Goal: Information Seeking & Learning: Learn about a topic

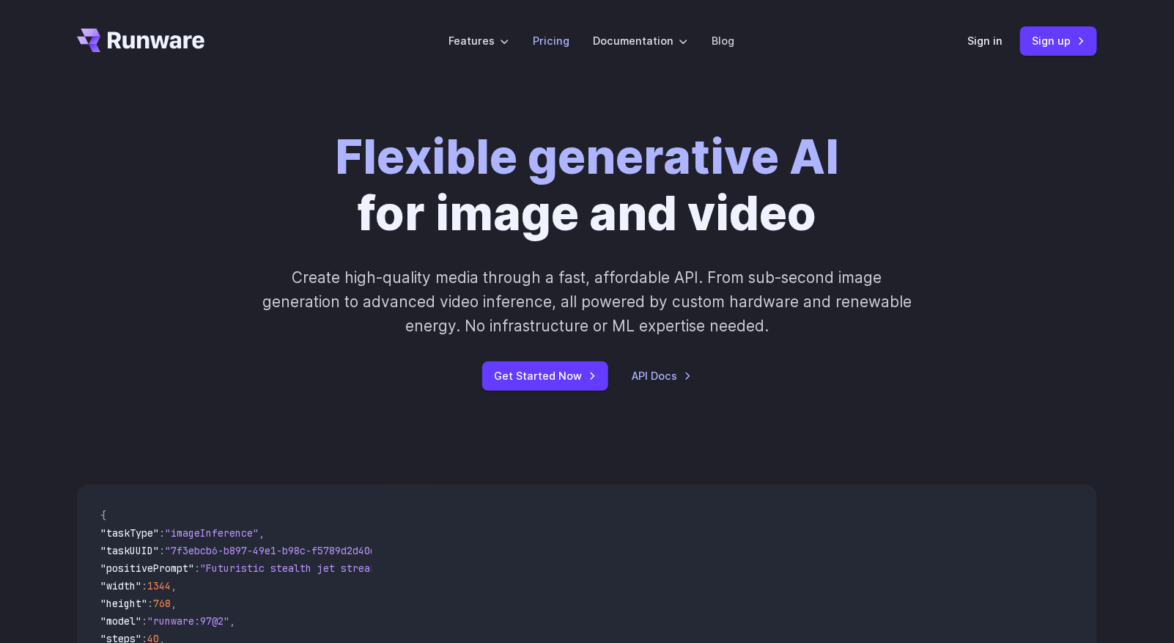
click at [555, 42] on link "Pricing" at bounding box center [551, 40] width 37 height 17
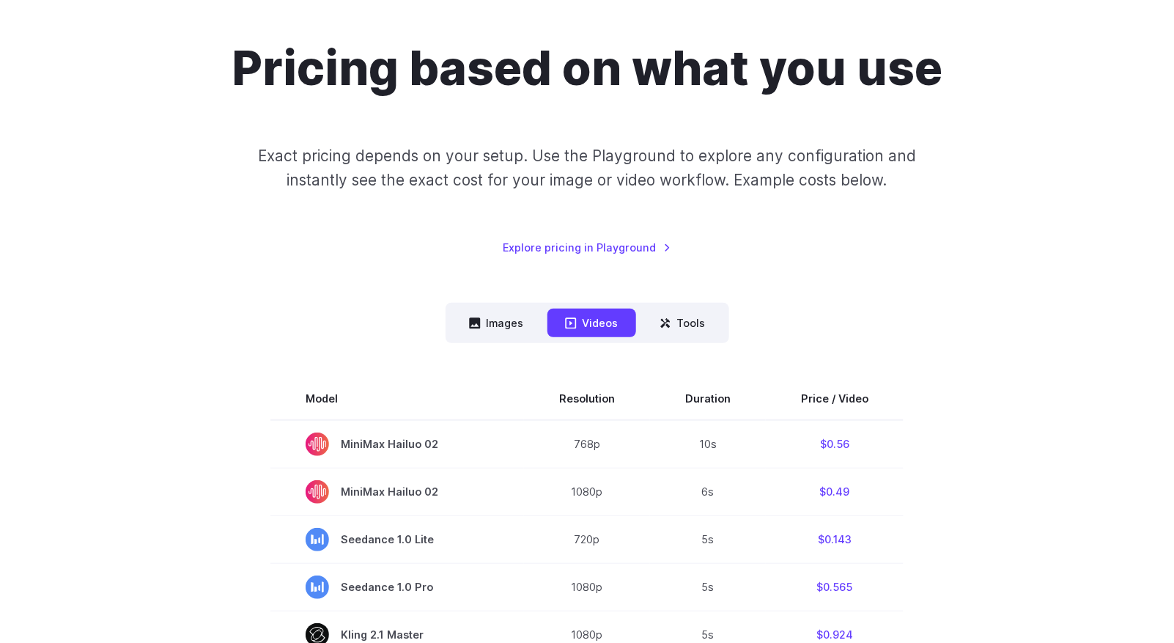
scroll to position [147, 0]
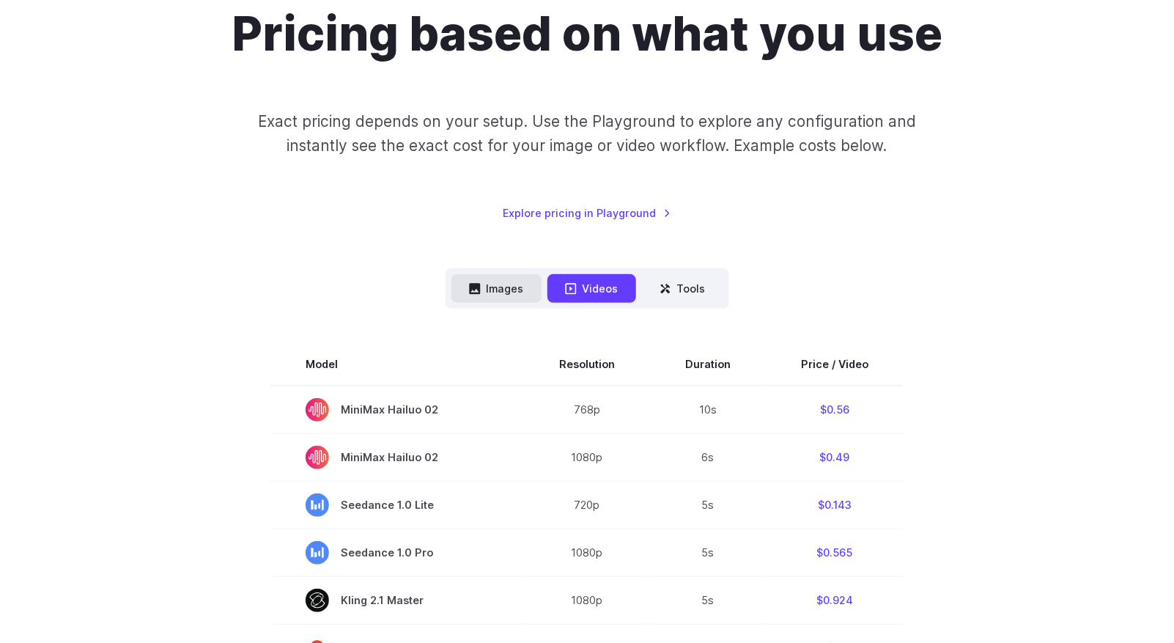
click at [493, 284] on button "Images" at bounding box center [496, 288] width 90 height 29
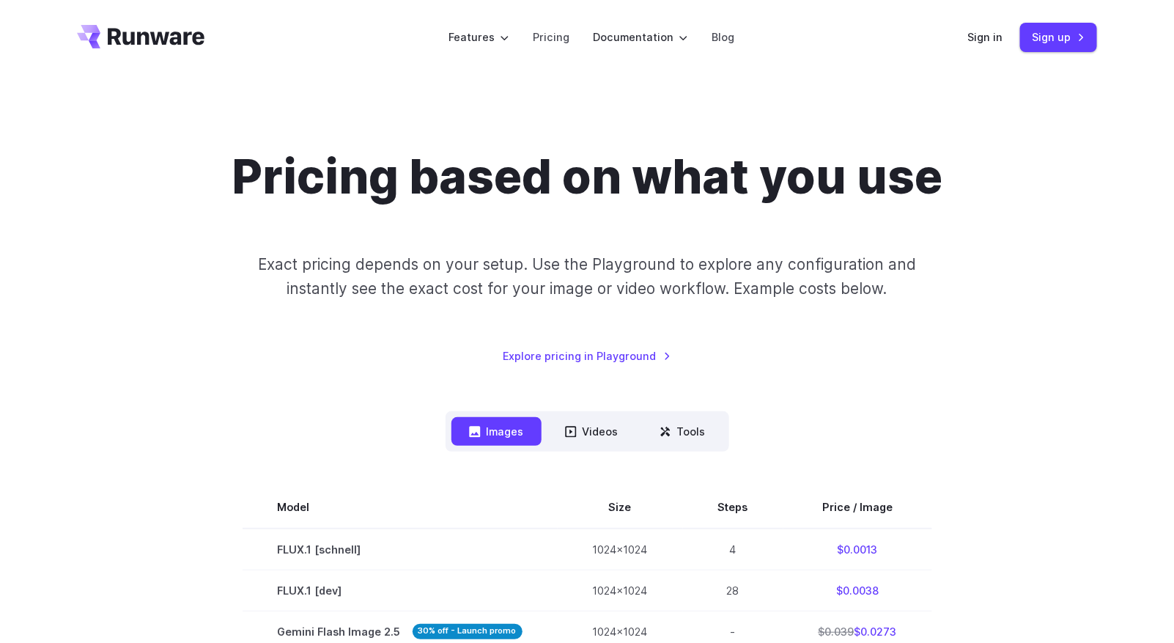
scroll to position [0, 0]
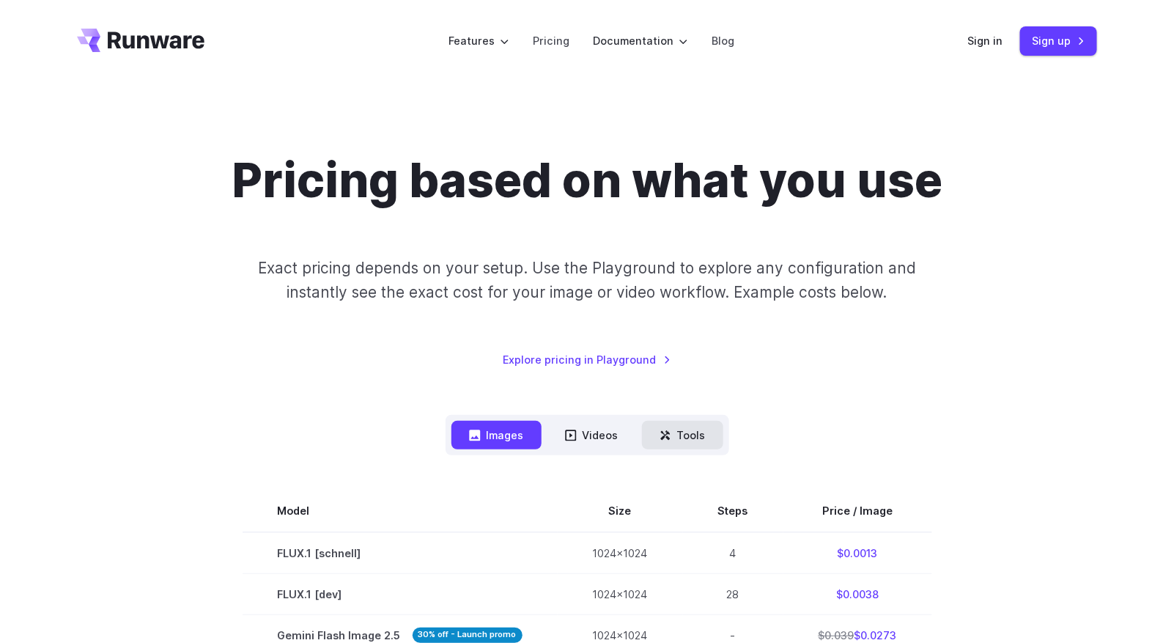
click at [699, 437] on button "Tools" at bounding box center [682, 435] width 81 height 29
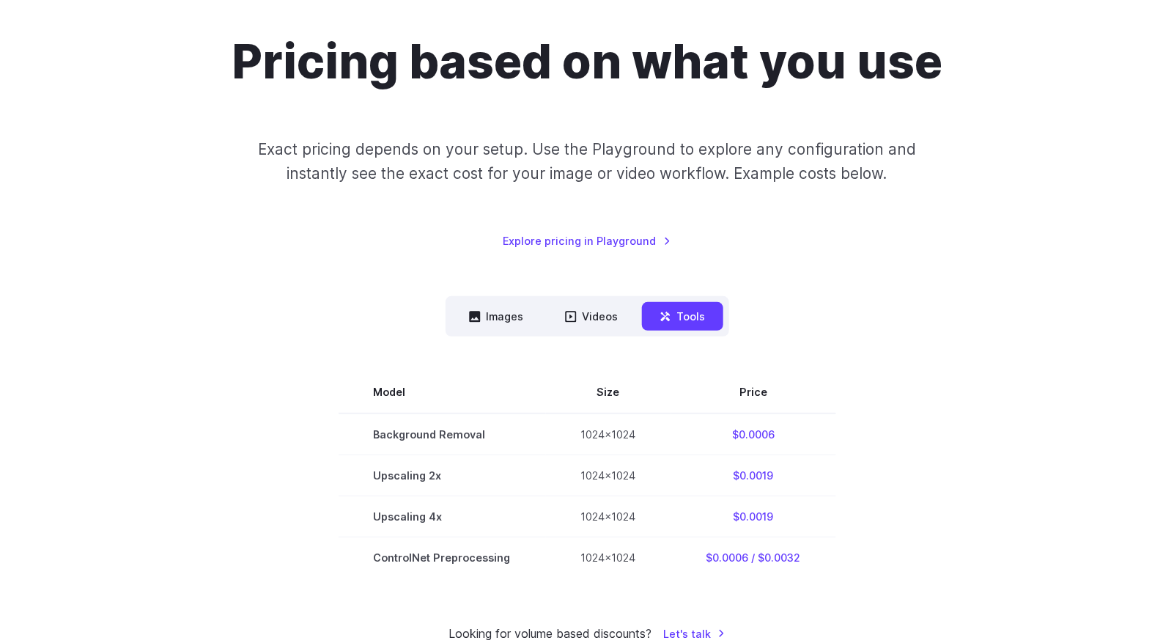
scroll to position [147, 0]
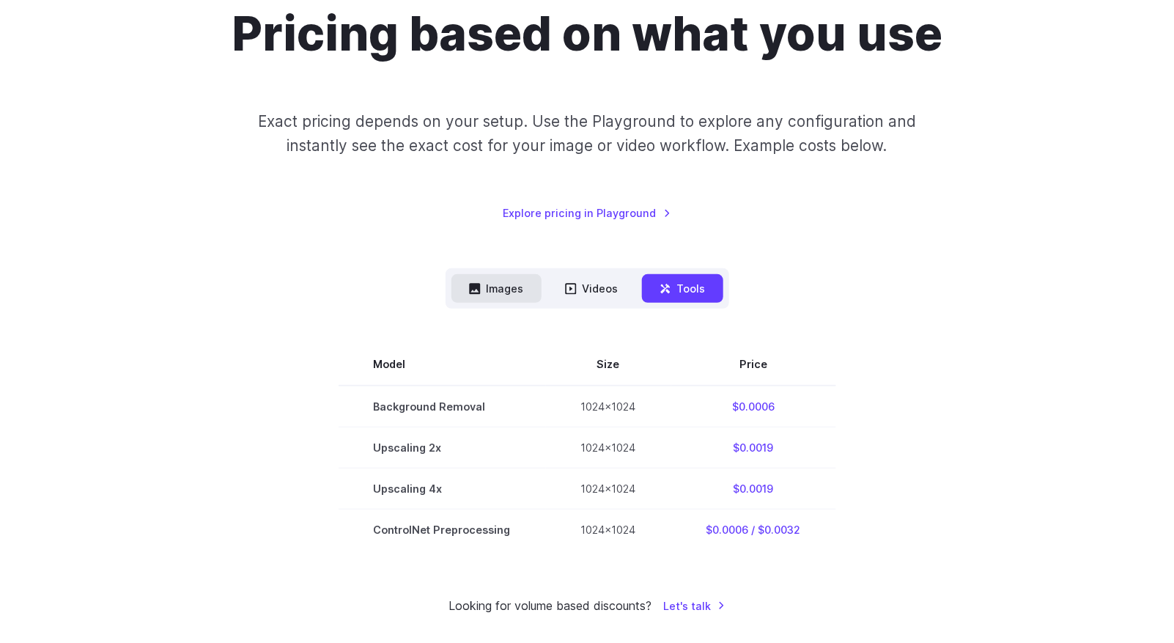
click at [504, 297] on button "Images" at bounding box center [496, 288] width 90 height 29
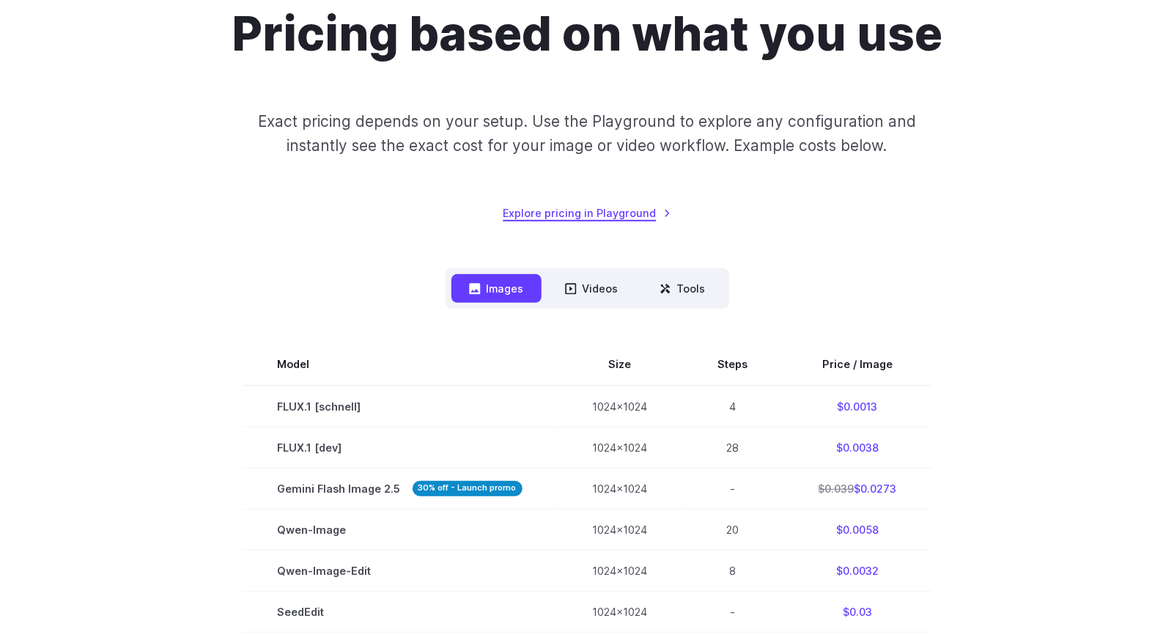
click at [541, 218] on link "Explore pricing in Playground" at bounding box center [587, 212] width 168 height 17
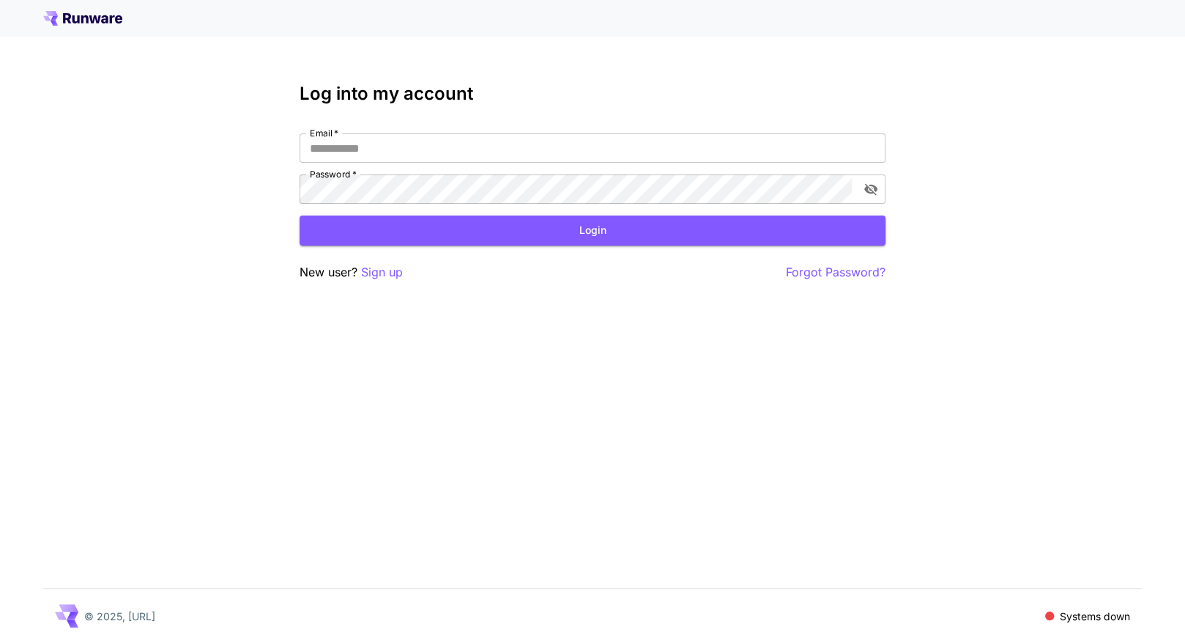
click at [89, 22] on icon at bounding box center [82, 18] width 79 height 15
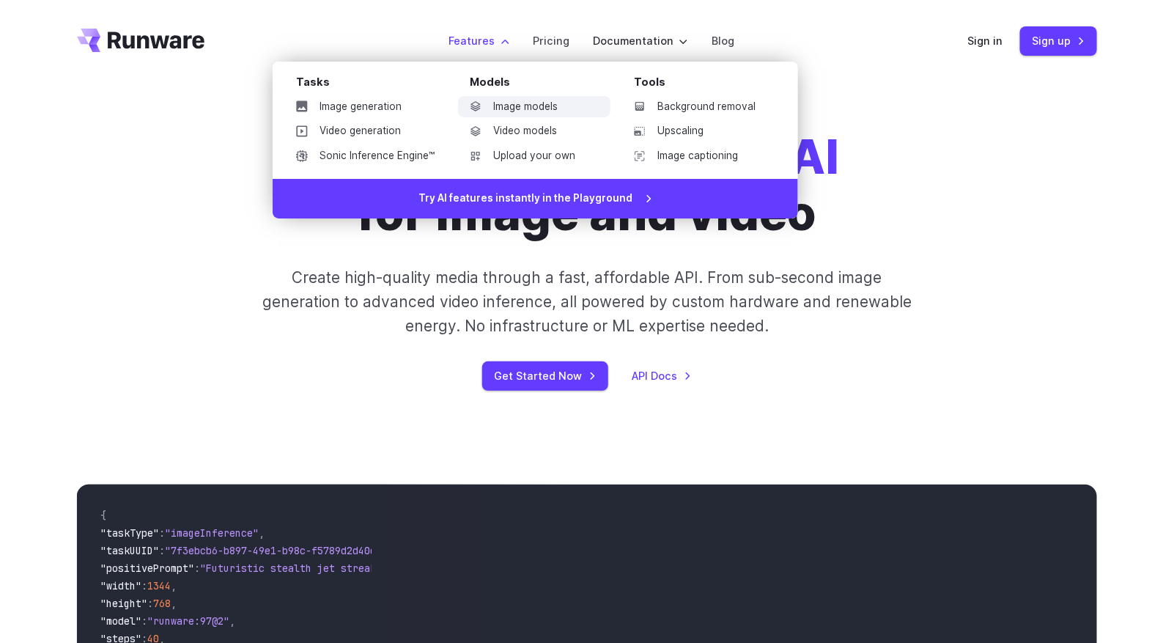
click at [513, 107] on link "Image models" at bounding box center [534, 107] width 152 height 22
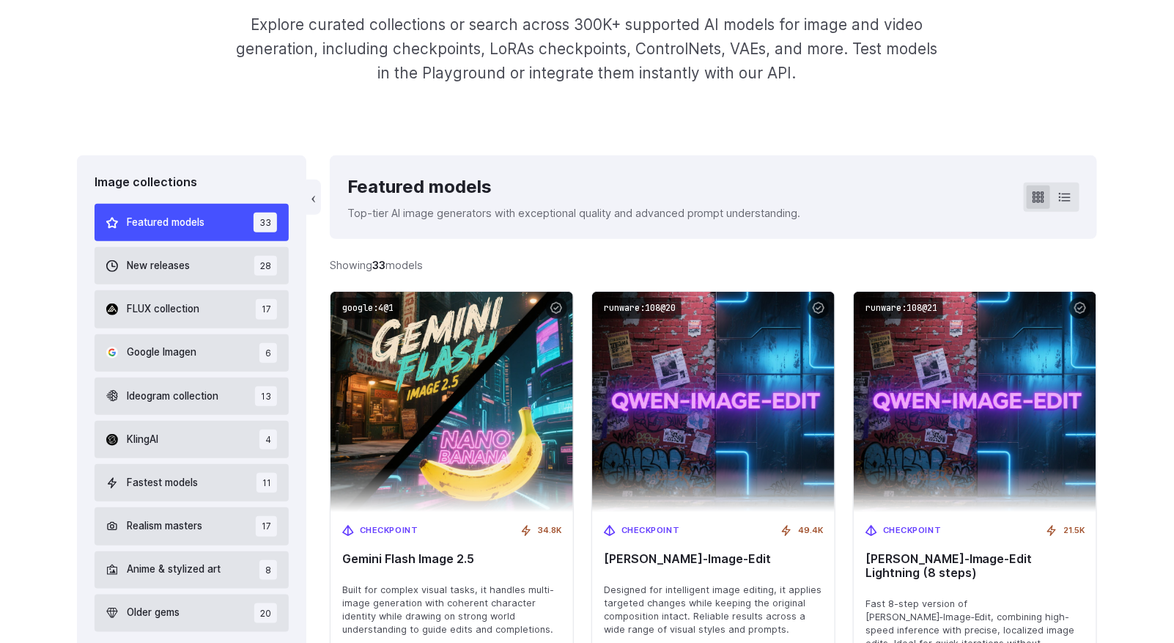
scroll to position [293, 0]
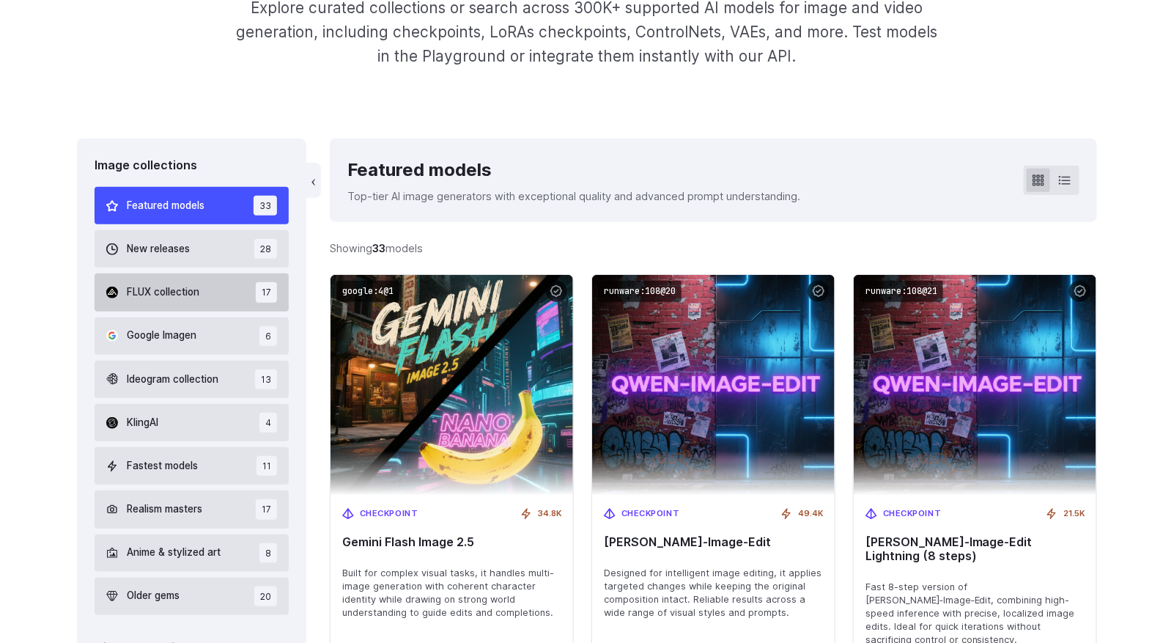
click at [171, 292] on span "FLUX collection" at bounding box center [163, 292] width 73 height 16
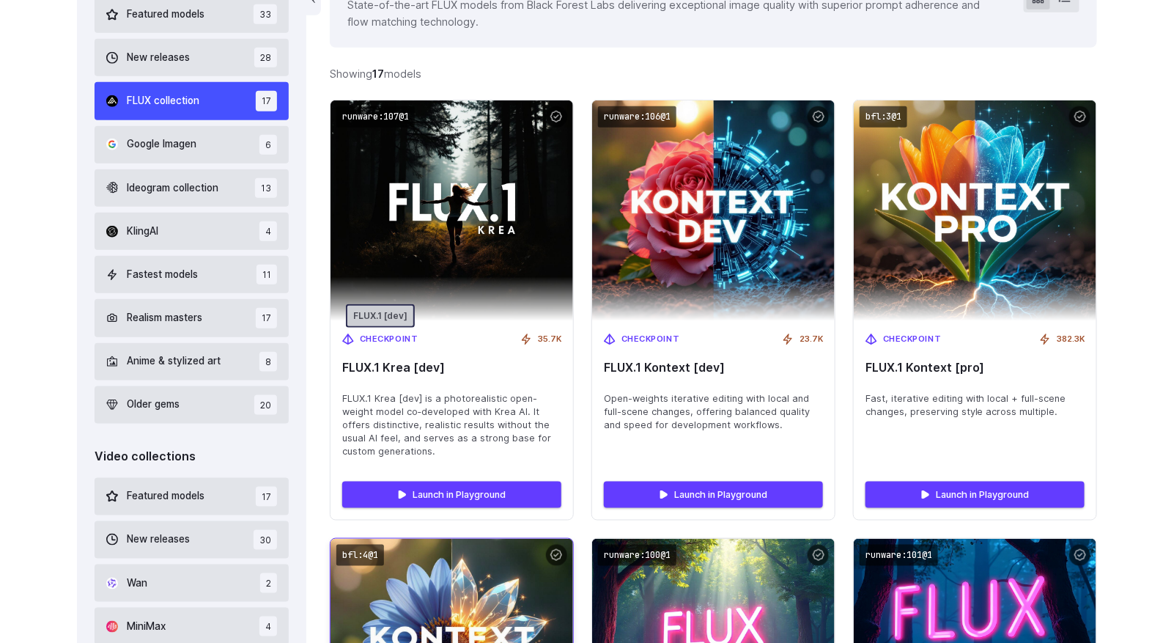
scroll to position [412, 0]
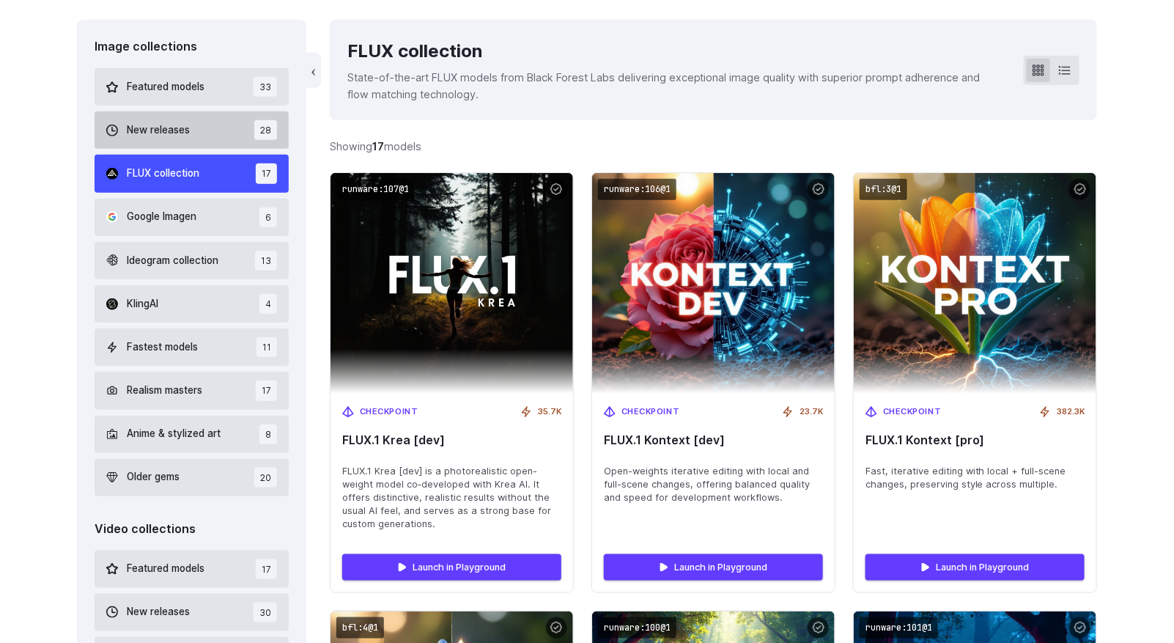
click at [169, 125] on span "New releases" at bounding box center [158, 130] width 63 height 16
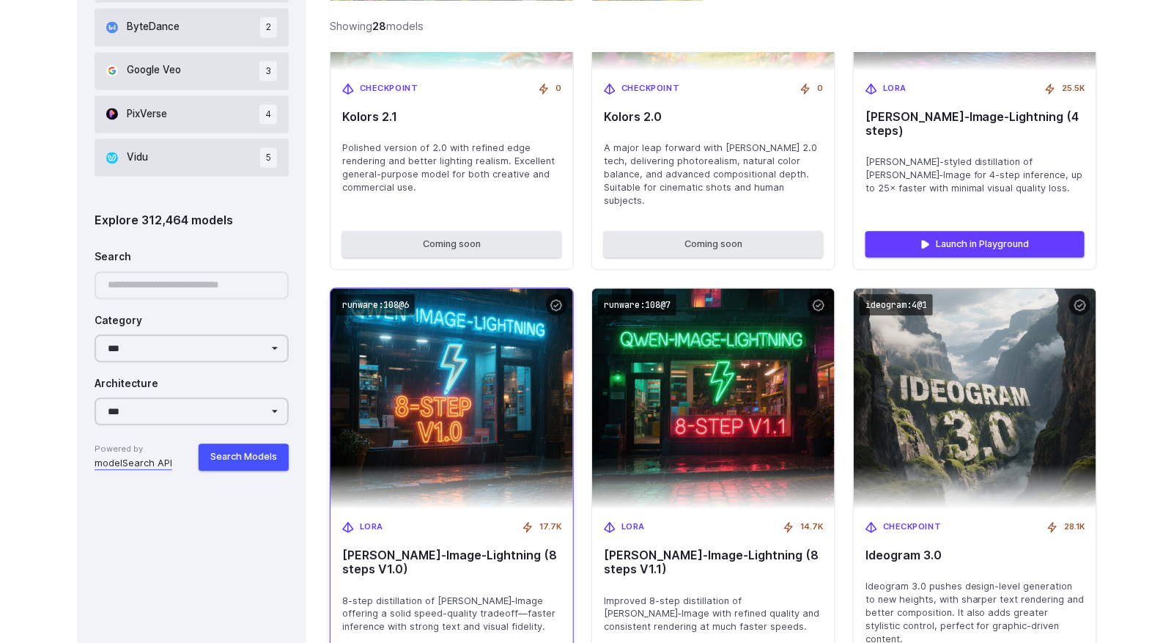
scroll to position [1144, 0]
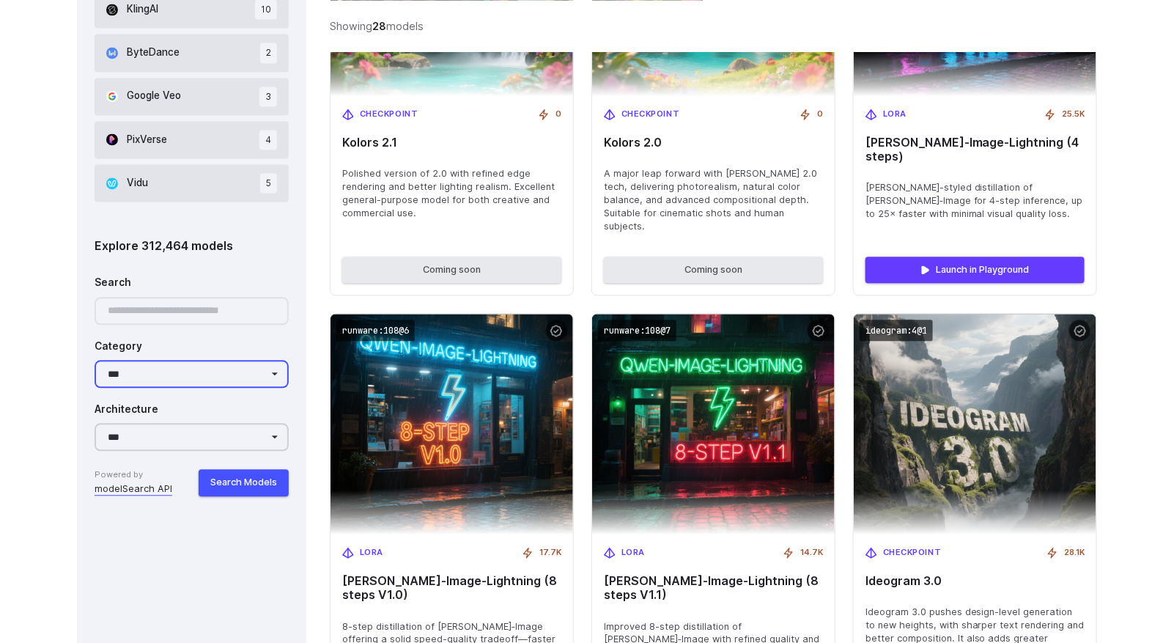
click at [228, 370] on select "**********" at bounding box center [192, 374] width 194 height 28
click at [233, 437] on select "**********" at bounding box center [192, 437] width 194 height 28
click at [234, 437] on select "**********" at bounding box center [192, 437] width 194 height 28
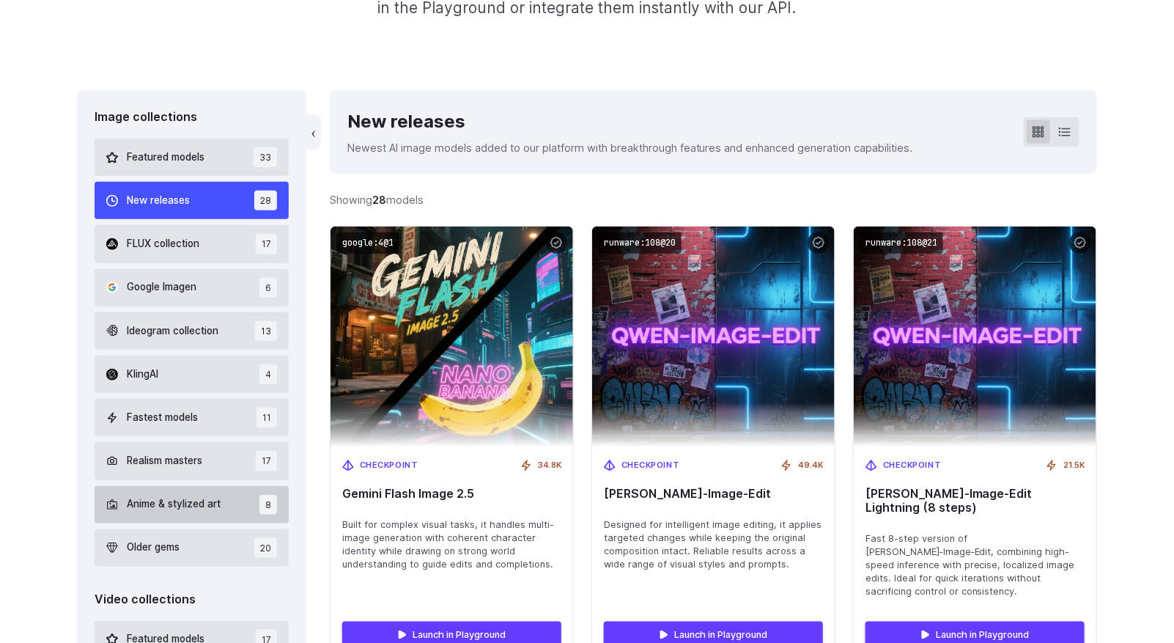
scroll to position [338, 0]
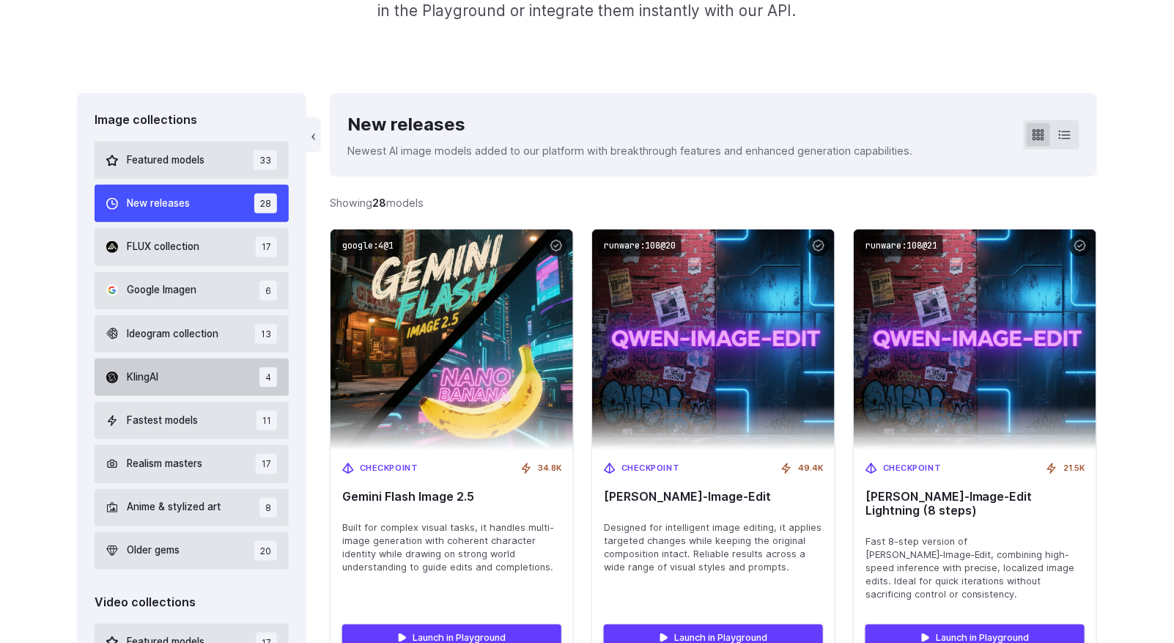
click at [179, 379] on button "KlingAI 4" at bounding box center [192, 376] width 194 height 37
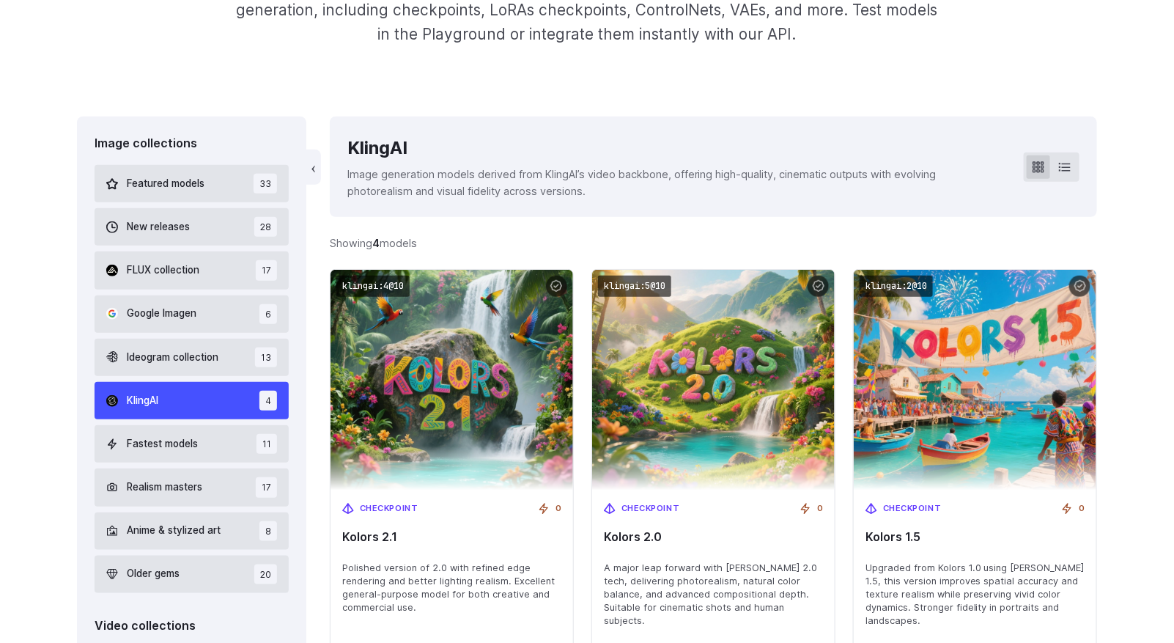
scroll to position [191, 0]
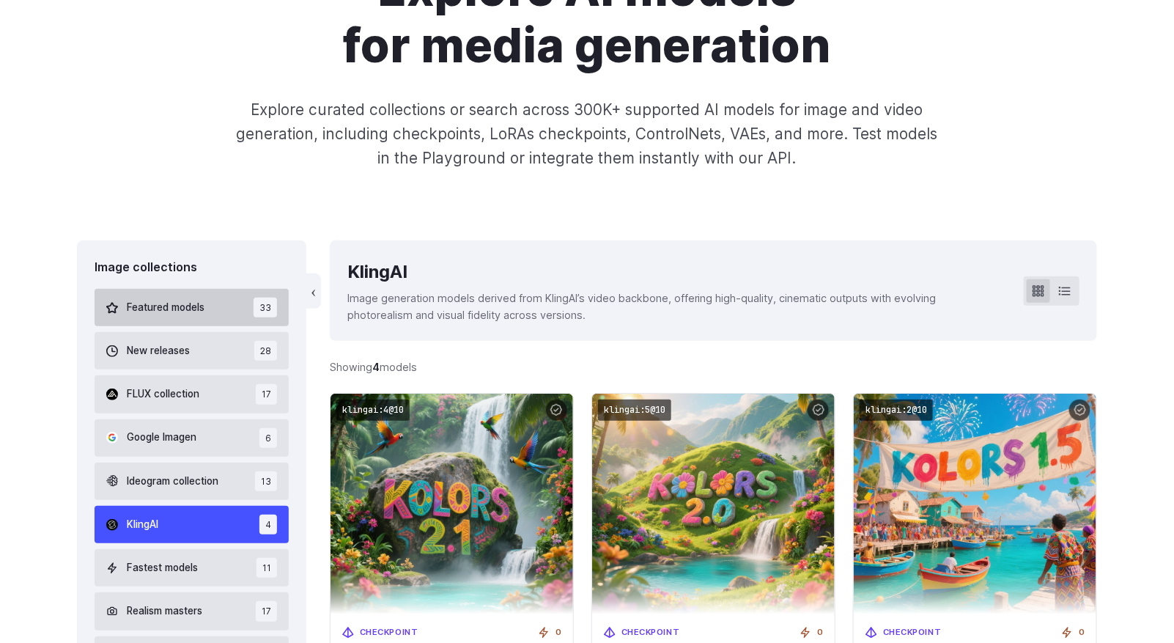
click at [154, 316] on button "Featured models 33" at bounding box center [192, 307] width 194 height 37
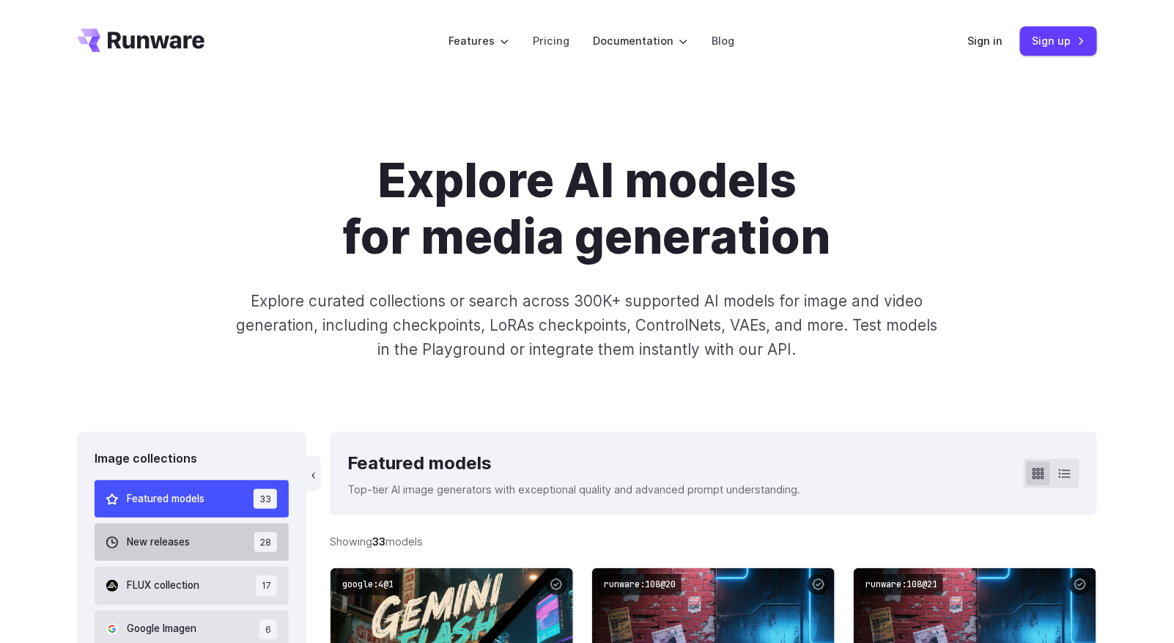
click at [158, 529] on button "New releases 28" at bounding box center [192, 541] width 194 height 37
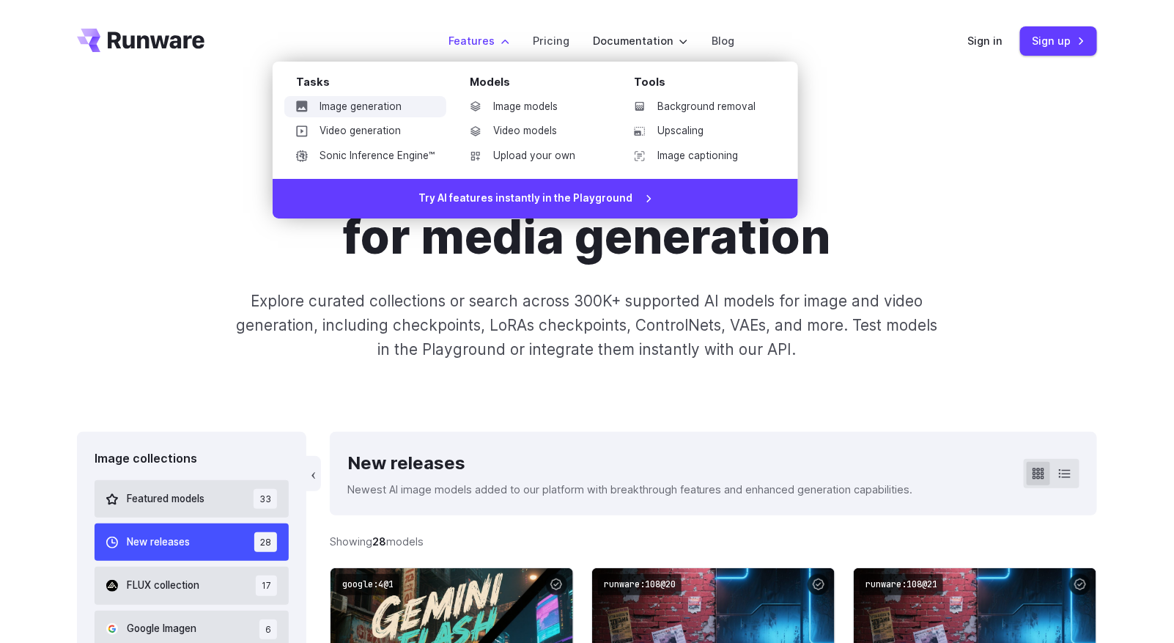
click at [399, 108] on link "Image generation" at bounding box center [365, 107] width 162 height 22
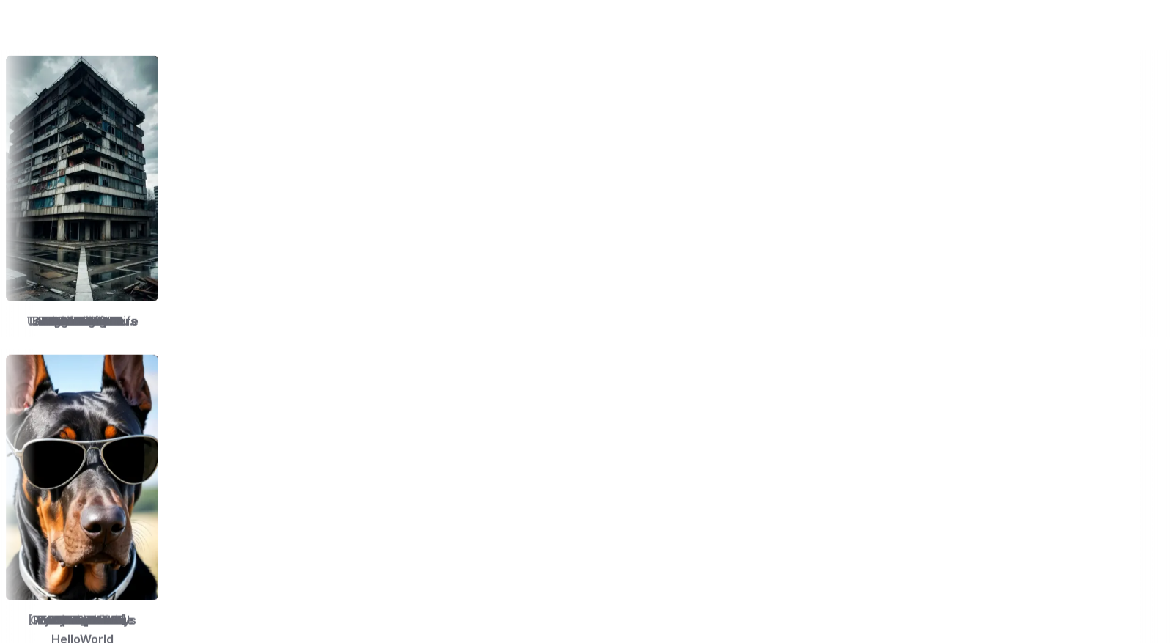
scroll to position [2491, 0]
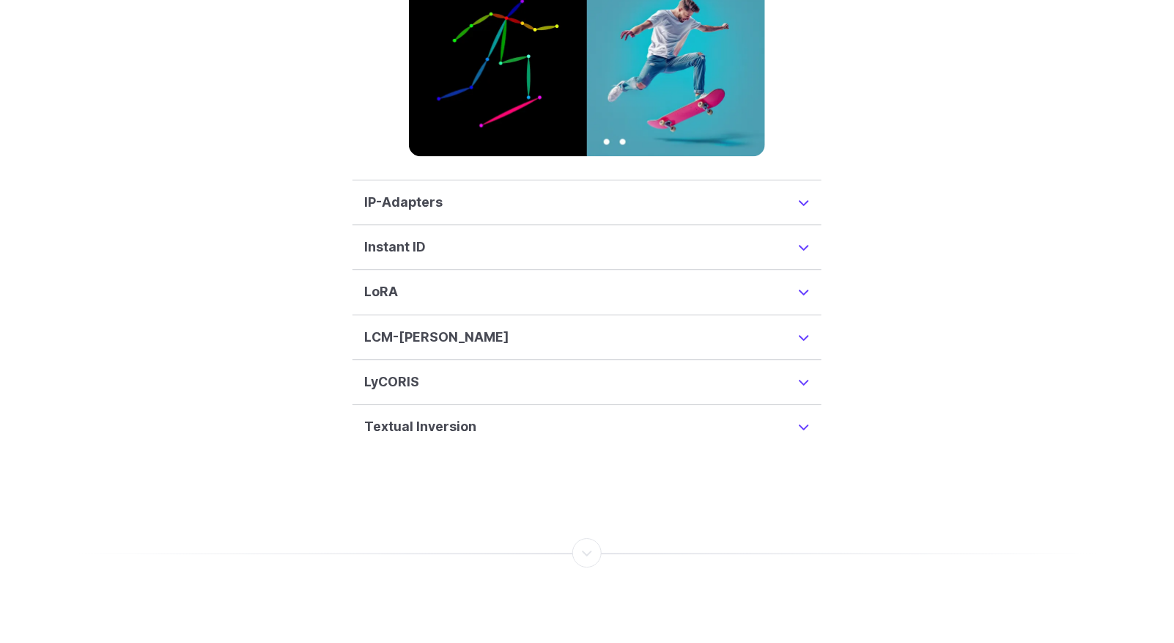
scroll to position [3736, 0]
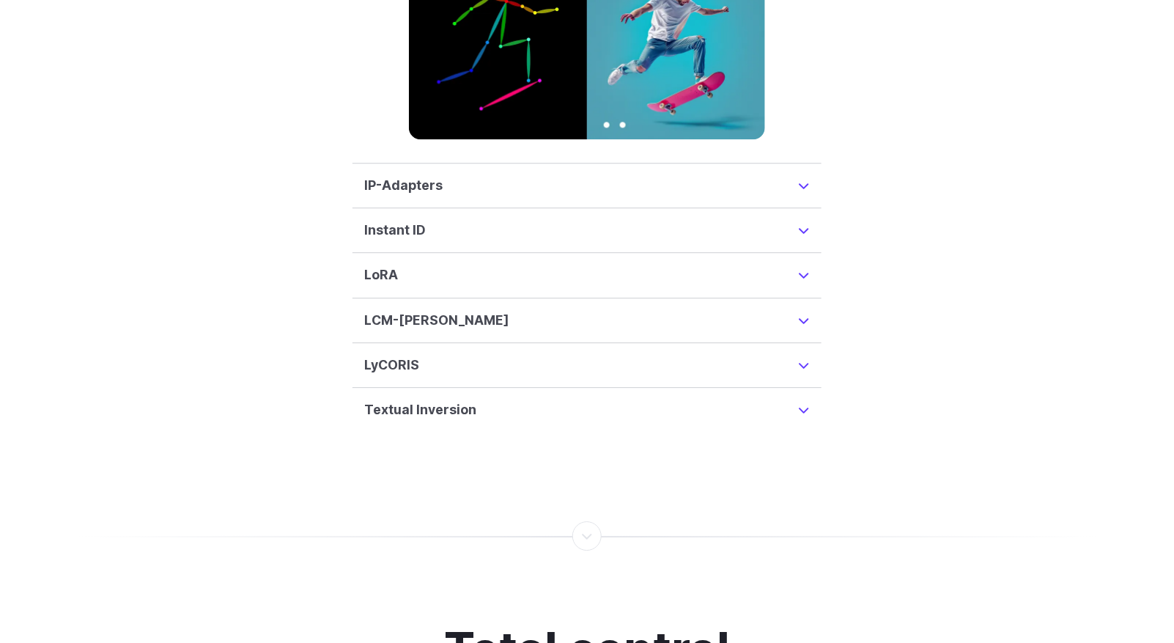
click at [424, 175] on h3 "IP-Adapters" at bounding box center [403, 185] width 78 height 21
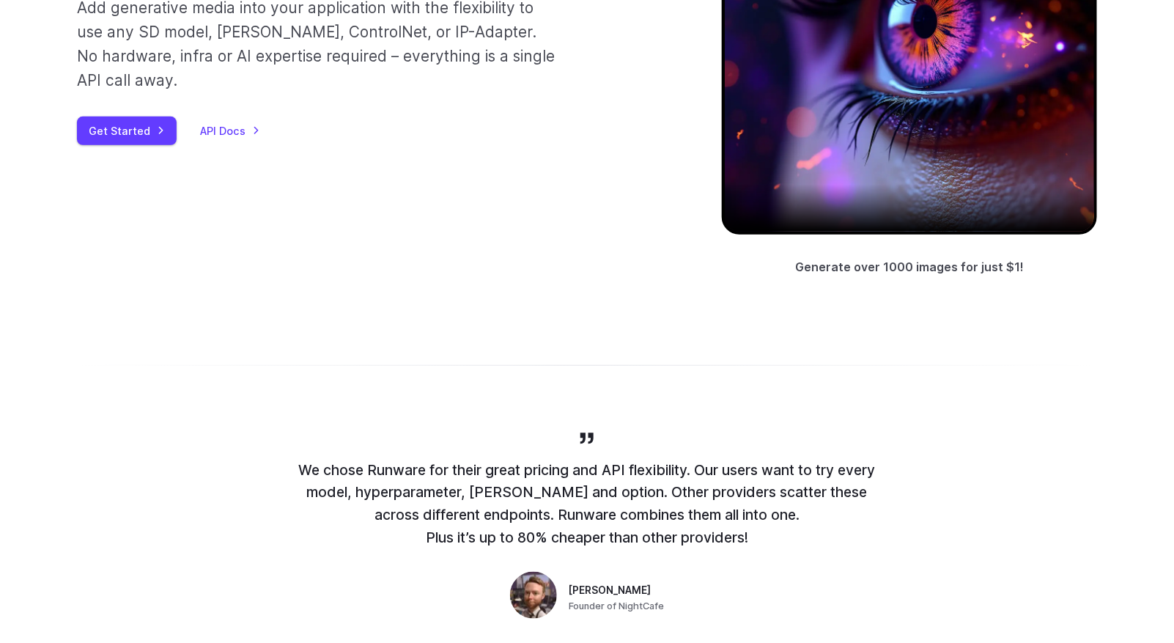
scroll to position [0, 0]
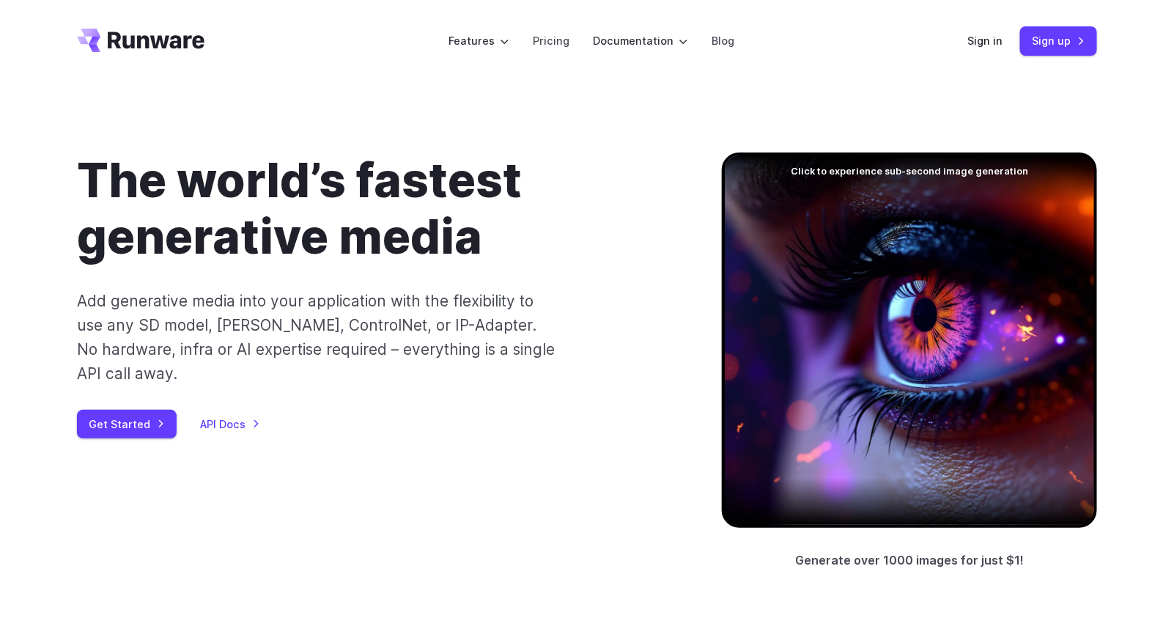
click at [168, 39] on icon "Go to /" at bounding box center [140, 40] width 127 height 23
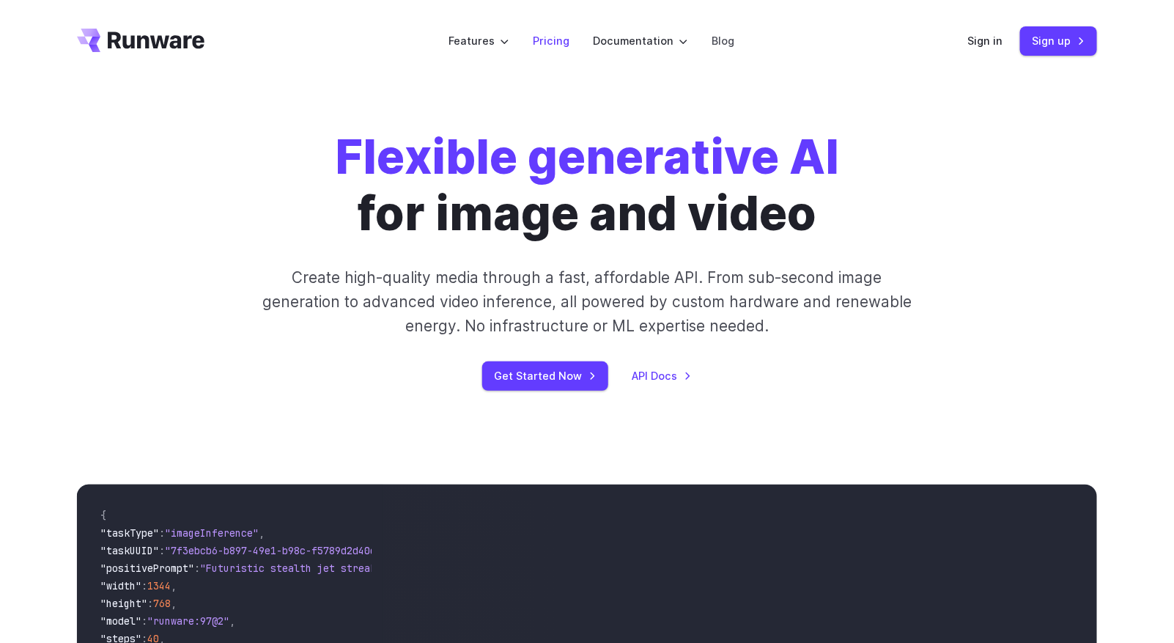
click at [562, 39] on link "Pricing" at bounding box center [551, 40] width 37 height 17
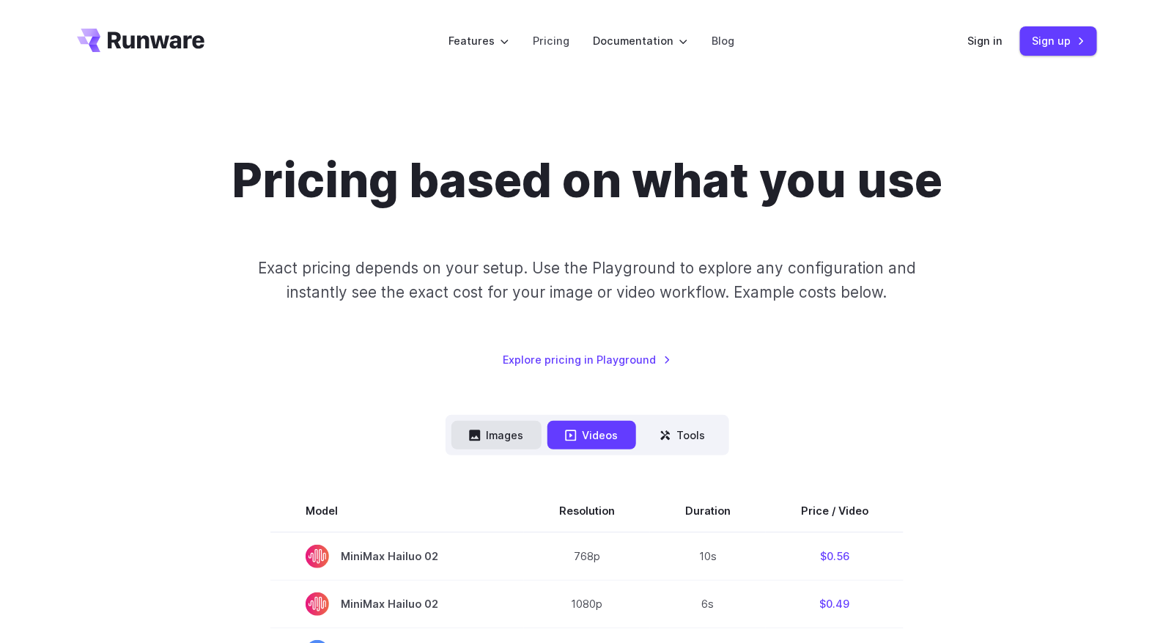
click at [484, 433] on button "Images" at bounding box center [496, 435] width 90 height 29
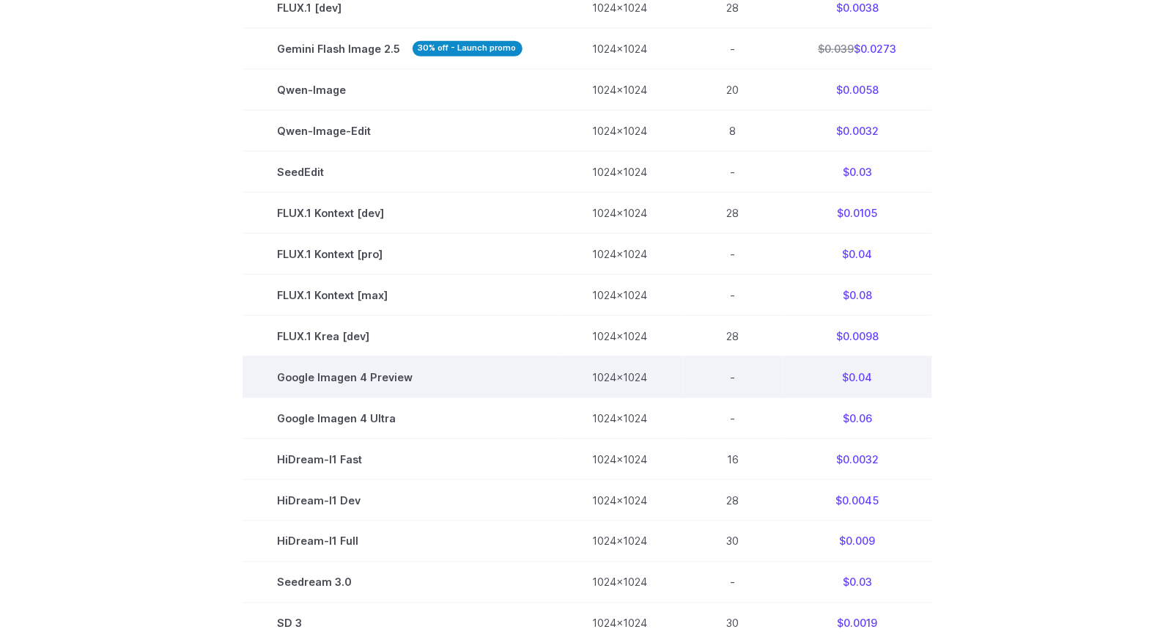
scroll to position [512, 0]
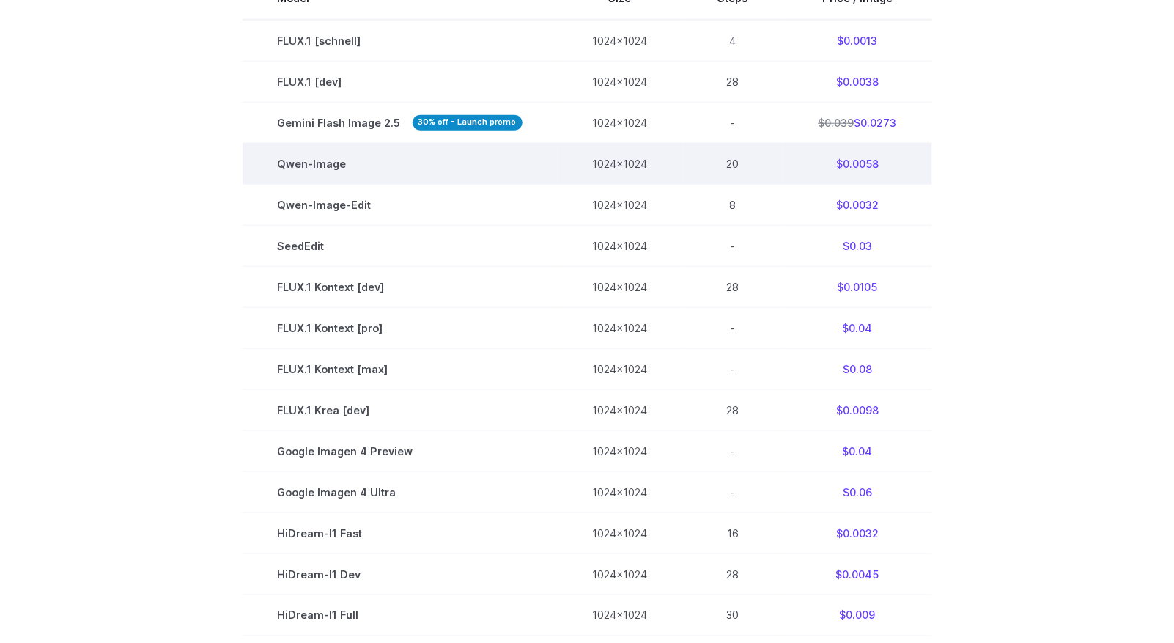
click at [287, 162] on td "Qwen-Image" at bounding box center [399, 163] width 315 height 41
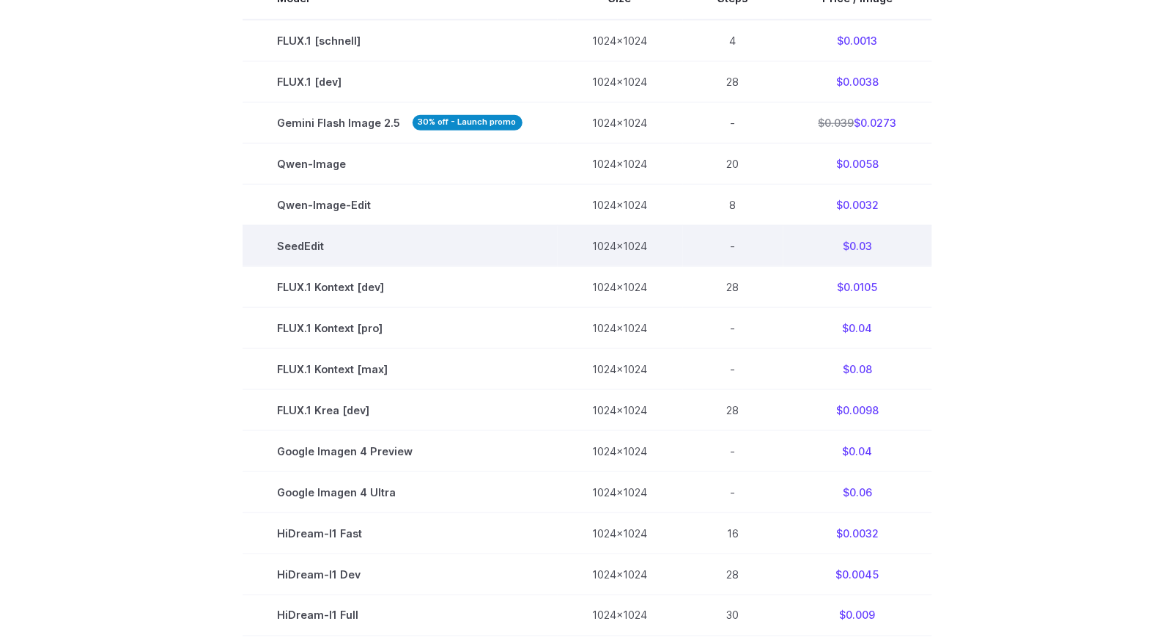
click at [295, 245] on td "SeedEdit" at bounding box center [399, 245] width 315 height 41
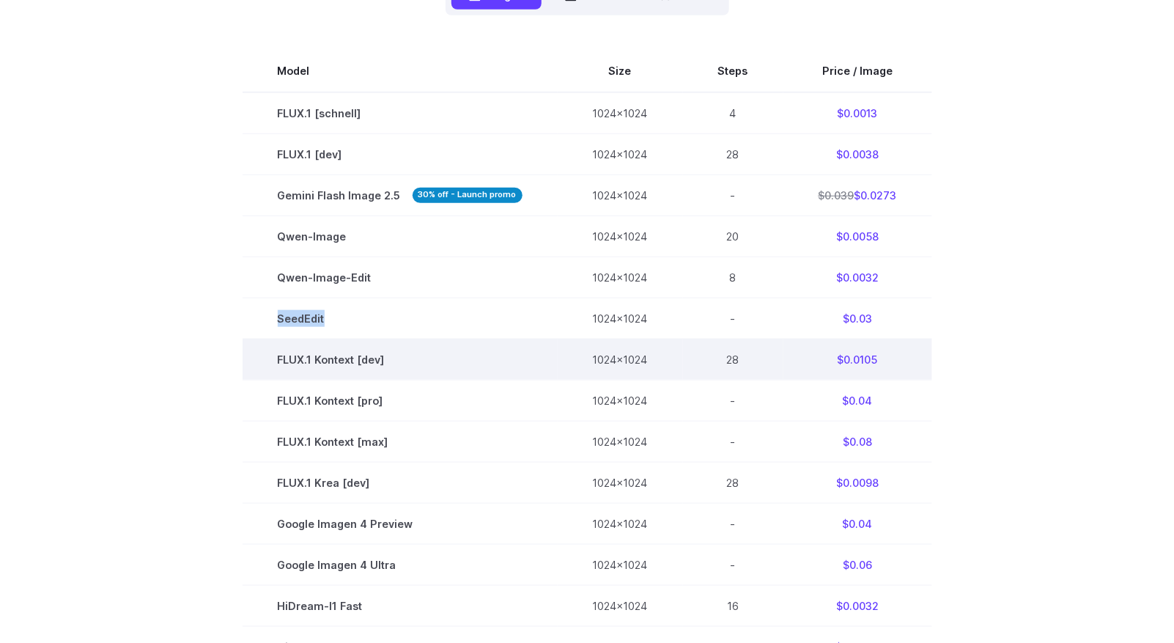
scroll to position [366, 0]
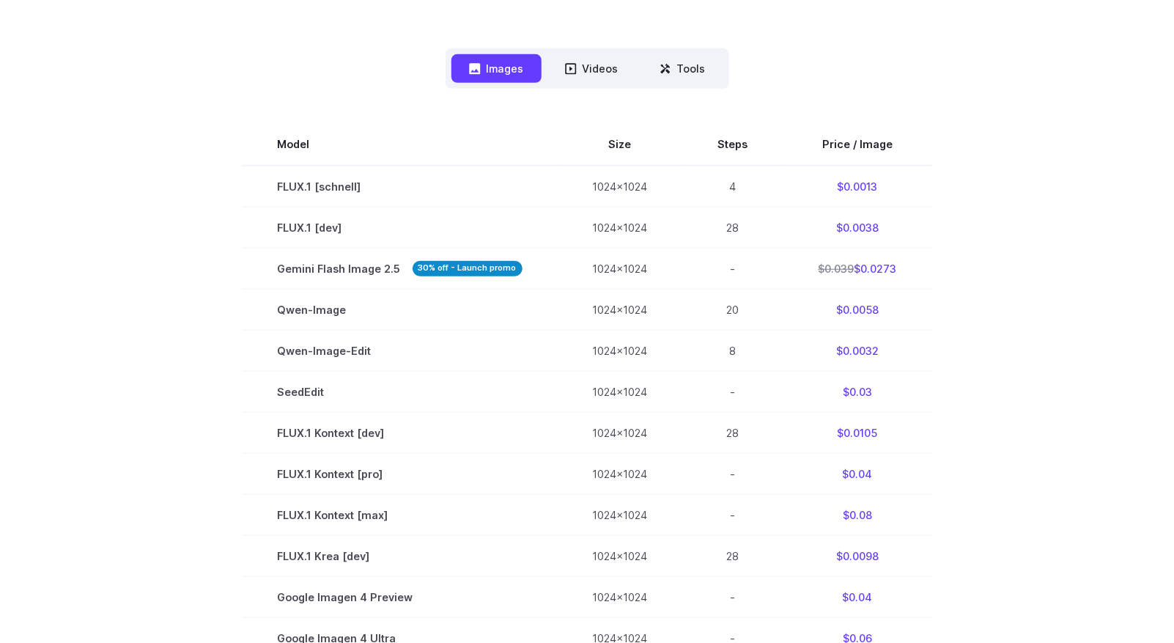
click at [229, 355] on section "Model Size Steps Price / Image FLUX.1 [schnell] 1024x1024 4 $0.0013 FLUX.1 [dev…" at bounding box center [587, 534] width 1020 height 821
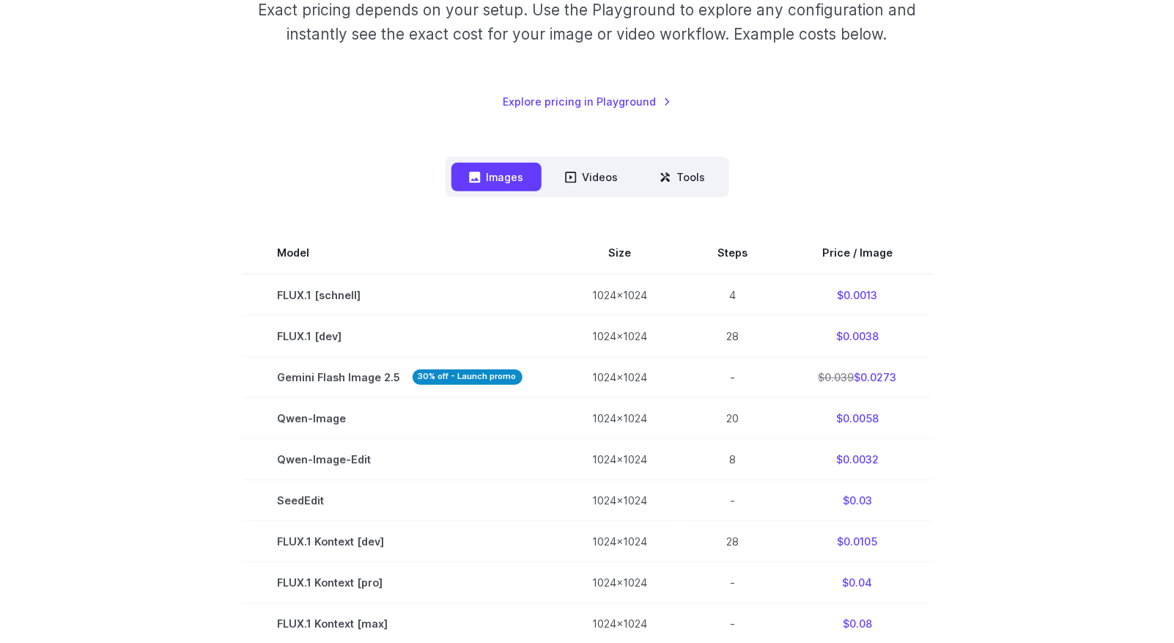
scroll to position [219, 0]
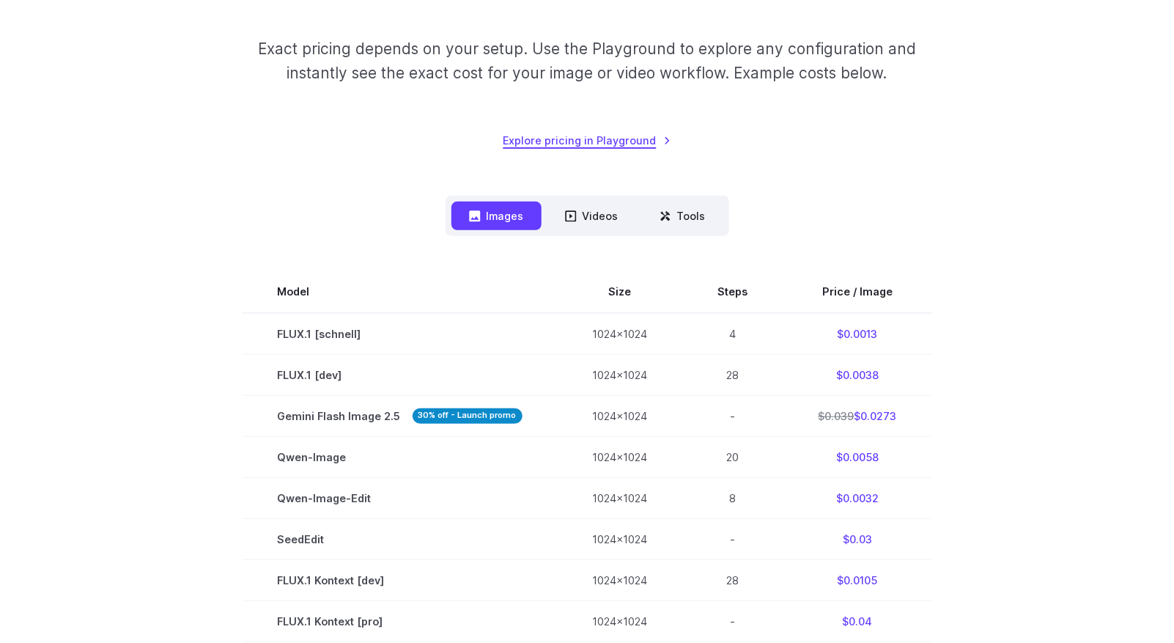
click at [536, 141] on link "Explore pricing in Playground" at bounding box center [587, 140] width 168 height 17
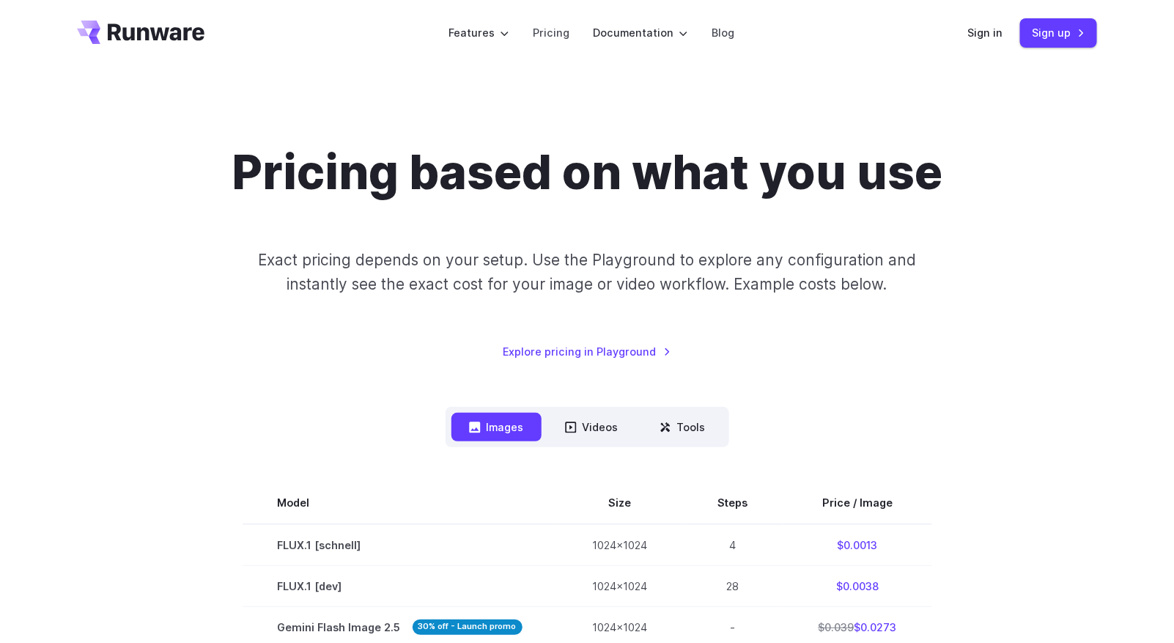
scroll to position [0, 0]
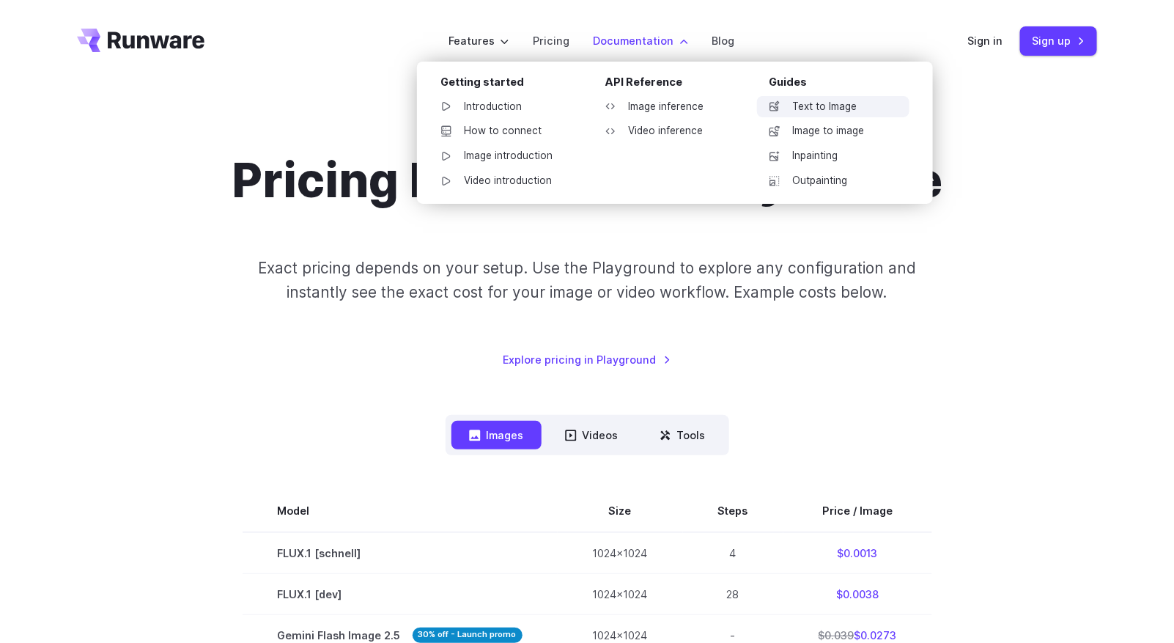
click at [807, 108] on link "Text to Image" at bounding box center [833, 107] width 152 height 22
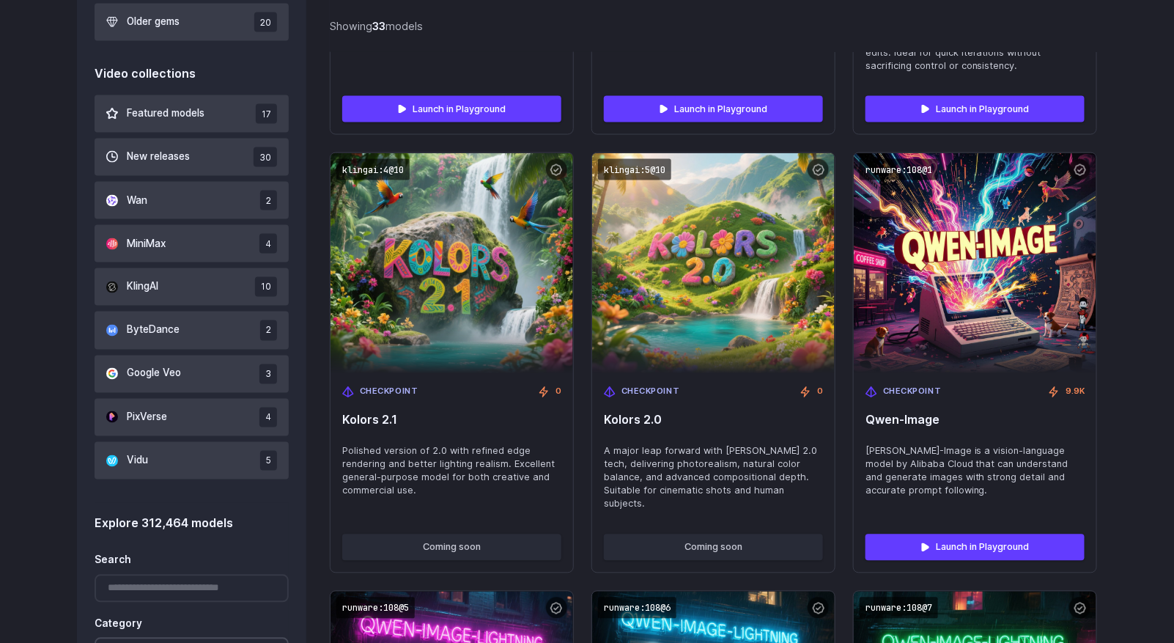
scroll to position [879, 0]
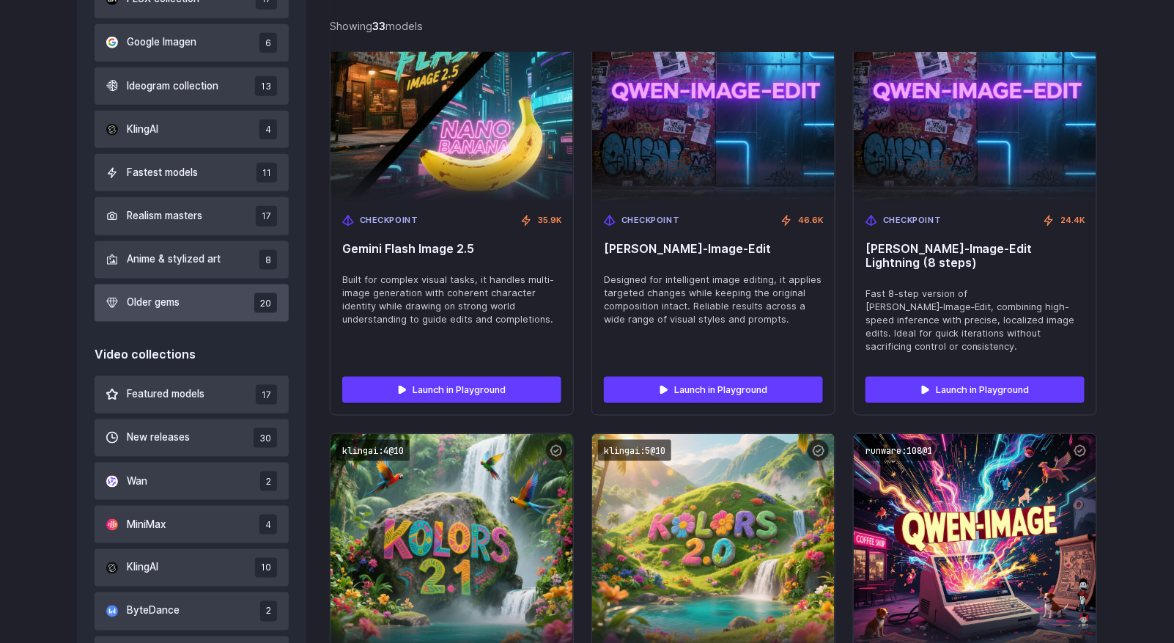
click at [221, 296] on button "Older gems 20" at bounding box center [192, 302] width 194 height 37
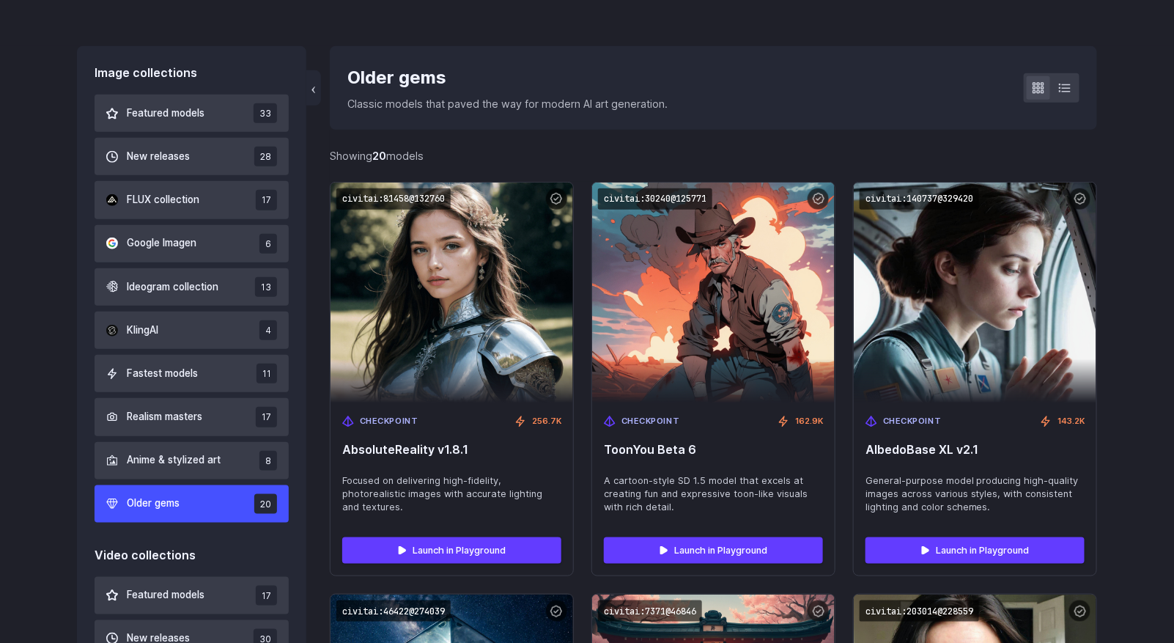
scroll to position [338, 0]
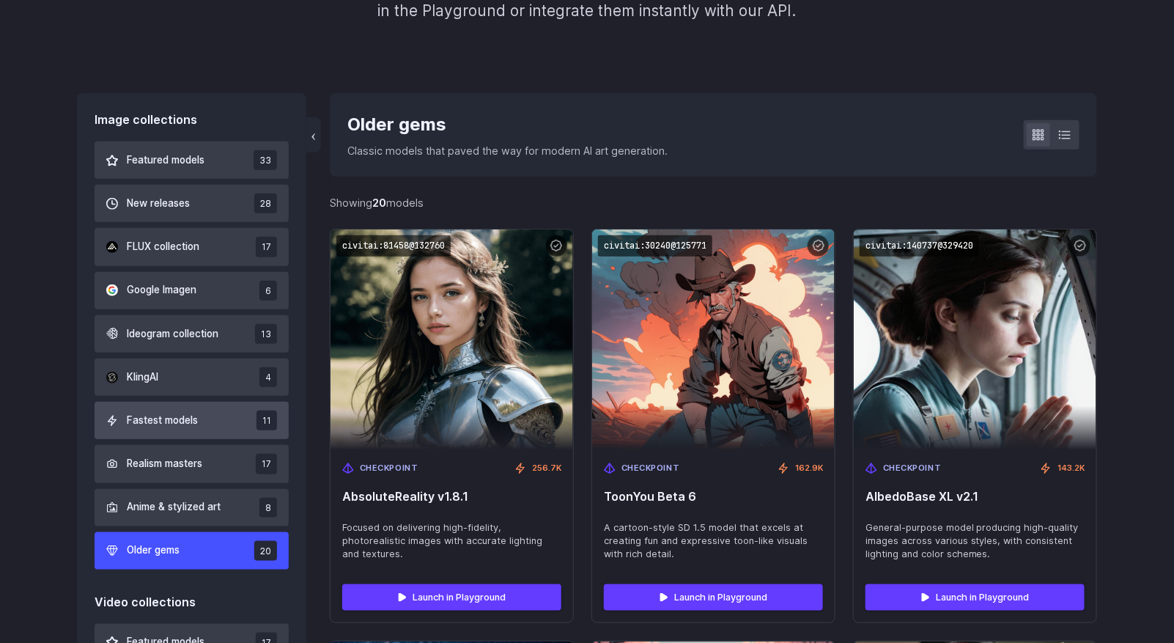
click at [188, 421] on span "Fastest models" at bounding box center [162, 420] width 71 height 16
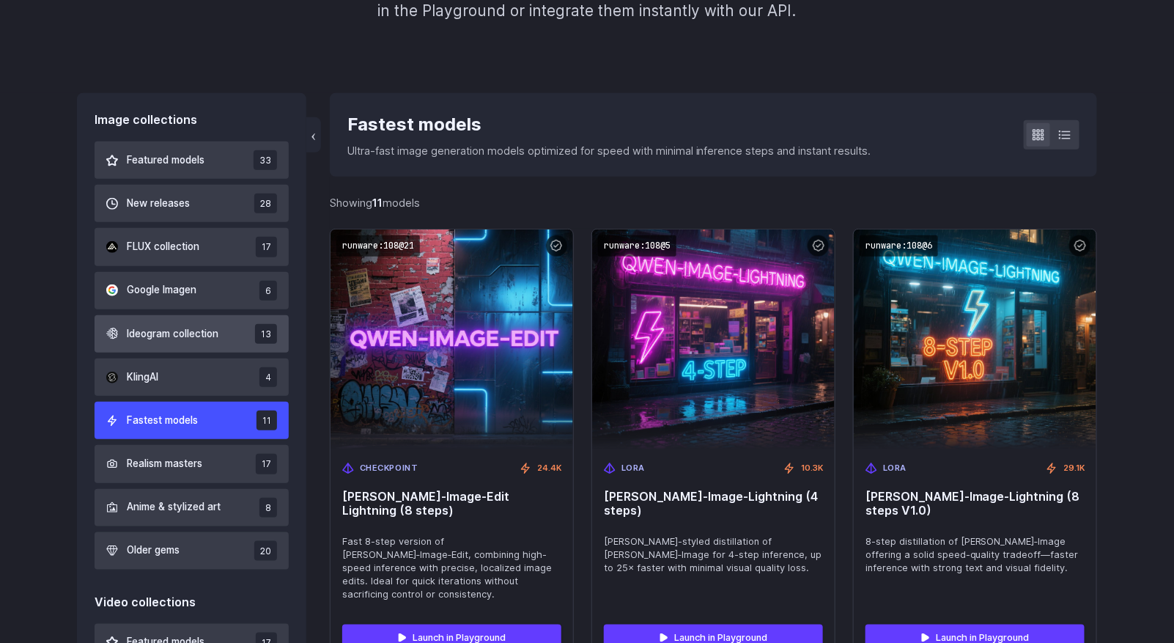
click at [177, 342] on button "Ideogram collection 13" at bounding box center [192, 333] width 194 height 37
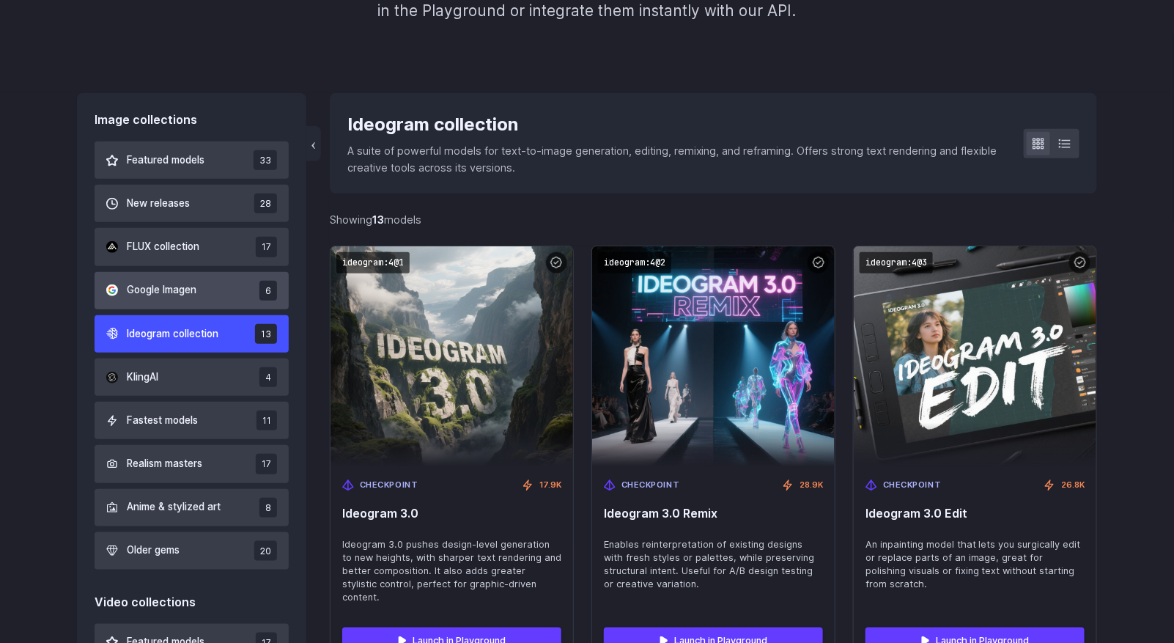
click at [165, 292] on span "Google Imagen" at bounding box center [162, 290] width 70 height 16
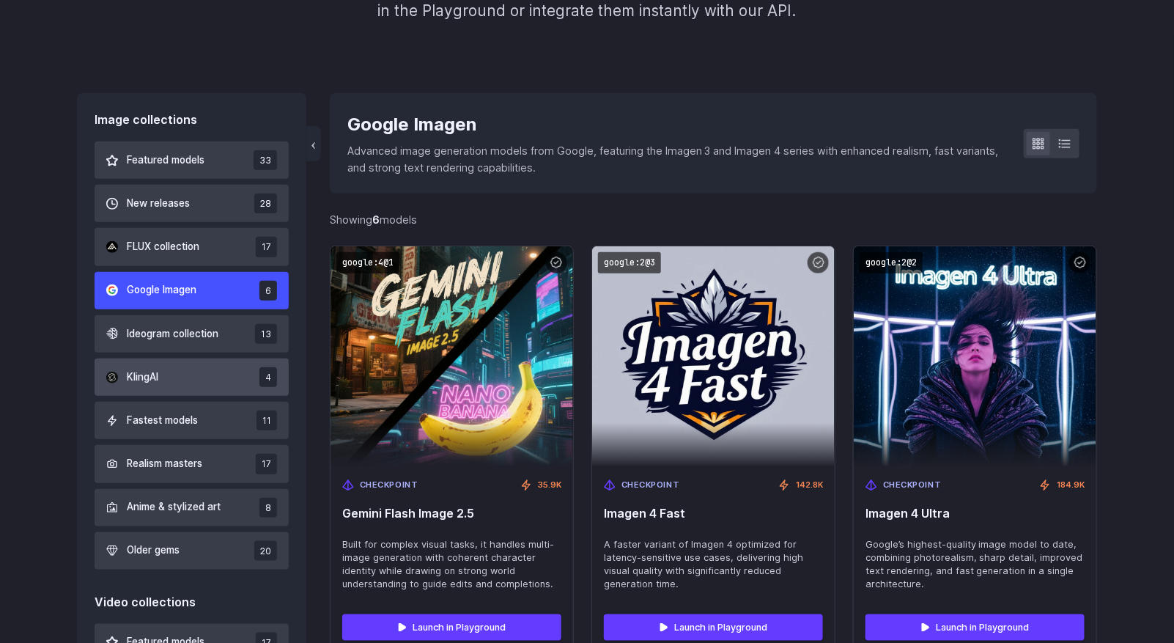
click at [164, 384] on button "KlingAI 4" at bounding box center [192, 376] width 194 height 37
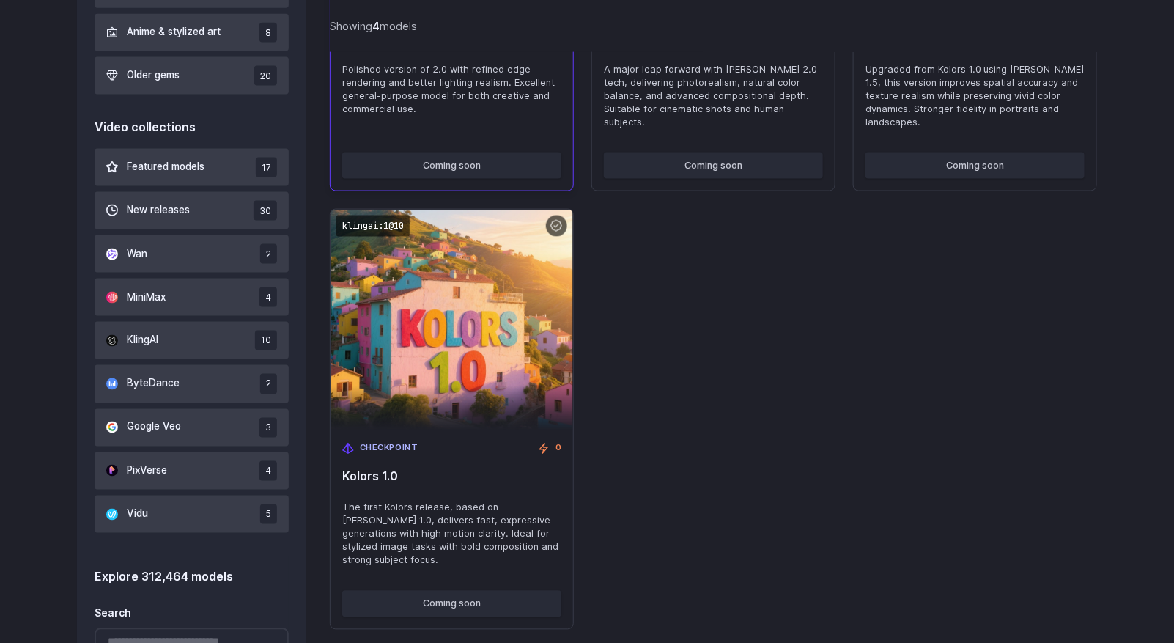
scroll to position [851, 0]
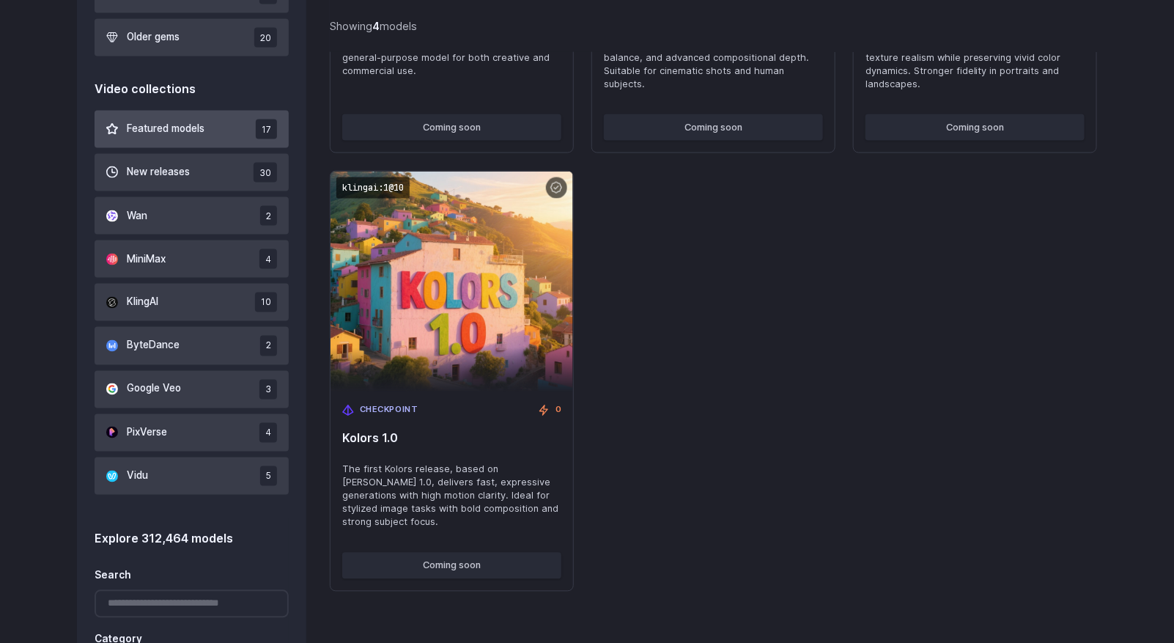
click at [179, 136] on span "Featured models" at bounding box center [166, 129] width 78 height 16
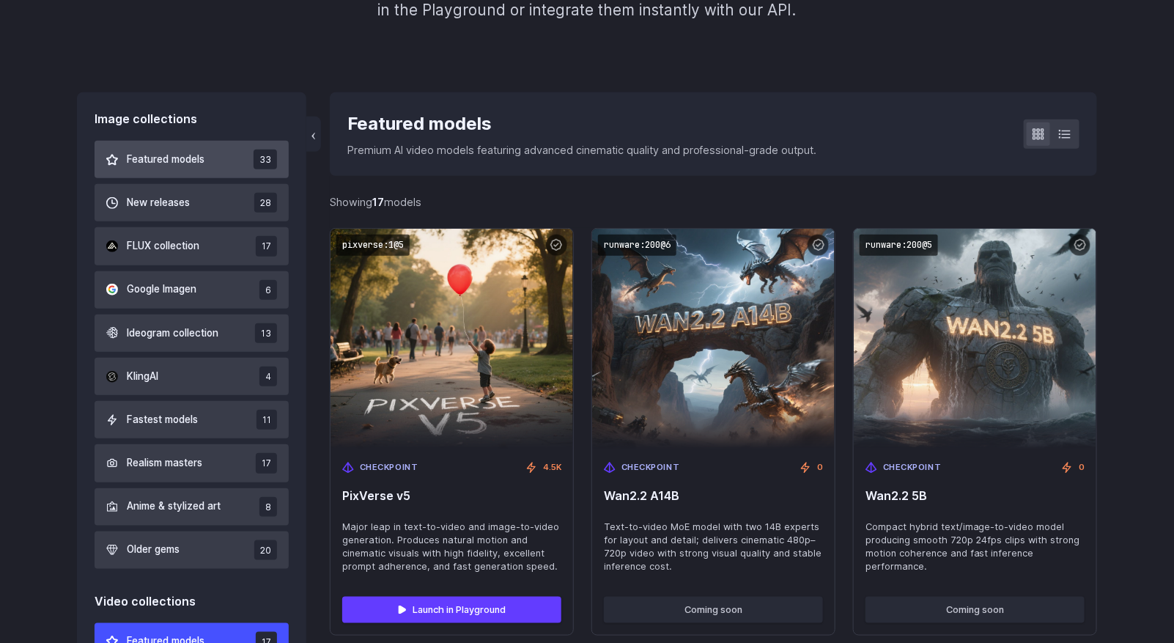
scroll to position [338, 0]
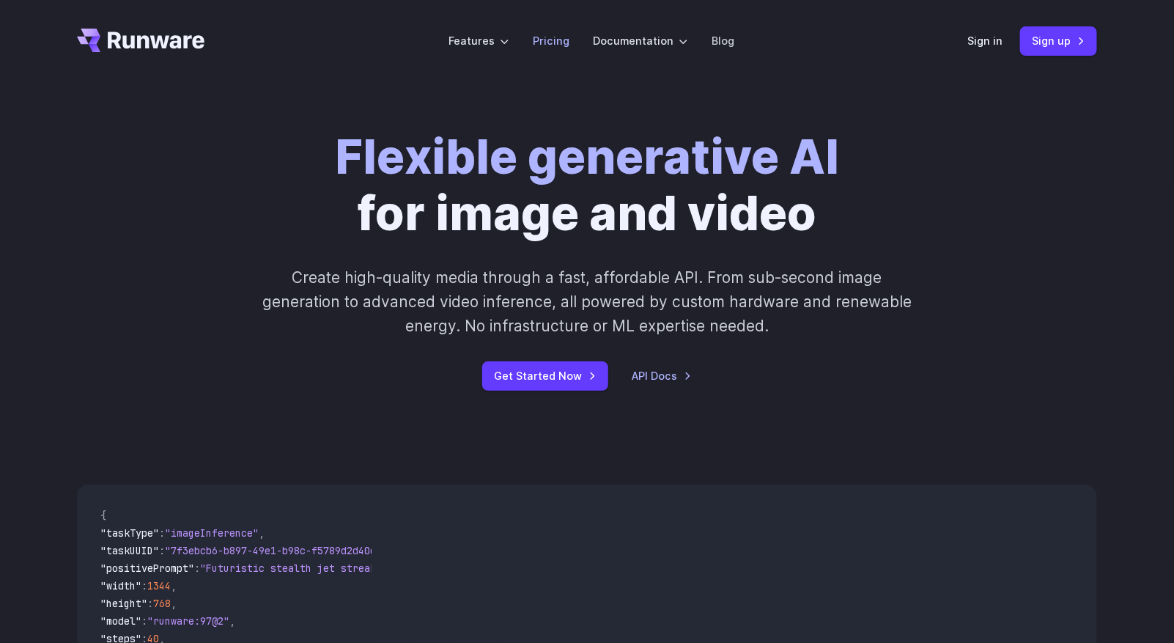
click at [549, 43] on link "Pricing" at bounding box center [551, 40] width 37 height 17
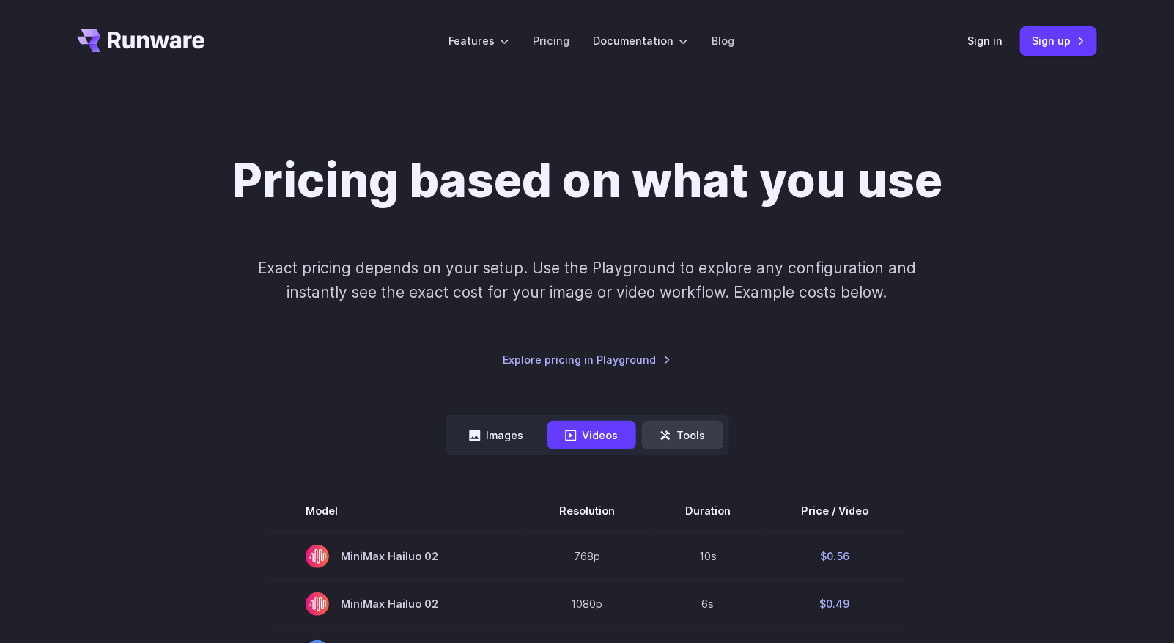
click at [700, 444] on button "Tools" at bounding box center [682, 435] width 81 height 29
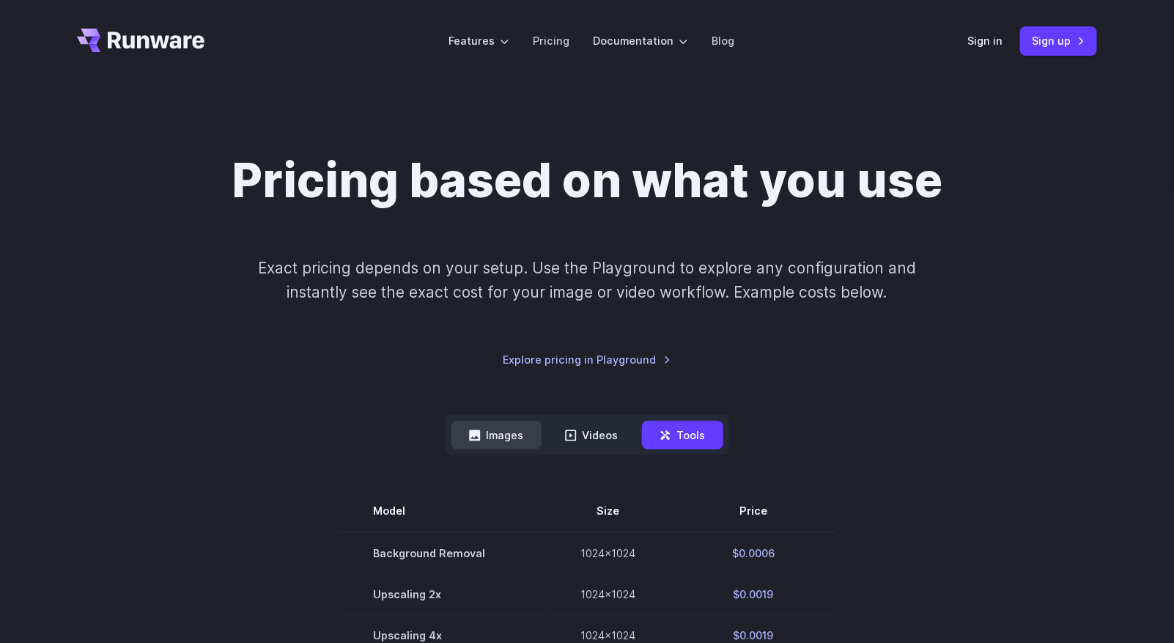
click at [488, 440] on button "Images" at bounding box center [496, 435] width 90 height 29
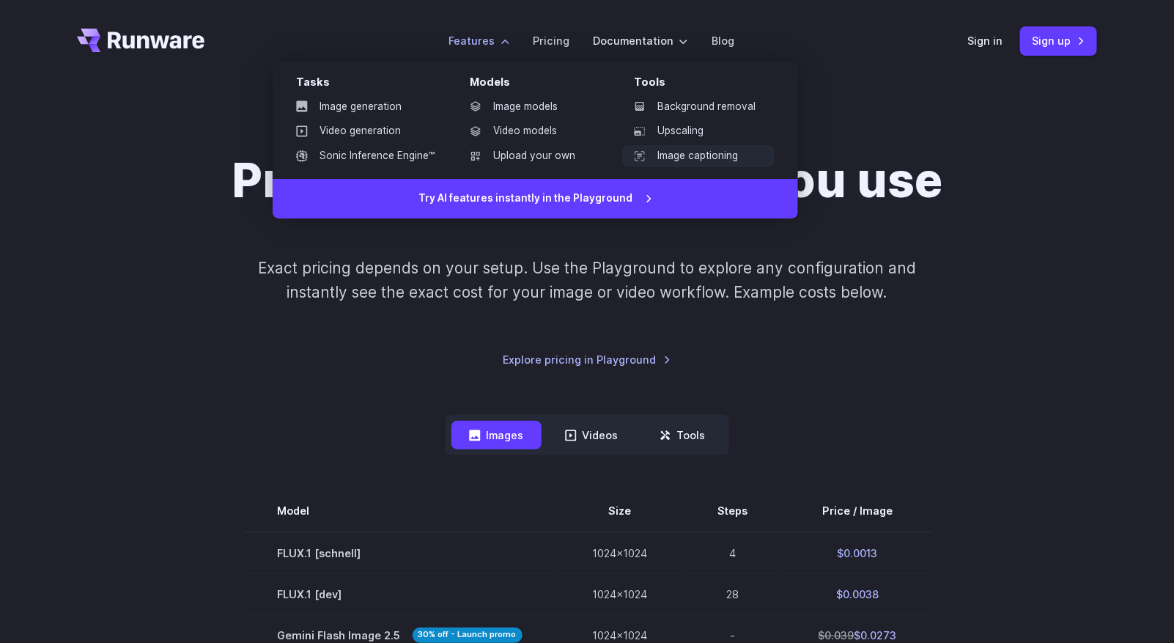
click at [712, 158] on link "Image captioning" at bounding box center [698, 156] width 152 height 22
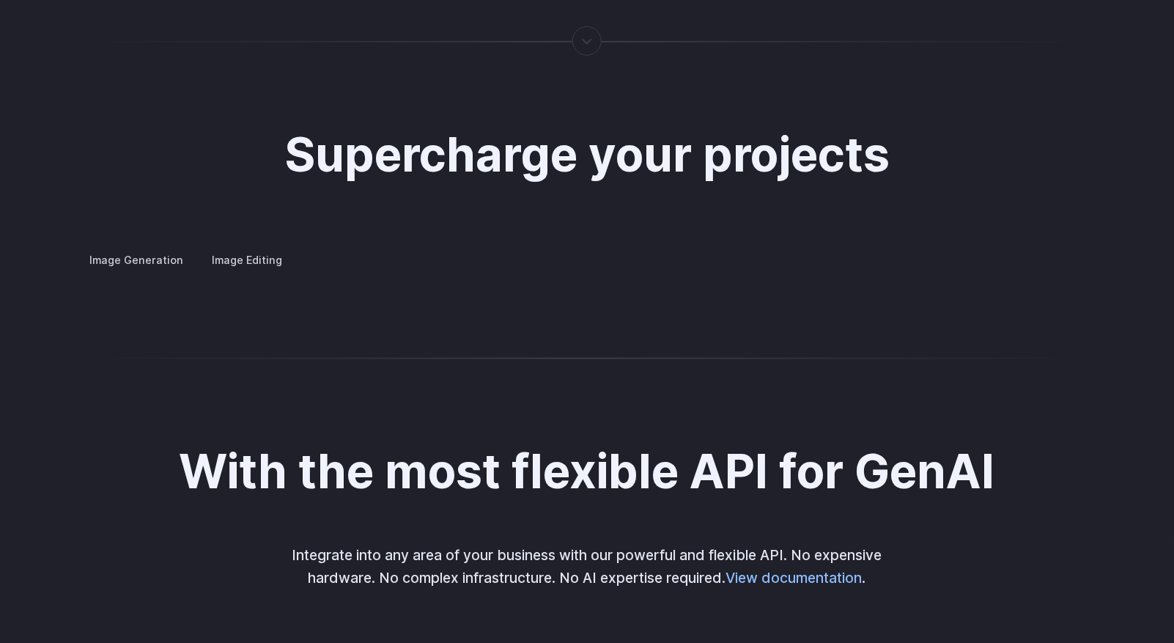
scroll to position [2637, 0]
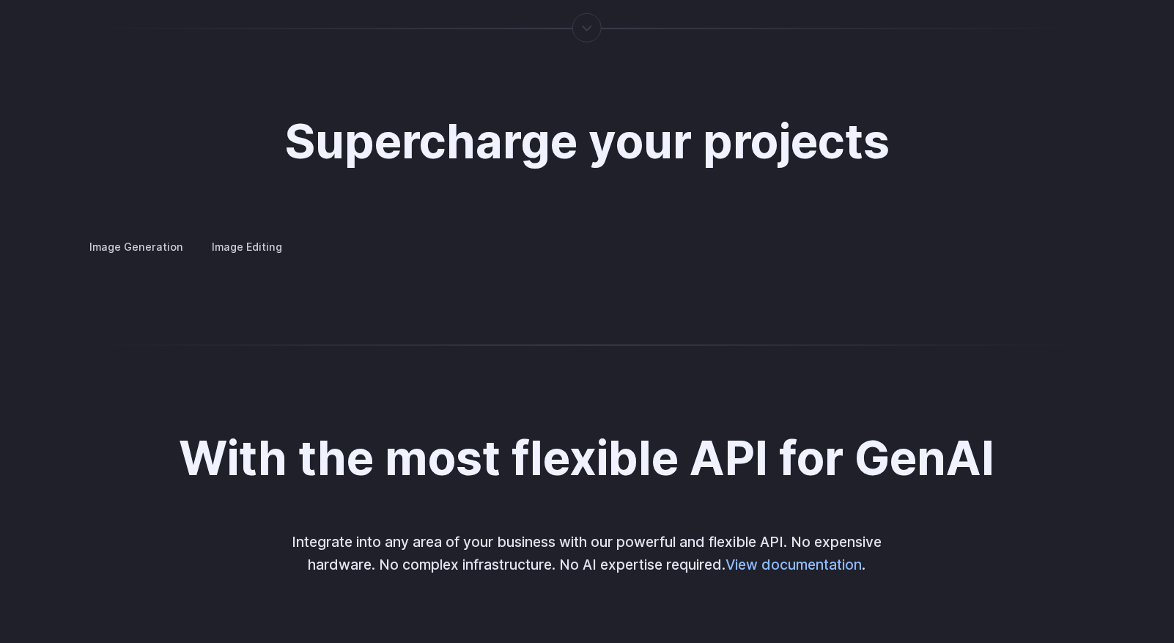
click at [218, 234] on label "Image Editing" at bounding box center [246, 247] width 95 height 26
click at [0, 0] on details "Inpainting Fill in missing or damaged parts of images seamlessly, restoring the…" at bounding box center [0, 0] width 0 height 0
click at [0, 0] on summary "Inpainting" at bounding box center [0, 0] width 0 height 0
click at [0, 0] on h3 "Outpainting" at bounding box center [0, 0] width 0 height 0
click at [0, 0] on h3 "Upscaling" at bounding box center [0, 0] width 0 height 0
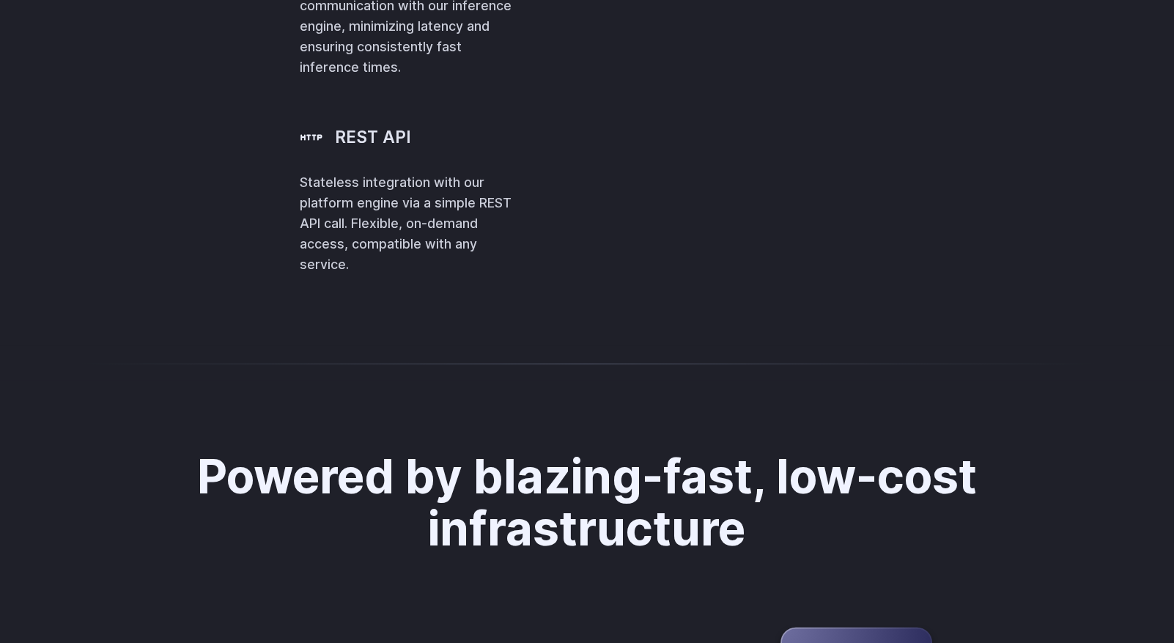
scroll to position [3370, 0]
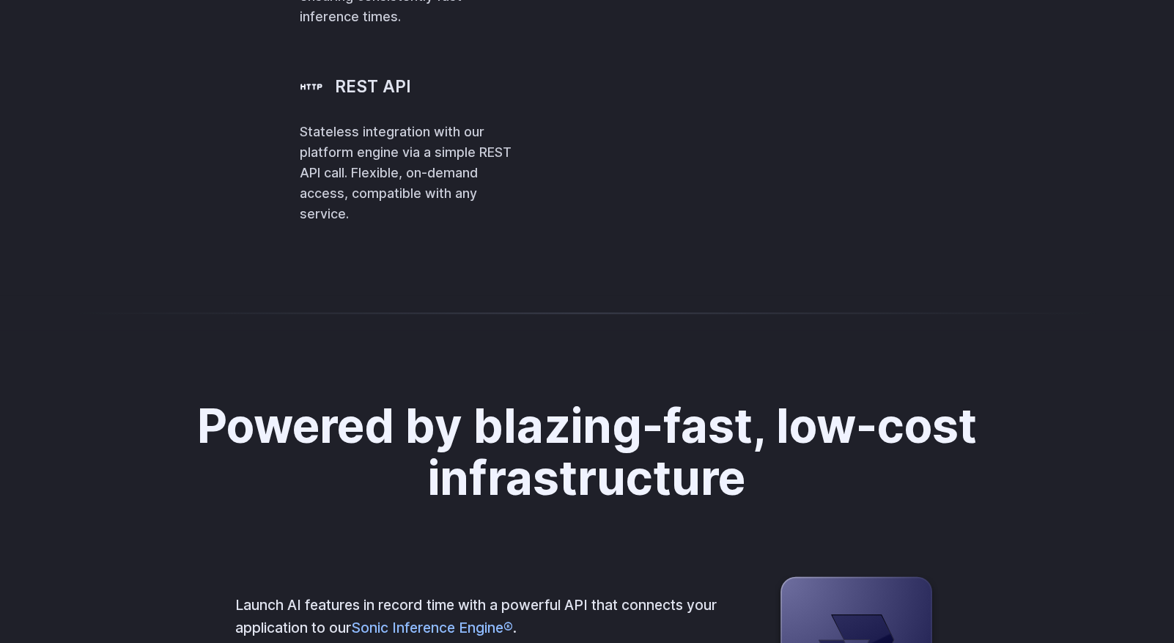
scroll to position [3517, 0]
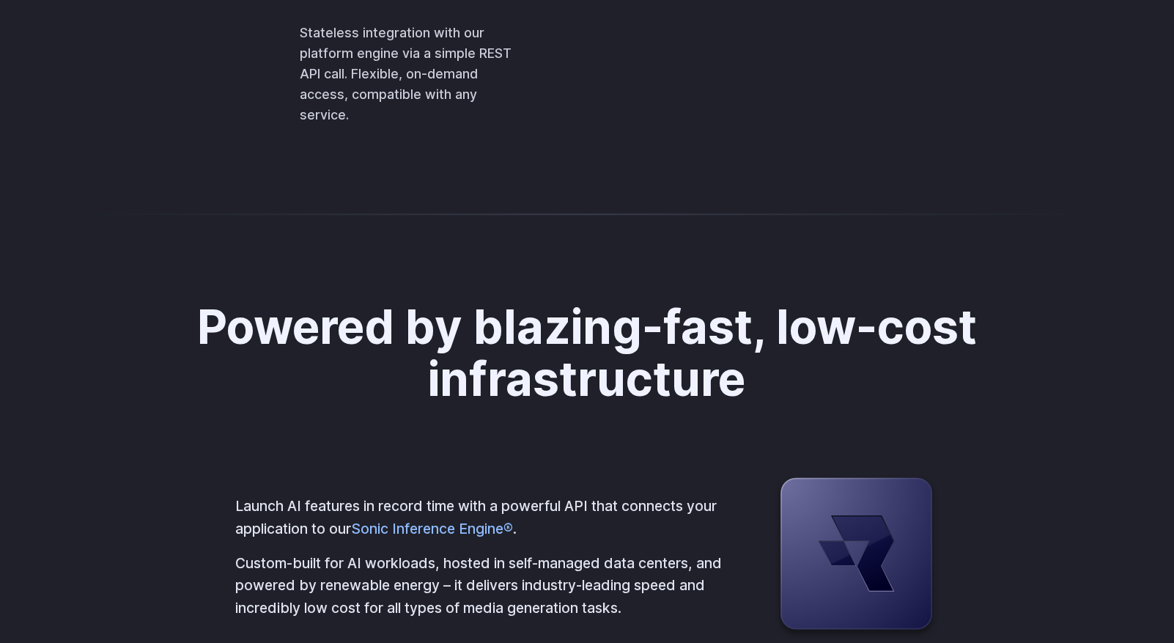
click at [300, 126] on p "Stateless integration with our platform engine via a simple REST API call. Flex…" at bounding box center [407, 74] width 215 height 103
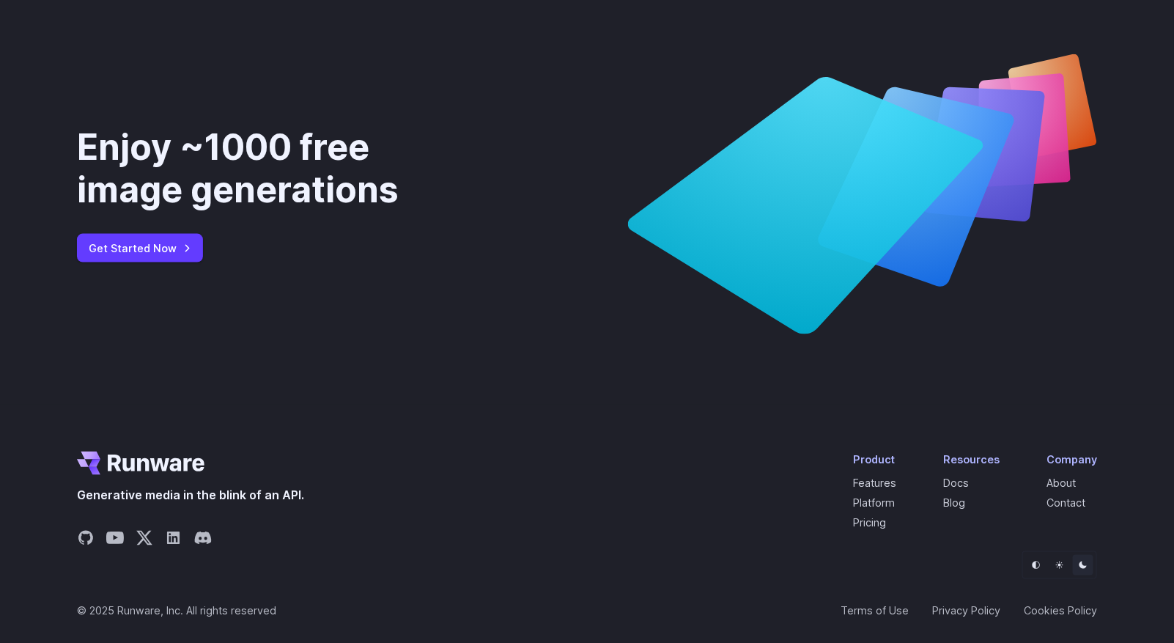
scroll to position [5483, 0]
click at [862, 523] on link "Pricing" at bounding box center [869, 523] width 33 height 12
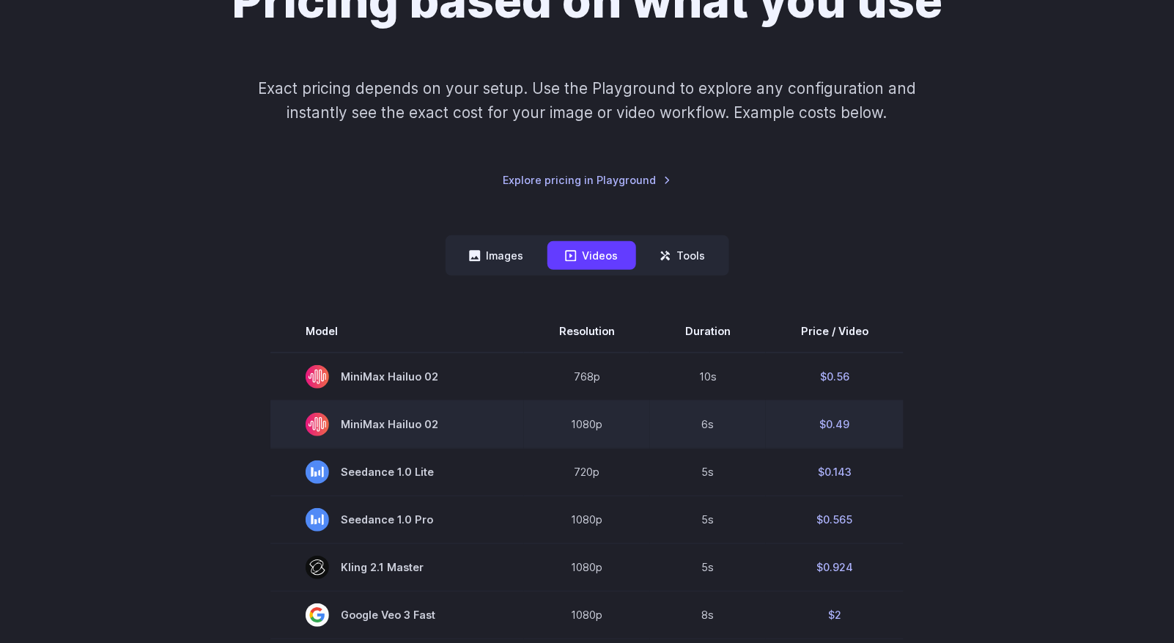
scroll to position [147, 0]
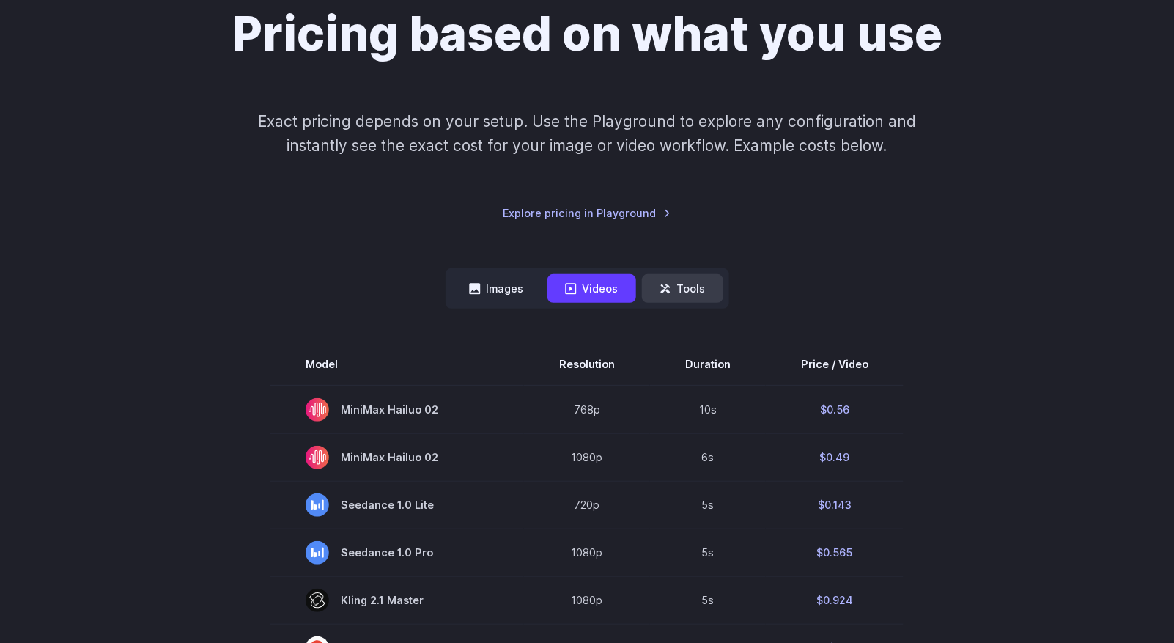
click at [687, 280] on button "Tools" at bounding box center [682, 288] width 81 height 29
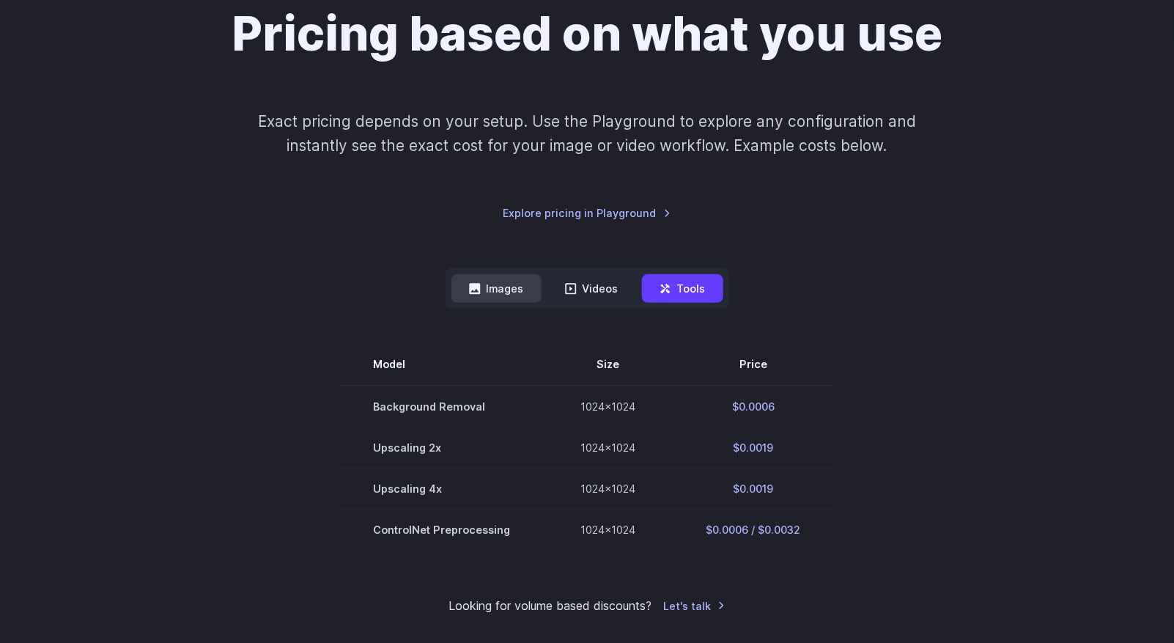
click at [511, 288] on button "Images" at bounding box center [496, 288] width 90 height 29
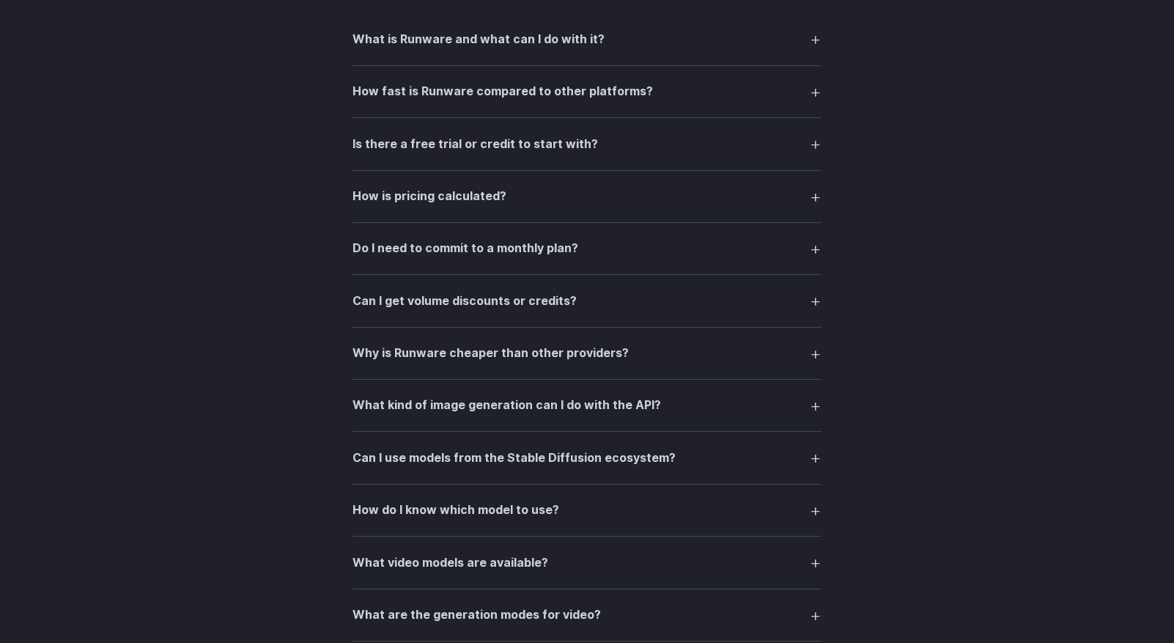
scroll to position [1905, 0]
click at [426, 362] on h3 "Why is Runware cheaper than other providers?" at bounding box center [490, 352] width 276 height 19
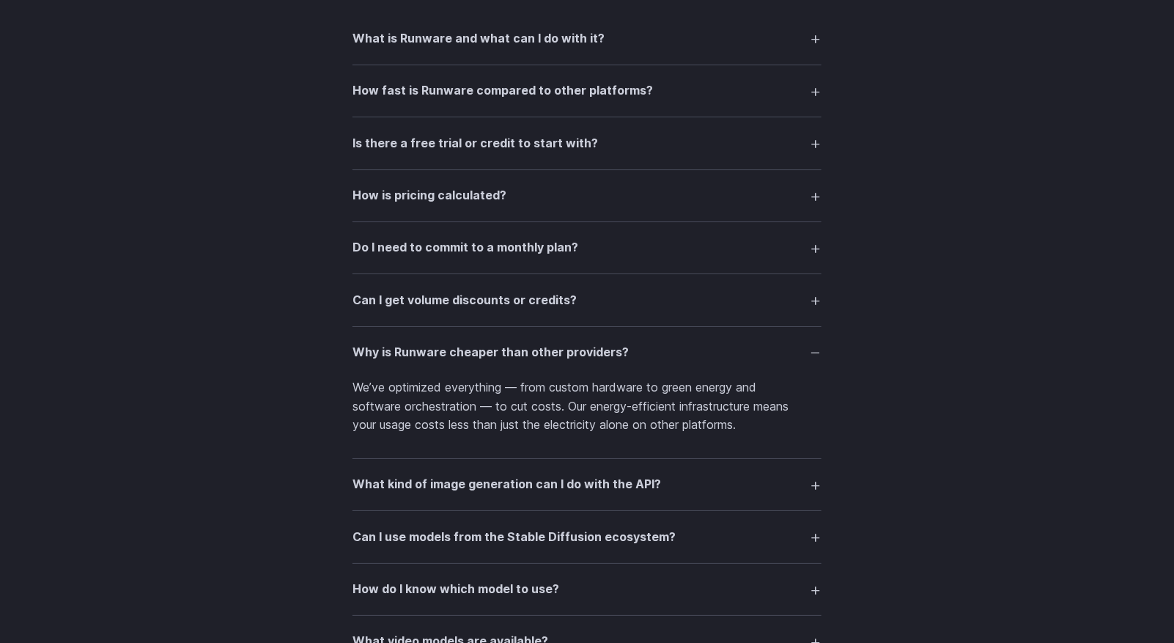
click at [426, 362] on h3 "Why is Runware cheaper than other providers?" at bounding box center [490, 352] width 276 height 19
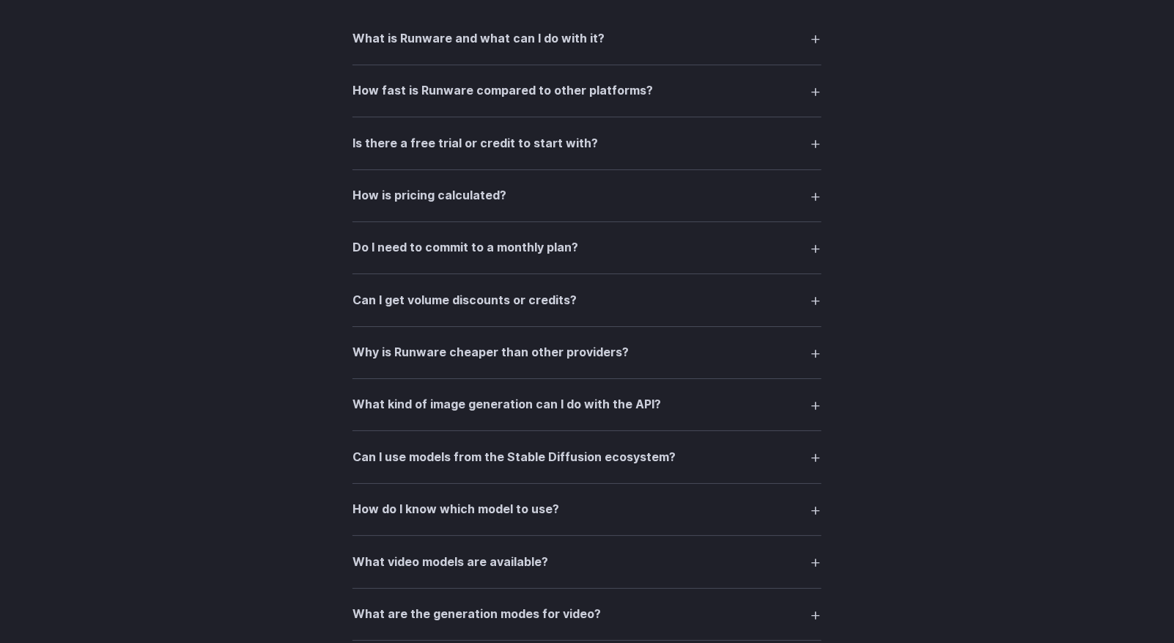
click at [442, 414] on h3 "What kind of image generation can I do with the API?" at bounding box center [506, 404] width 308 height 19
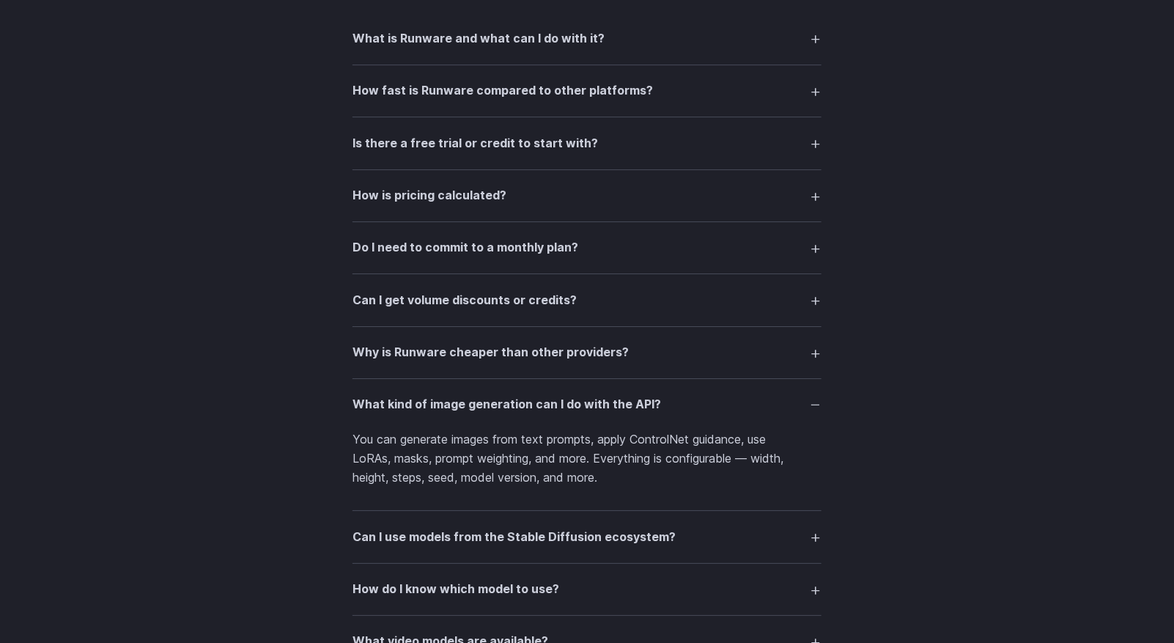
click at [442, 414] on h3 "What kind of image generation can I do with the API?" at bounding box center [506, 404] width 308 height 19
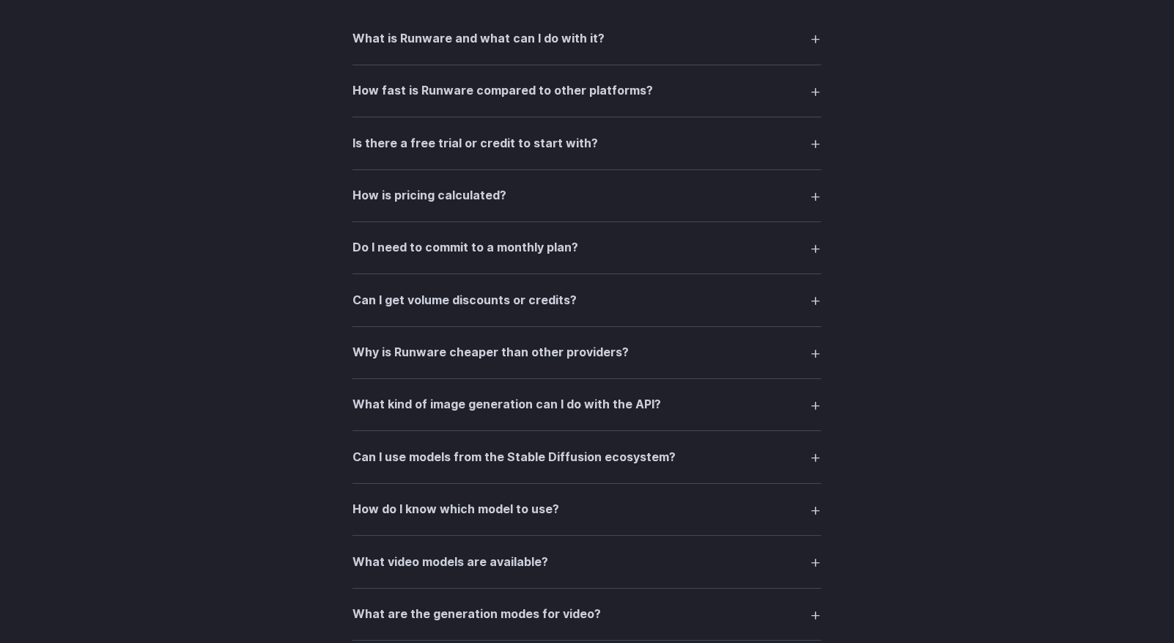
click at [472, 467] on h3 "Can I use models from the Stable Diffusion ecosystem?" at bounding box center [513, 457] width 323 height 19
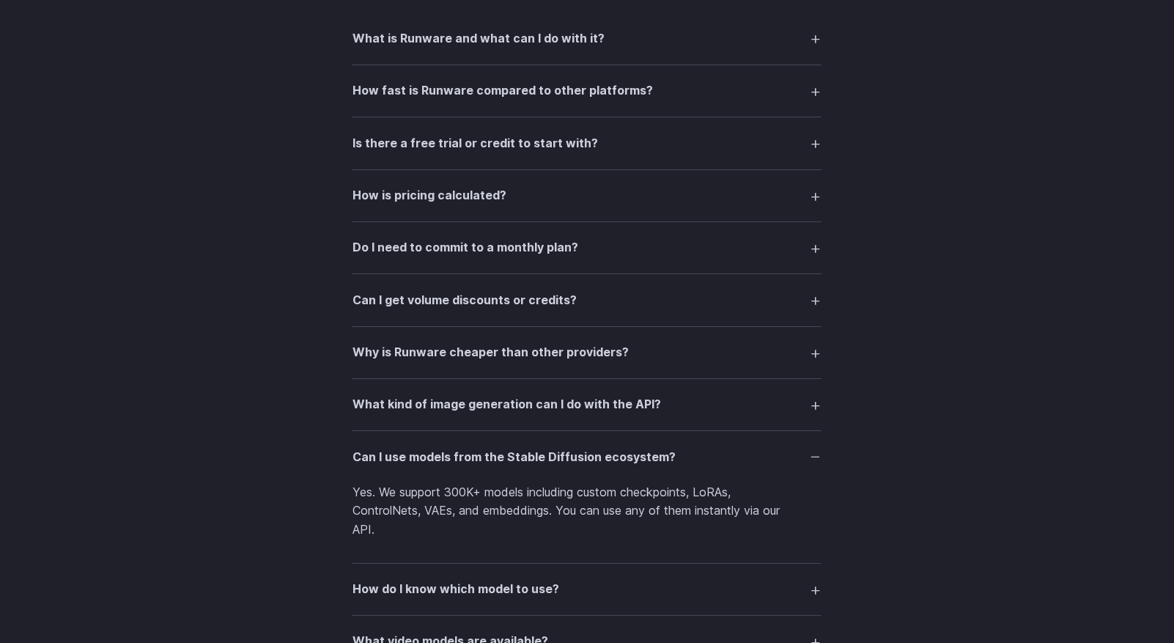
click at [472, 467] on h3 "Can I use models from the Stable Diffusion ecosystem?" at bounding box center [513, 457] width 323 height 19
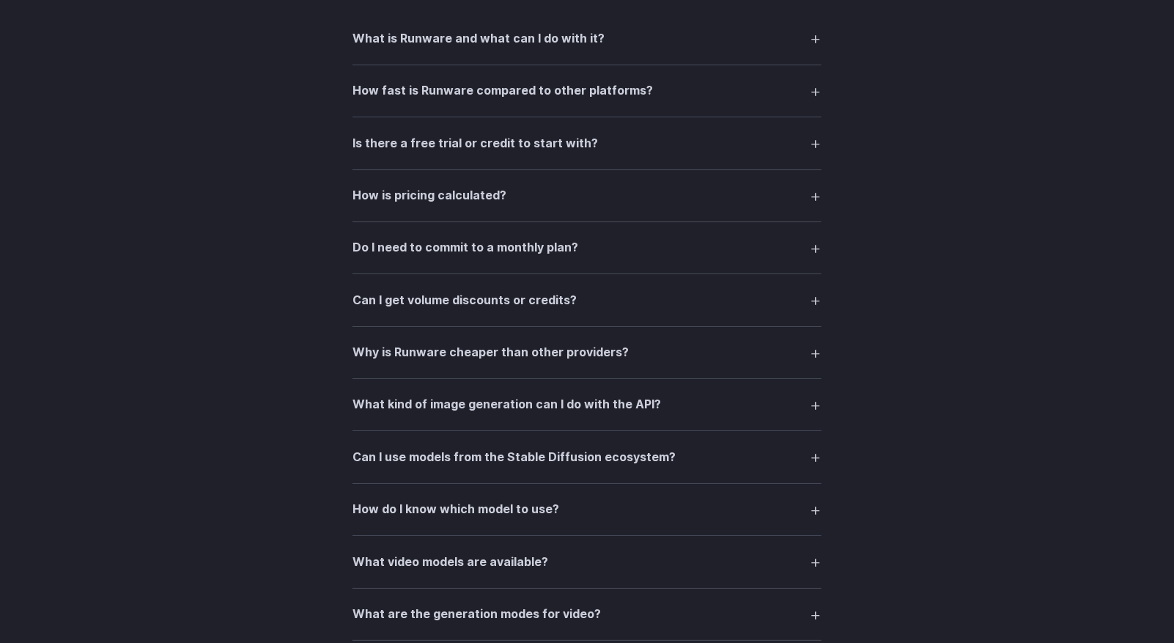
click at [454, 519] on h3 "How do I know which model to use?" at bounding box center [455, 509] width 207 height 19
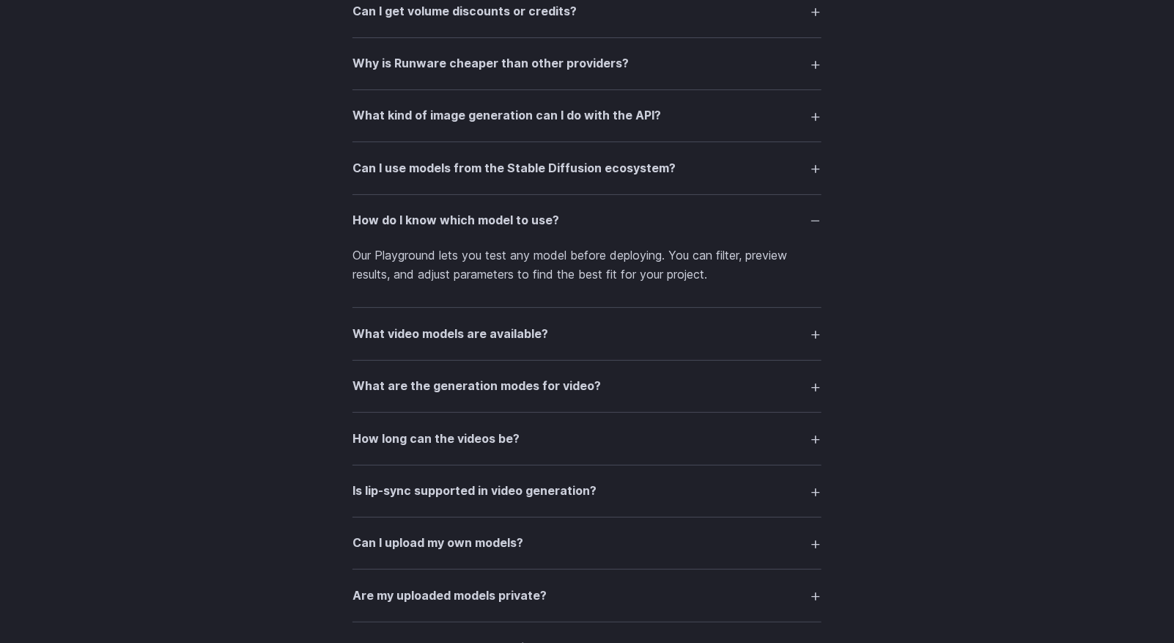
scroll to position [2198, 0]
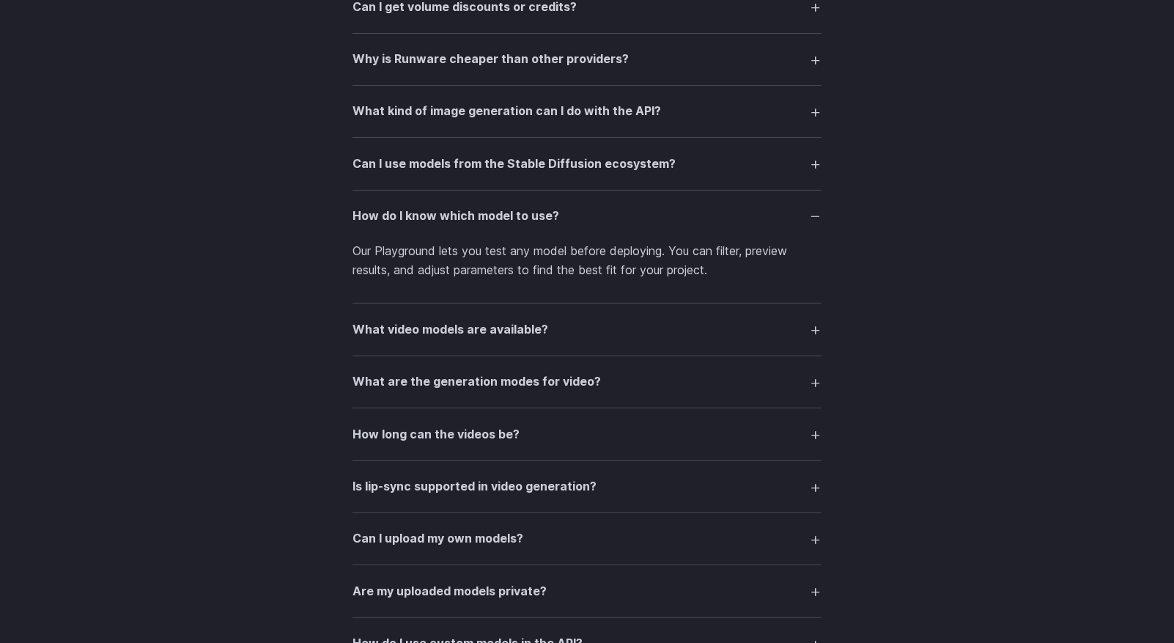
click at [456, 391] on h3 "What are the generation modes for video?" at bounding box center [476, 381] width 248 height 19
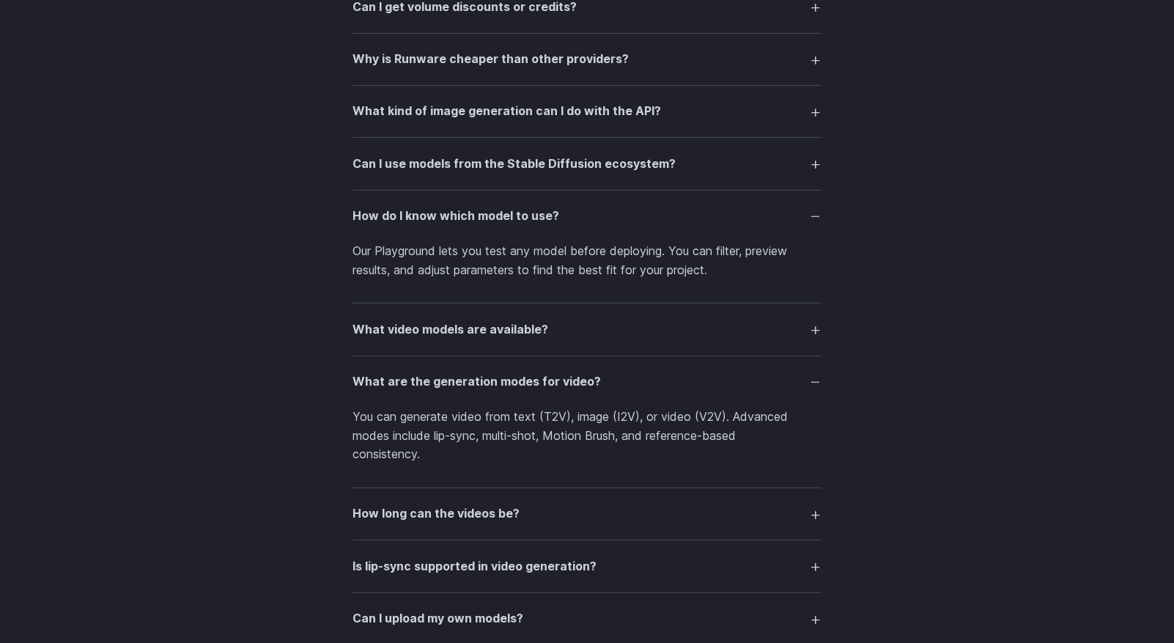
click at [456, 391] on h3 "What are the generation modes for video?" at bounding box center [476, 381] width 248 height 19
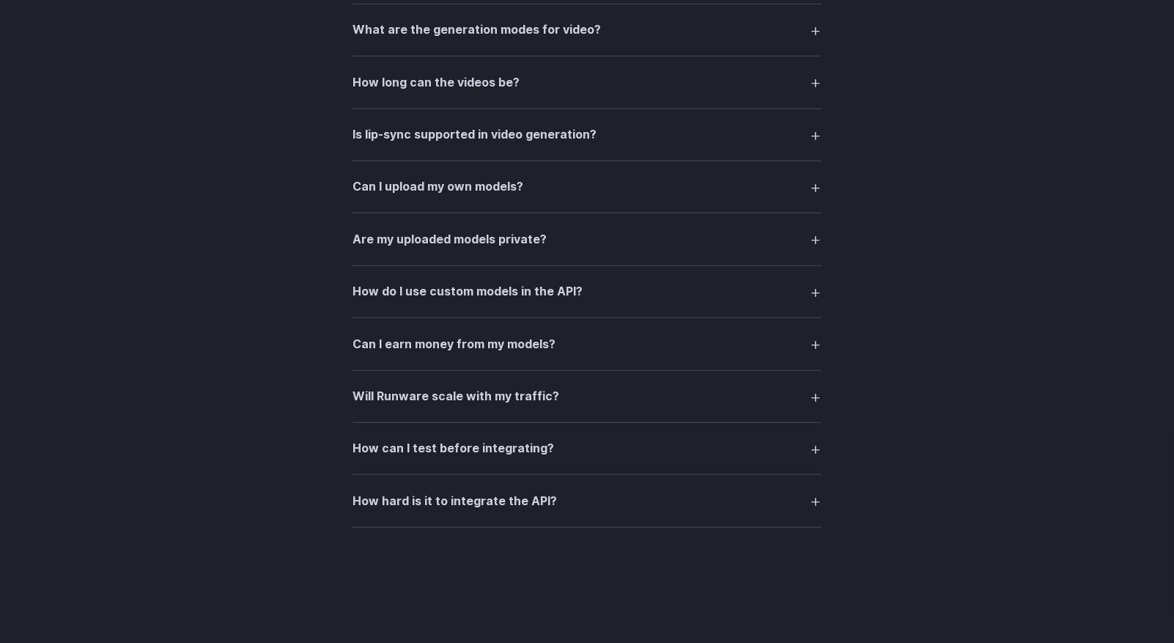
scroll to position [2563, 0]
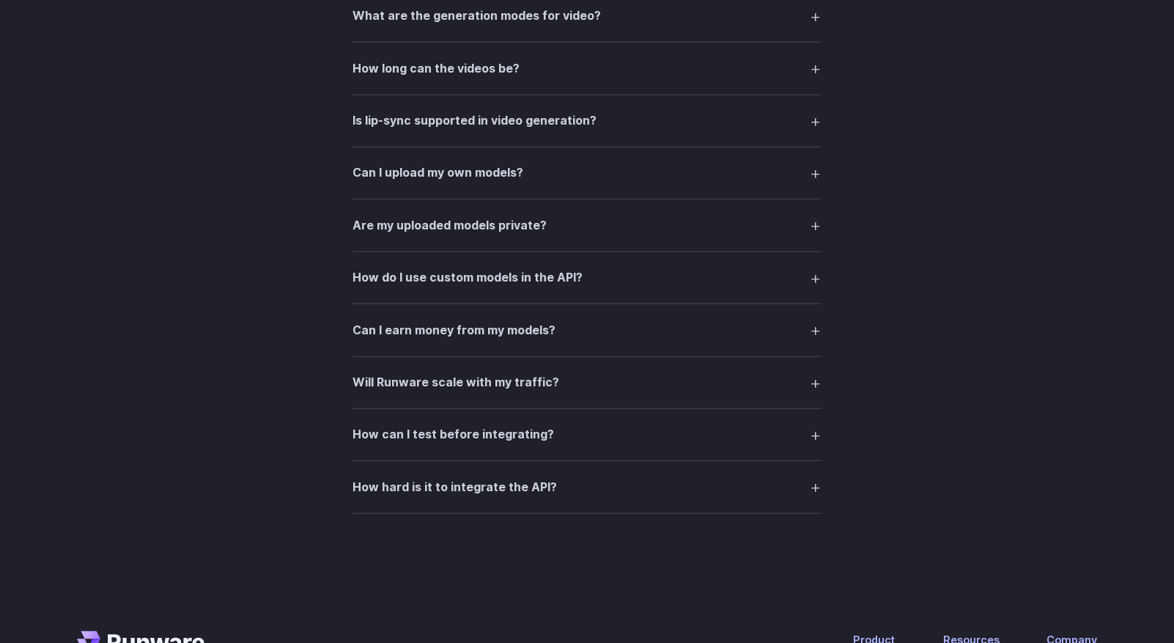
click at [484, 340] on h3 "Can I earn money from my models?" at bounding box center [453, 330] width 203 height 19
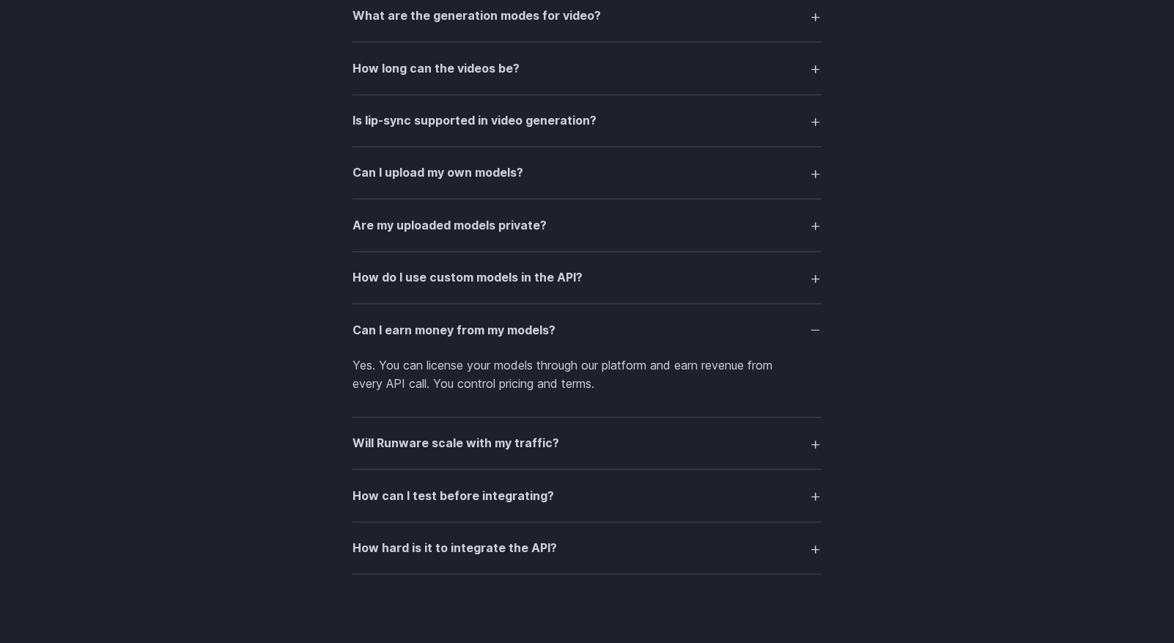
click at [484, 340] on h3 "Can I earn money from my models?" at bounding box center [453, 330] width 203 height 19
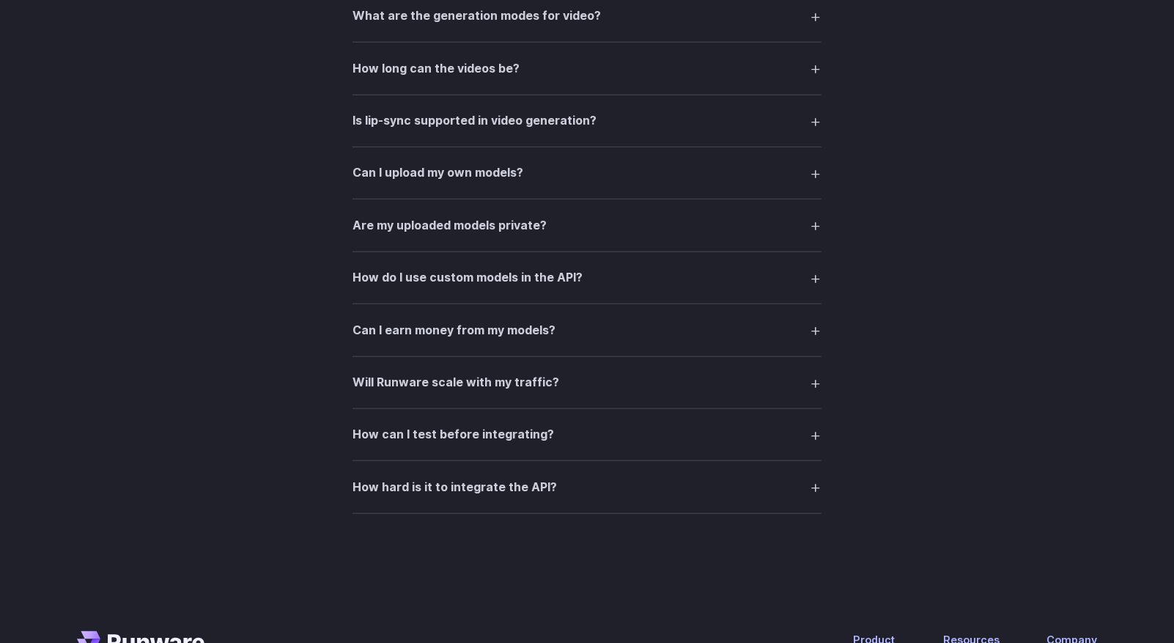
click at [482, 444] on h3 "How can I test before integrating?" at bounding box center [452, 434] width 201 height 19
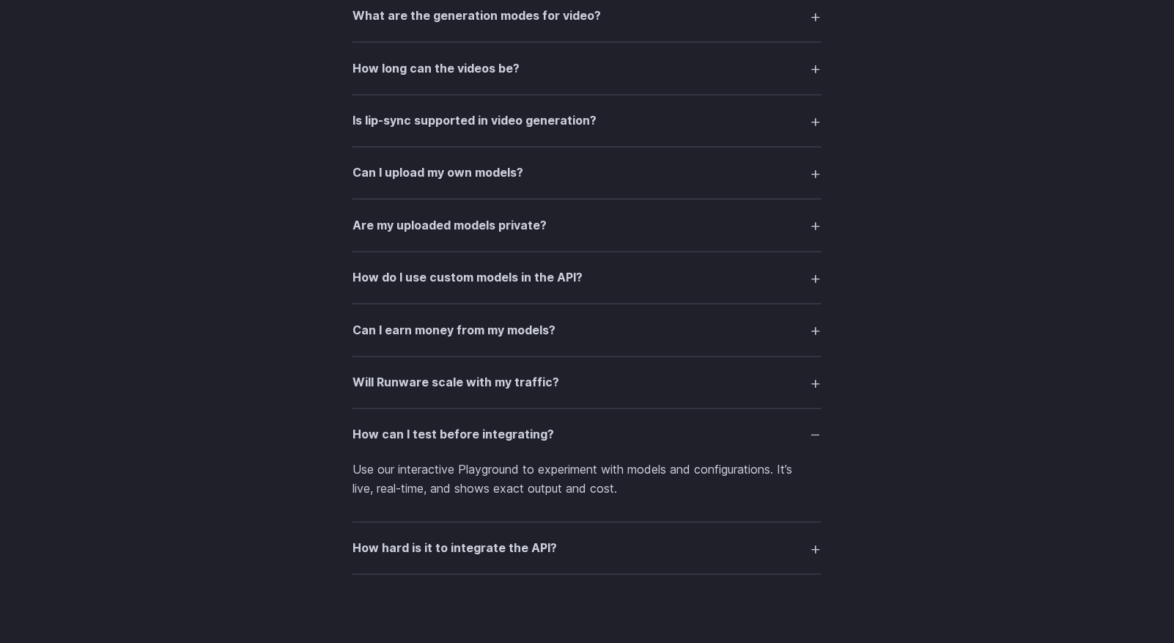
click at [482, 444] on h3 "How can I test before integrating?" at bounding box center [452, 434] width 201 height 19
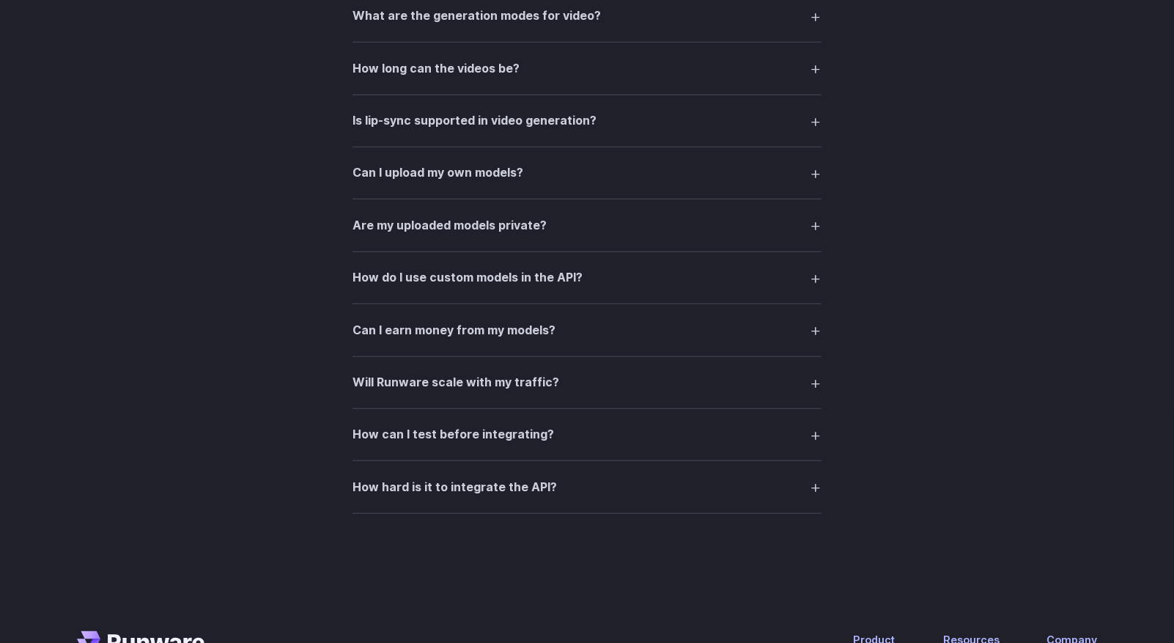
click at [477, 497] on h3 "How hard is it to integrate the API?" at bounding box center [454, 487] width 204 height 19
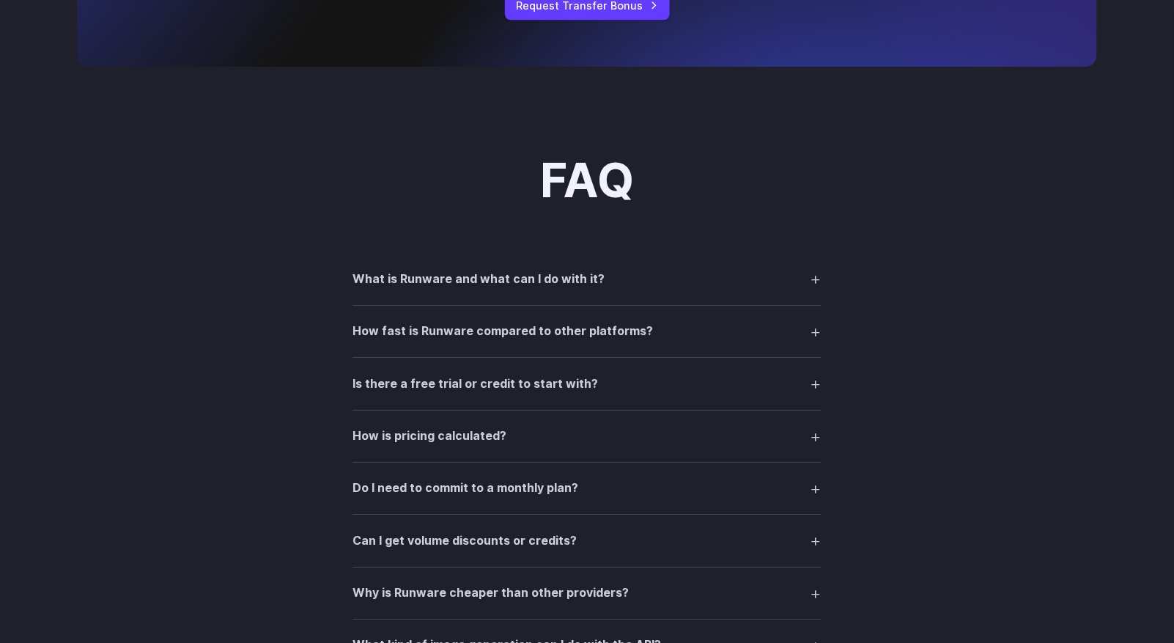
scroll to position [1612, 0]
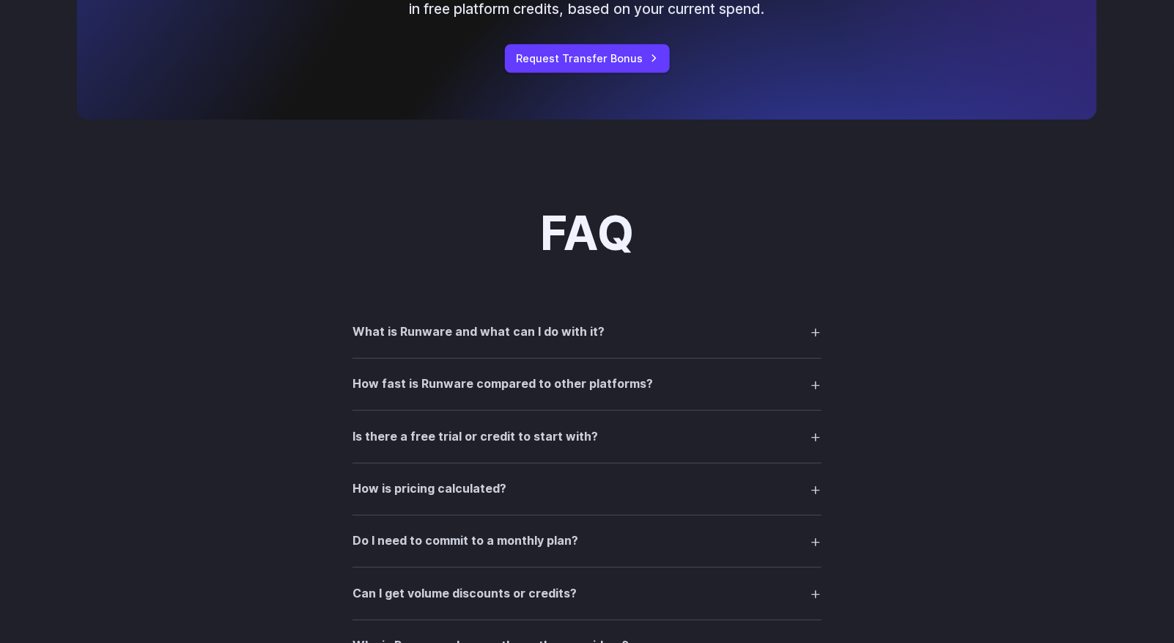
click at [533, 393] on h3 "How fast is Runware compared to other platforms?" at bounding box center [502, 383] width 300 height 19
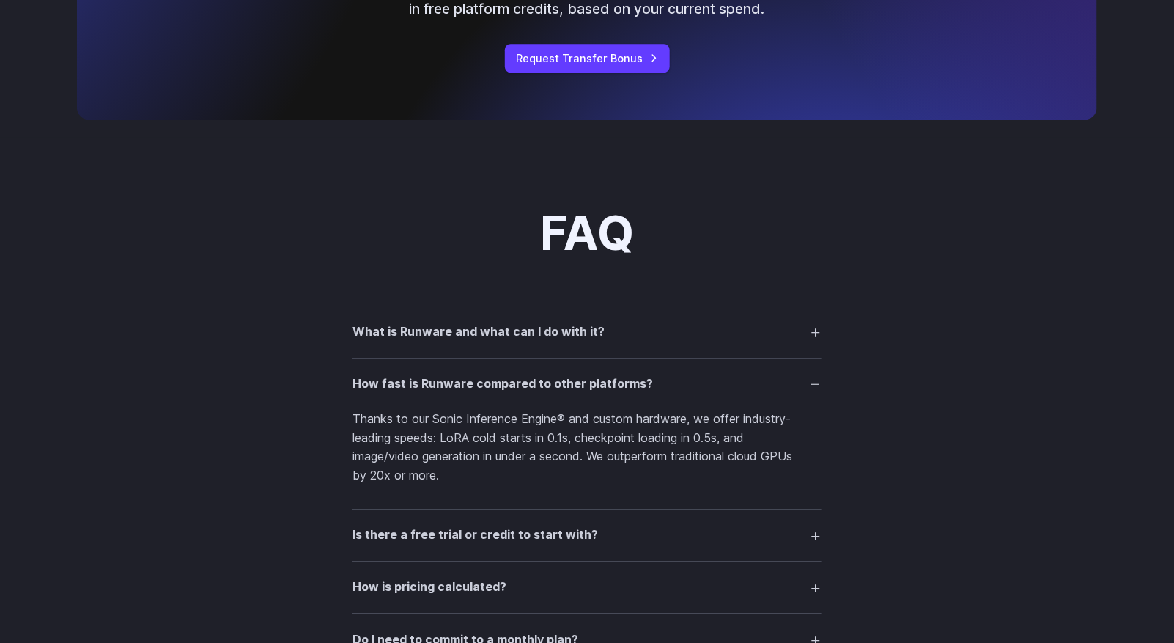
click at [533, 393] on h3 "How fast is Runware compared to other platforms?" at bounding box center [502, 383] width 300 height 19
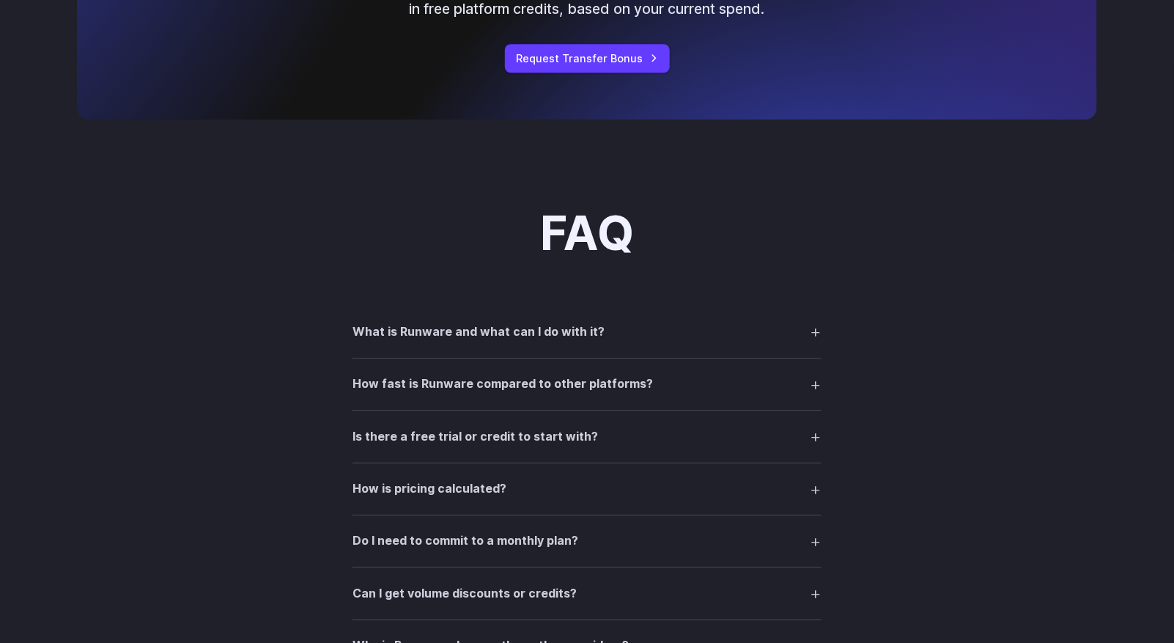
click at [533, 446] on h3 "Is there a free trial or credit to start with?" at bounding box center [474, 436] width 245 height 19
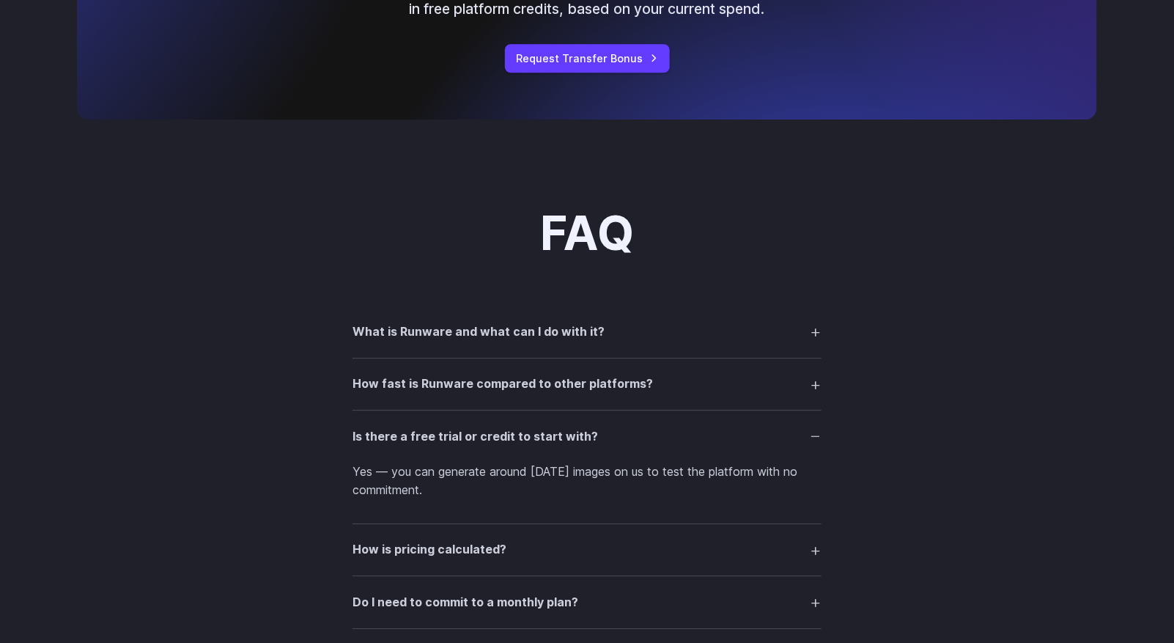
click at [533, 446] on h3 "Is there a free trial or credit to start with?" at bounding box center [474, 436] width 245 height 19
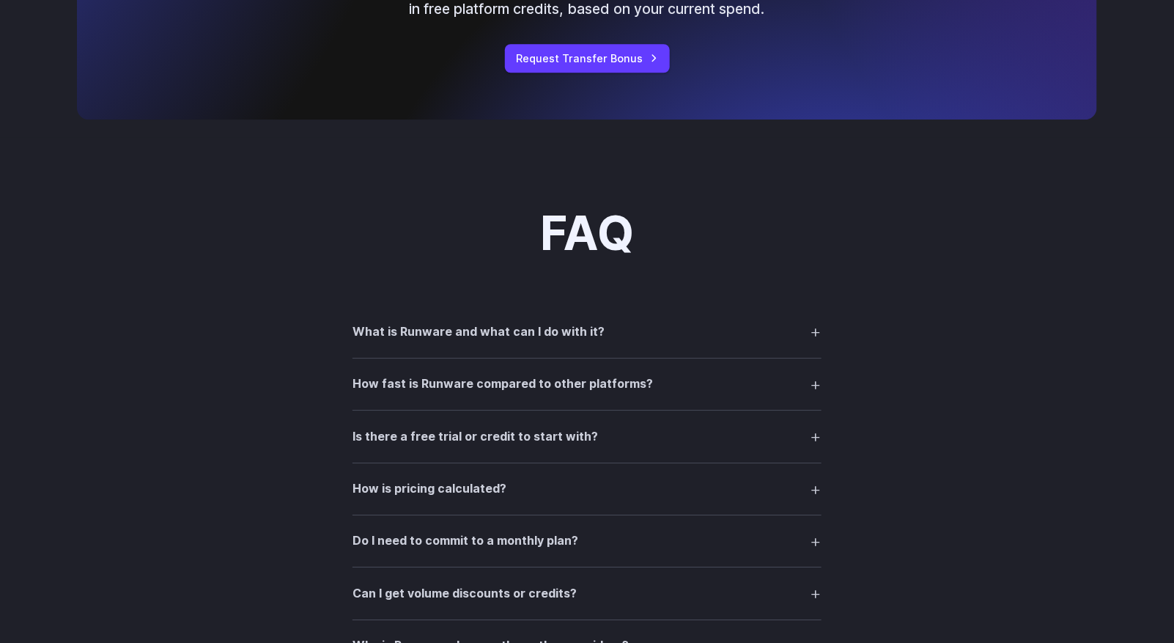
click at [505, 503] on summary "How is pricing calculated?" at bounding box center [586, 489] width 469 height 28
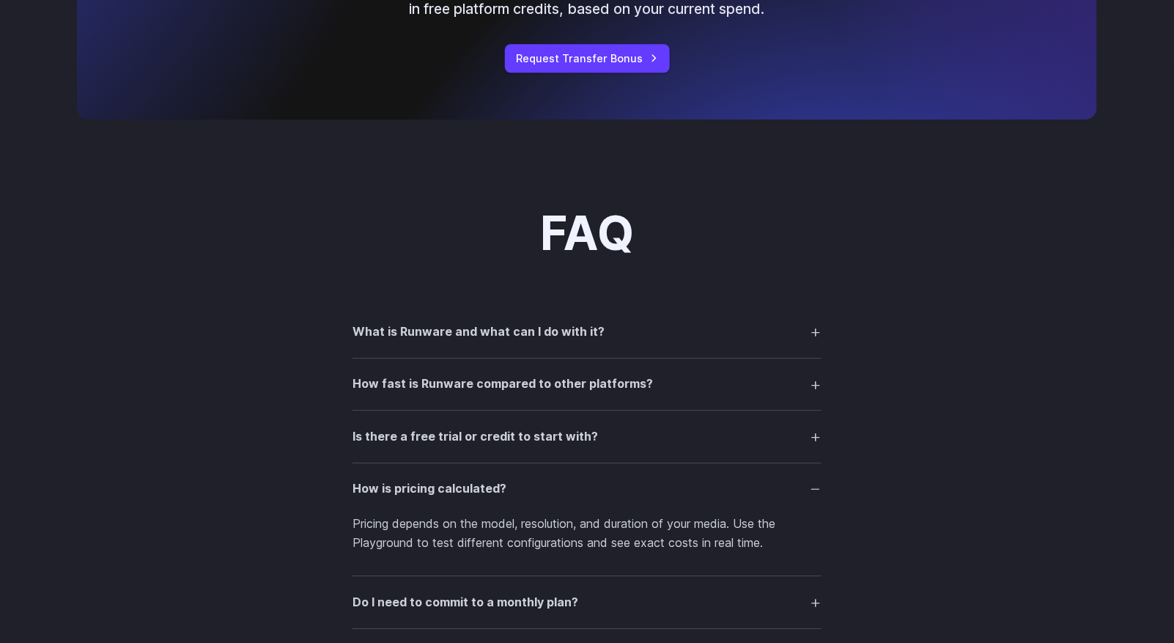
click at [504, 503] on summary "How is pricing calculated?" at bounding box center [586, 489] width 469 height 28
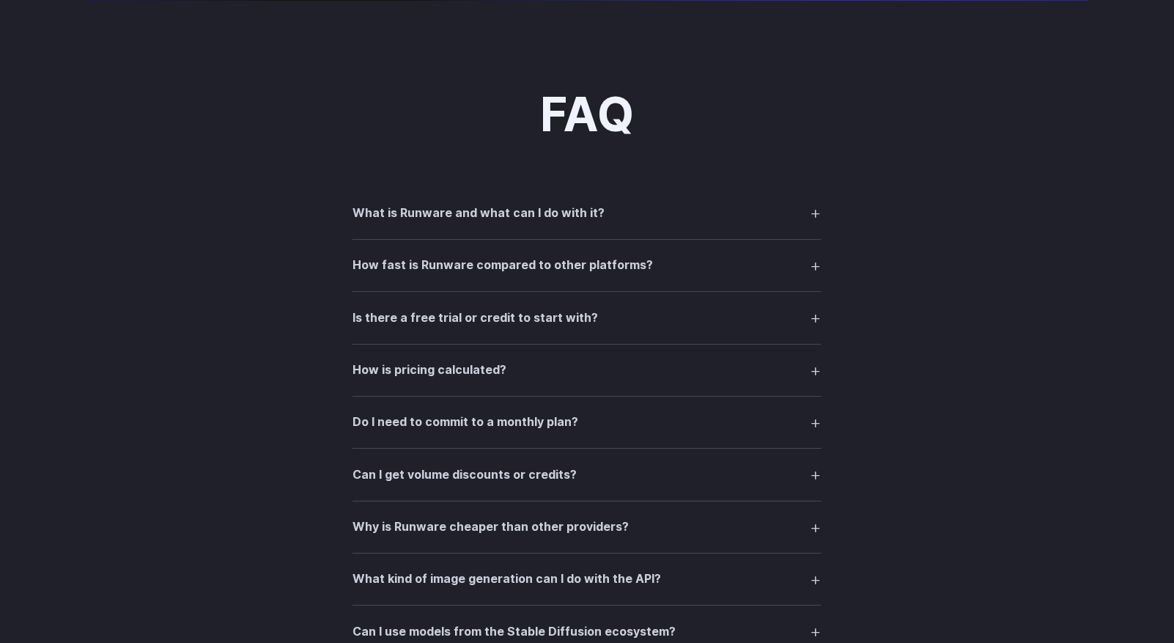
scroll to position [1758, 0]
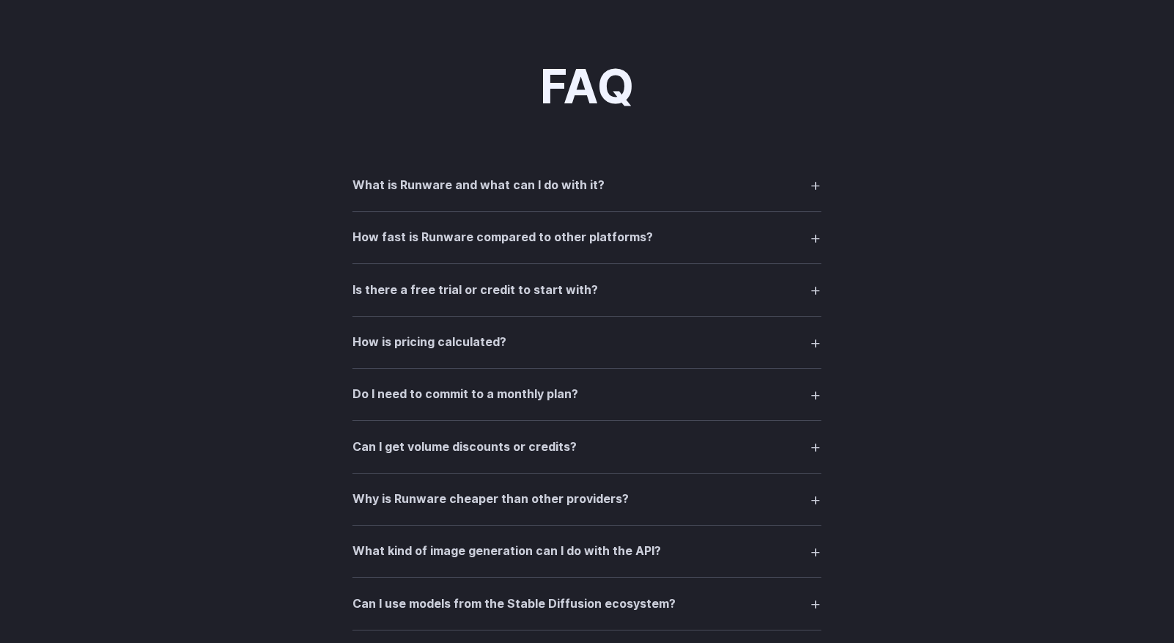
click at [535, 408] on summary "Do I need to commit to a monthly plan?" at bounding box center [586, 394] width 469 height 28
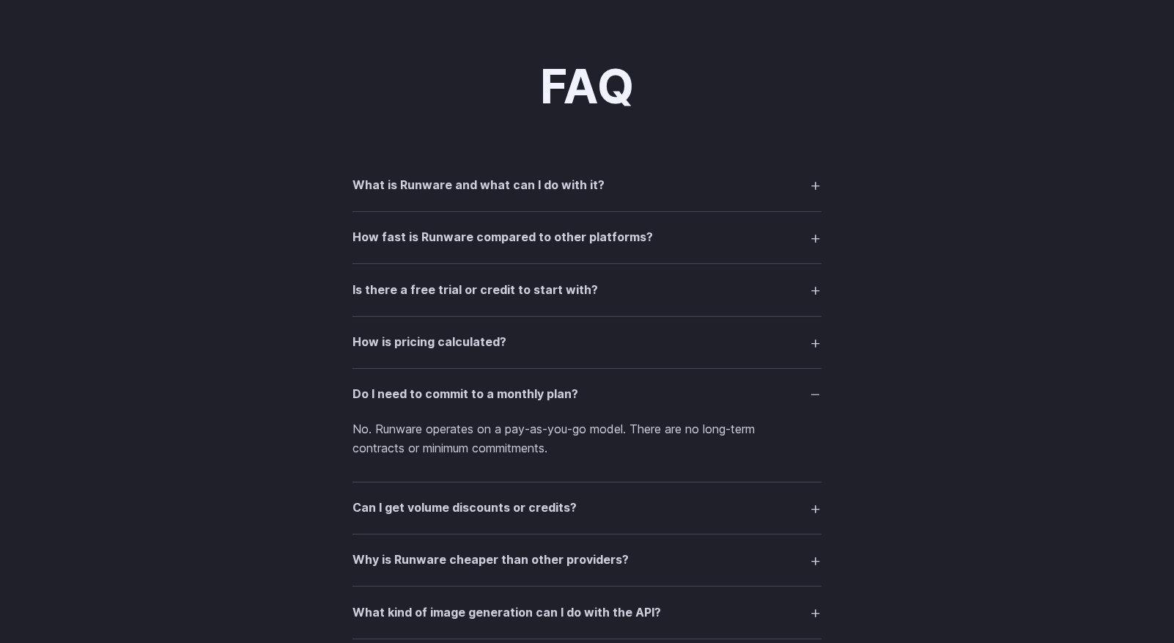
click at [536, 408] on summary "Do I need to commit to a monthly plan?" at bounding box center [586, 394] width 469 height 28
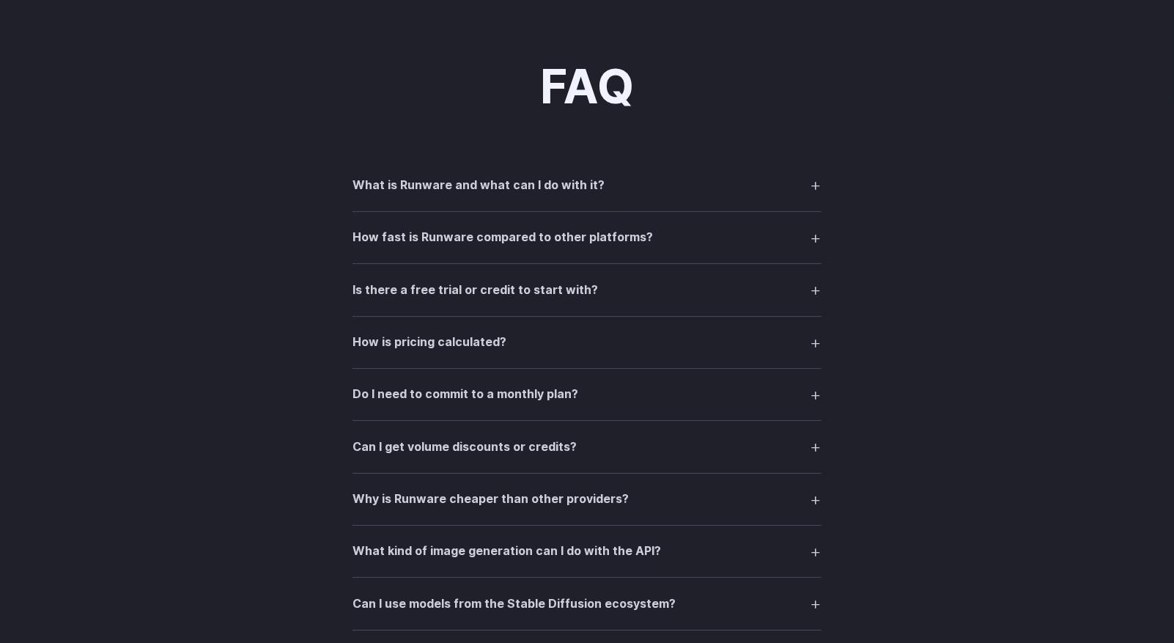
click at [536, 456] on h3 "Can I get volume discounts or credits?" at bounding box center [464, 446] width 224 height 19
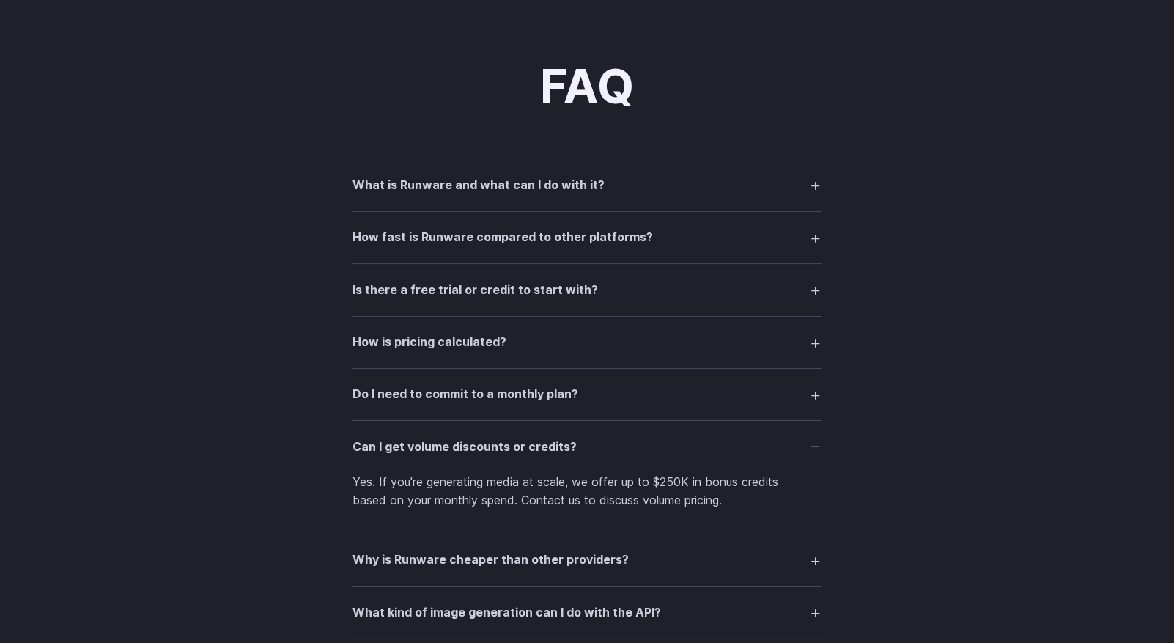
click at [536, 456] on h3 "Can I get volume discounts or credits?" at bounding box center [464, 446] width 224 height 19
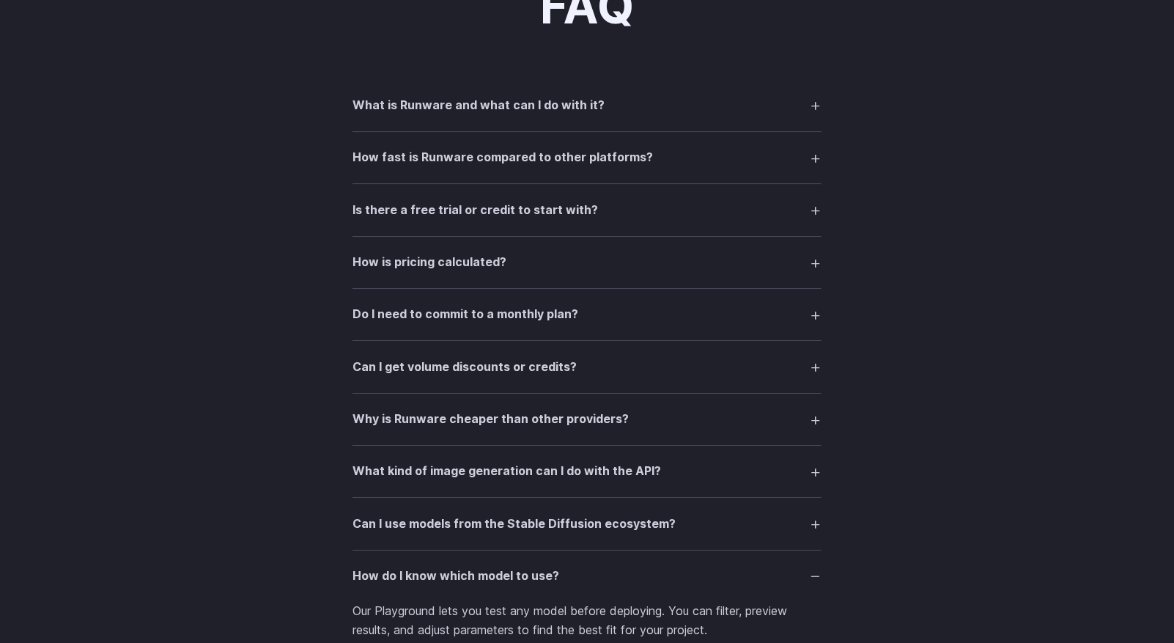
scroll to position [1905, 0]
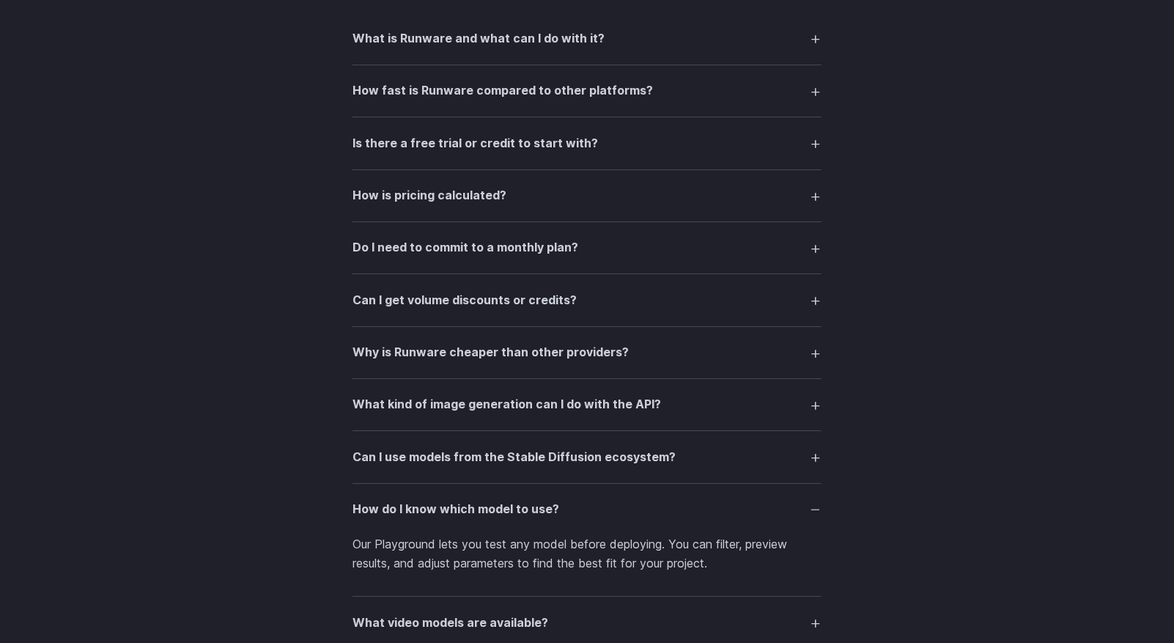
click at [544, 414] on h3 "What kind of image generation can I do with the API?" at bounding box center [506, 404] width 308 height 19
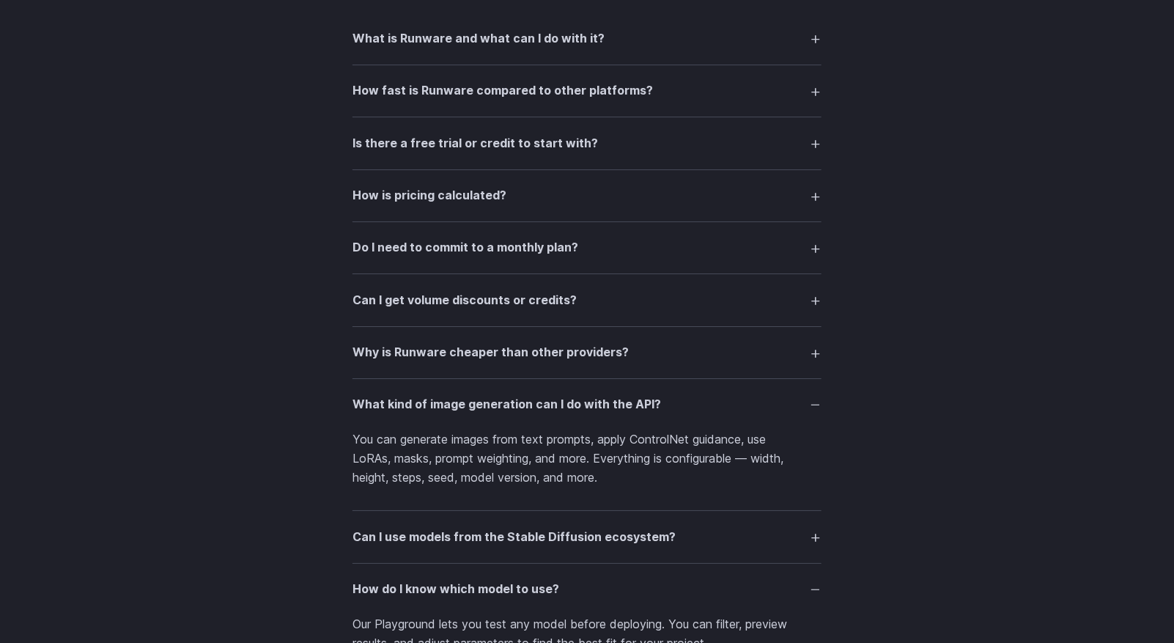
click at [544, 414] on h3 "What kind of image generation can I do with the API?" at bounding box center [506, 404] width 308 height 19
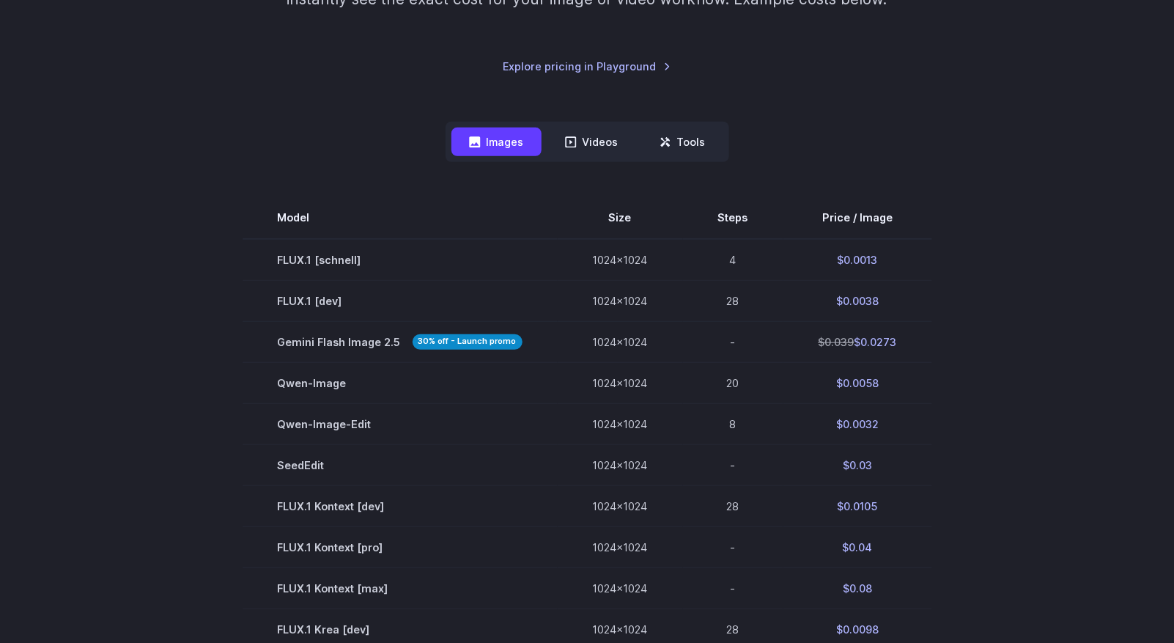
scroll to position [0, 0]
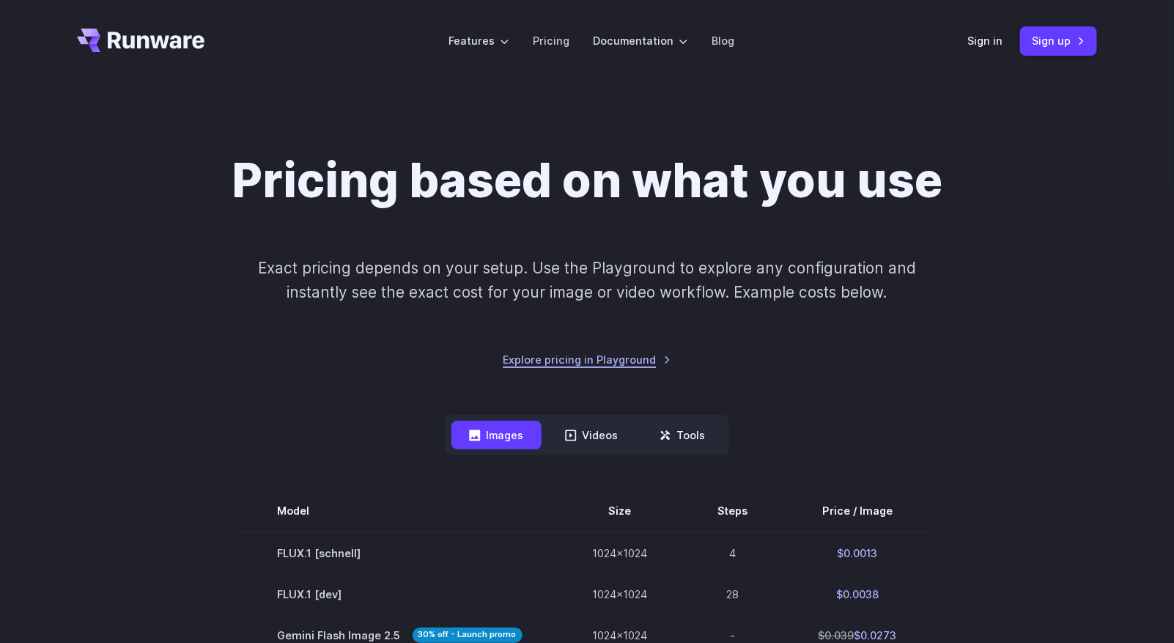
click at [563, 367] on link "Explore pricing in Playground" at bounding box center [587, 359] width 168 height 17
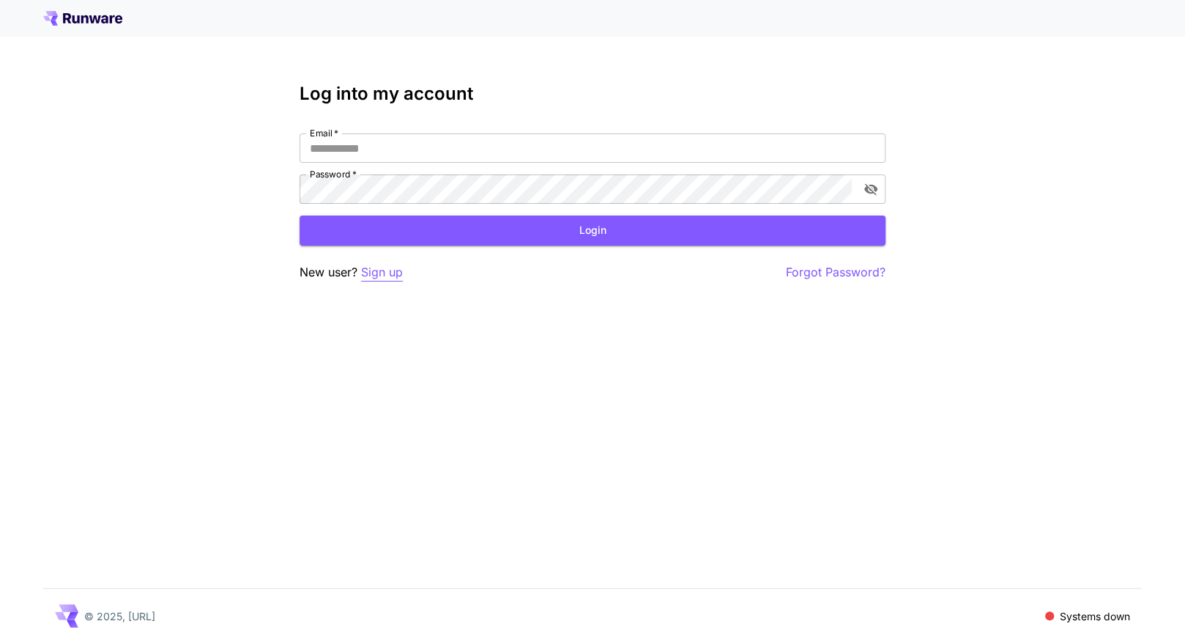
click at [389, 272] on p "Sign up" at bounding box center [382, 272] width 42 height 18
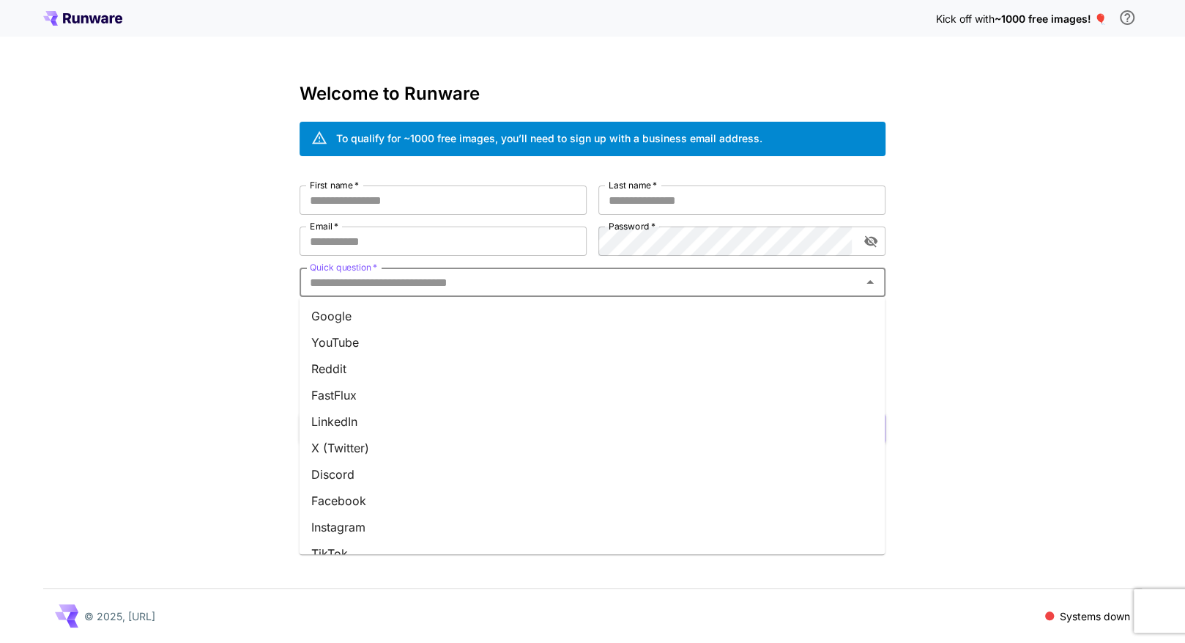
click at [448, 284] on input "Quick question   *" at bounding box center [580, 282] width 553 height 21
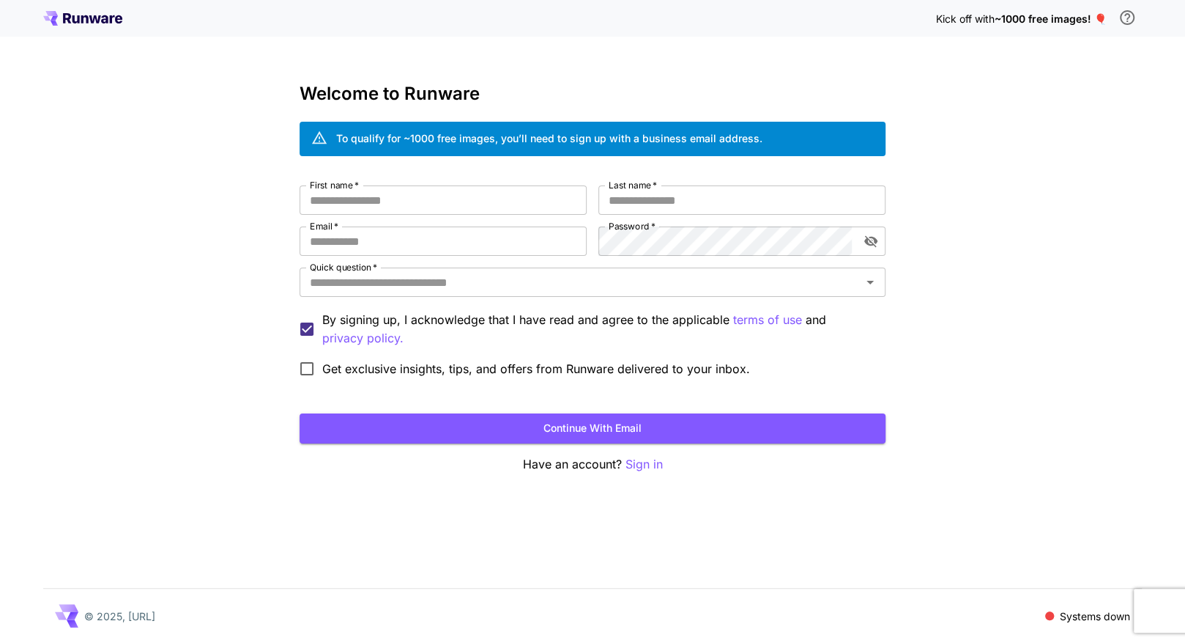
click at [263, 222] on div "Kick off with ~1000 free images! 🎈 Welcome to Runware To qualify for ~1000 free…" at bounding box center [592, 321] width 1185 height 643
click at [100, 22] on icon at bounding box center [82, 18] width 79 height 15
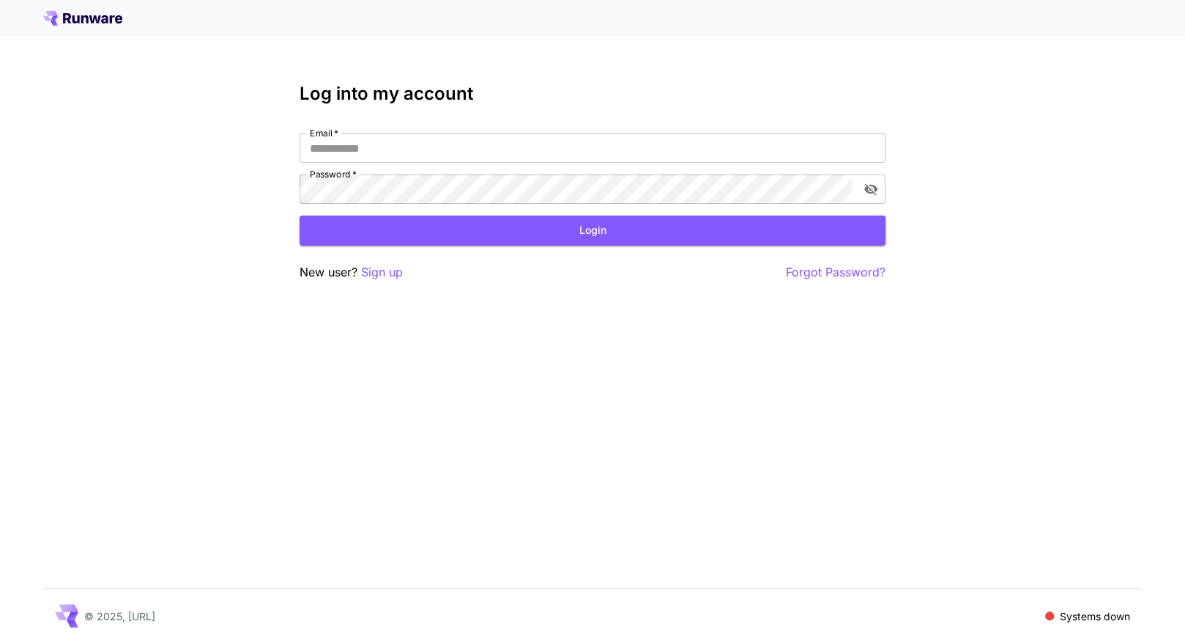
click at [100, 21] on icon at bounding box center [82, 18] width 79 height 15
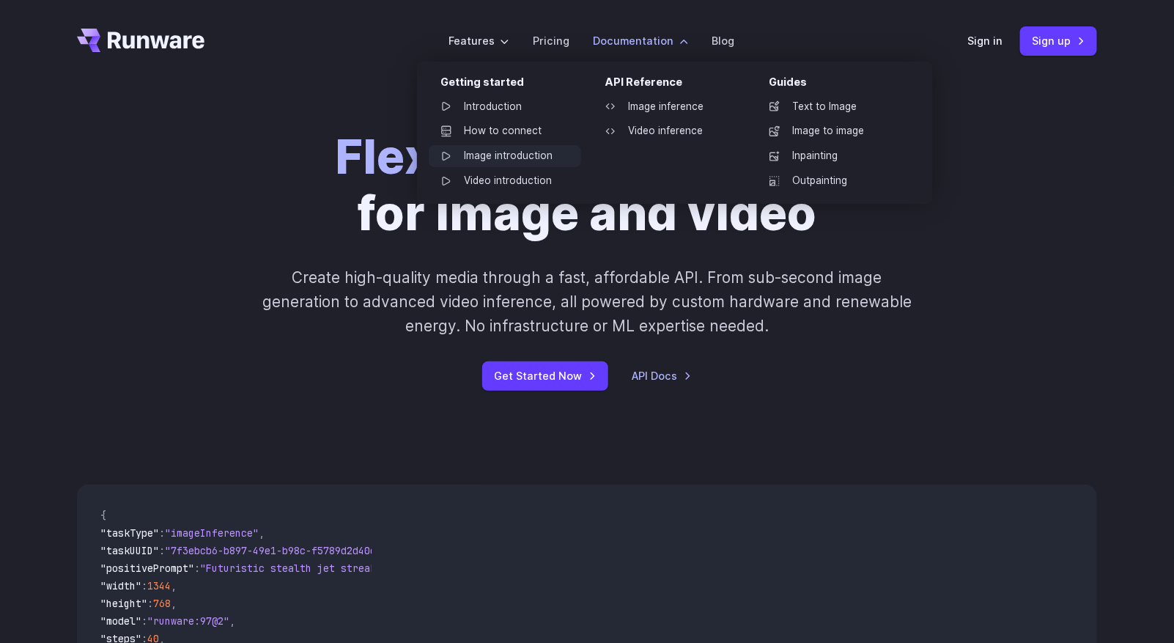
click at [530, 154] on link "Image introduction" at bounding box center [505, 156] width 152 height 22
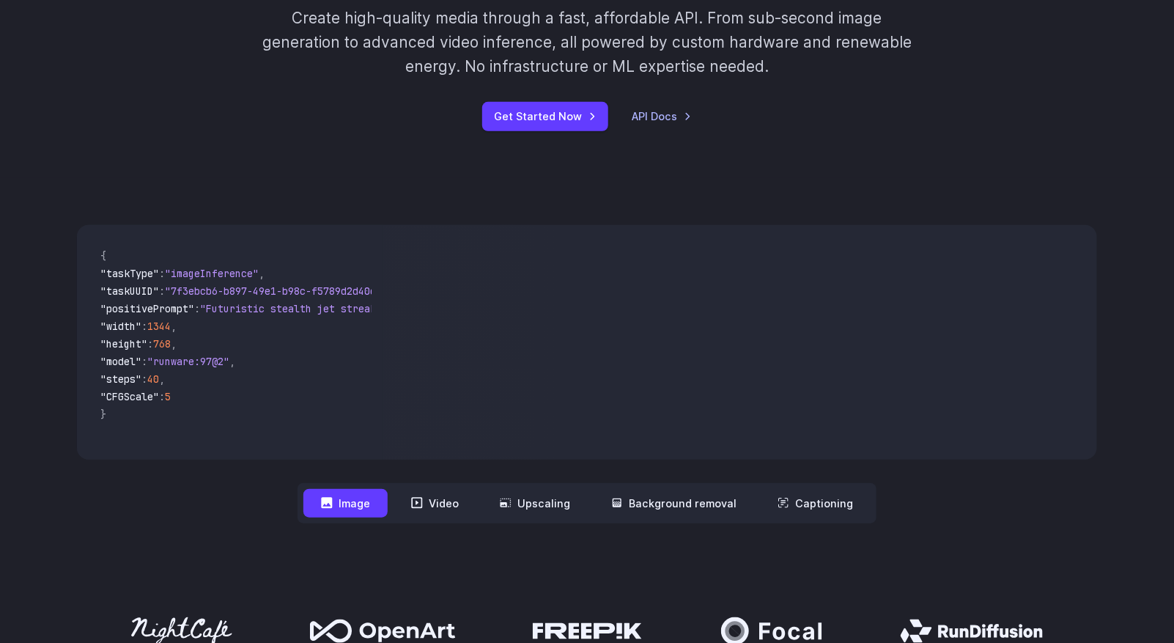
scroll to position [366, 0]
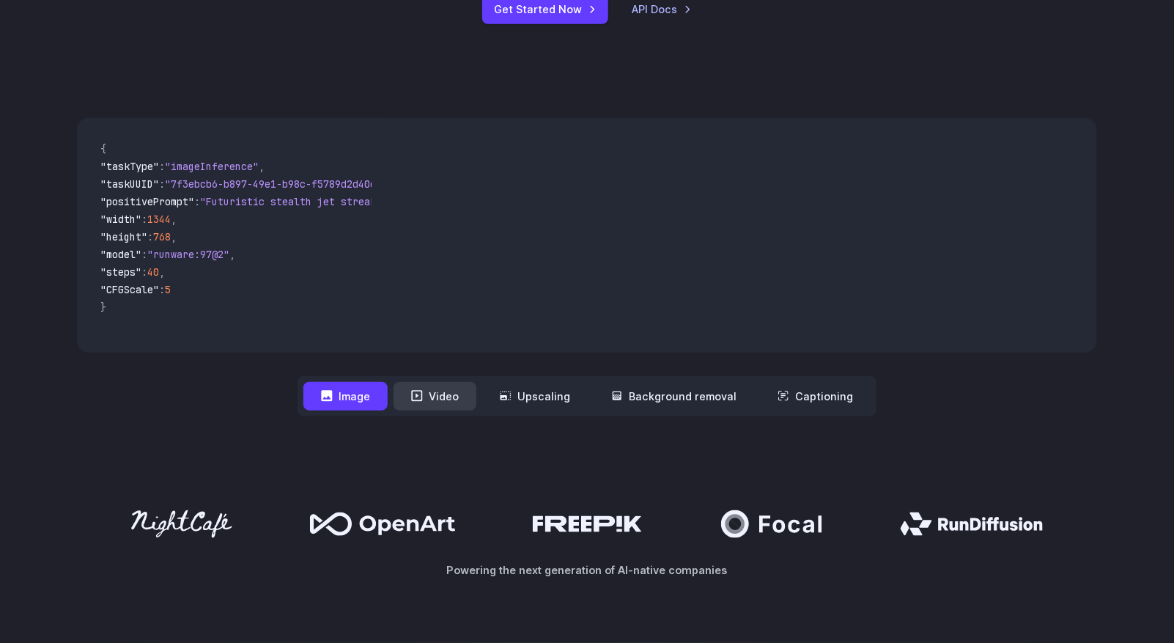
click at [445, 404] on button "Video" at bounding box center [434, 396] width 83 height 29
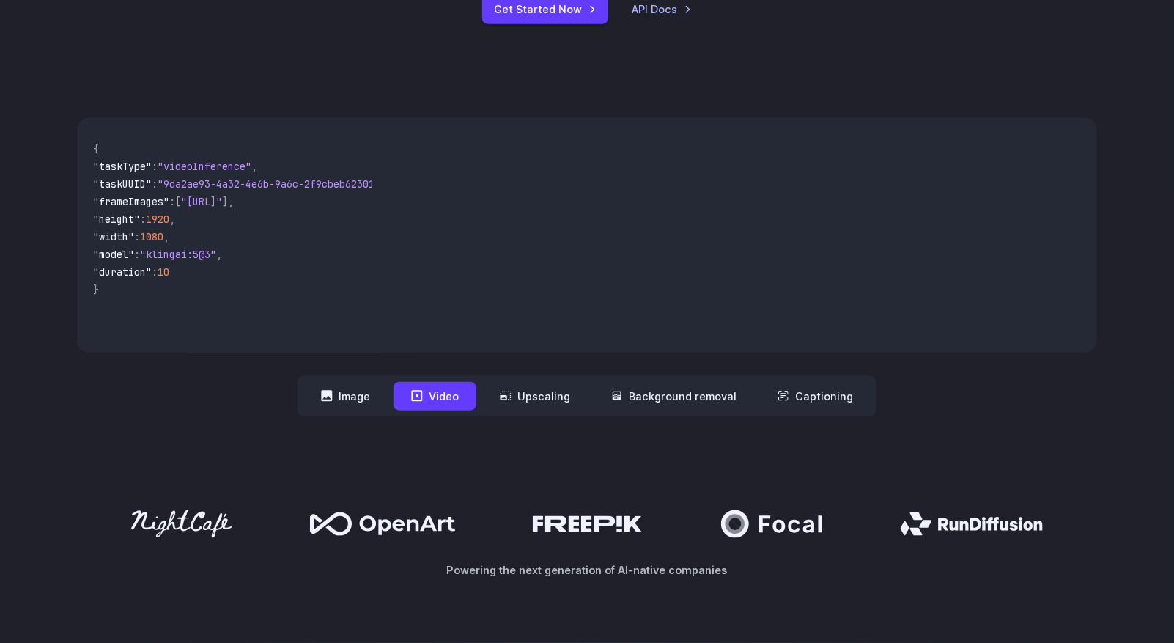
scroll to position [0, 0]
click at [519, 401] on button "Upscaling" at bounding box center [534, 396] width 105 height 29
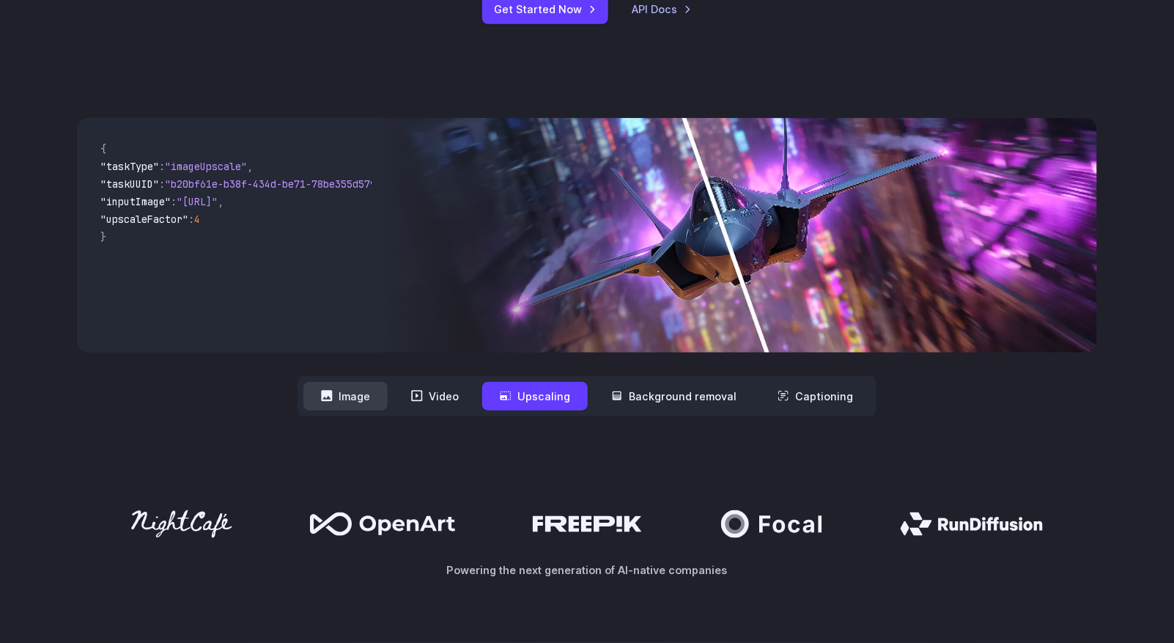
click at [344, 398] on button "Image" at bounding box center [345, 396] width 84 height 29
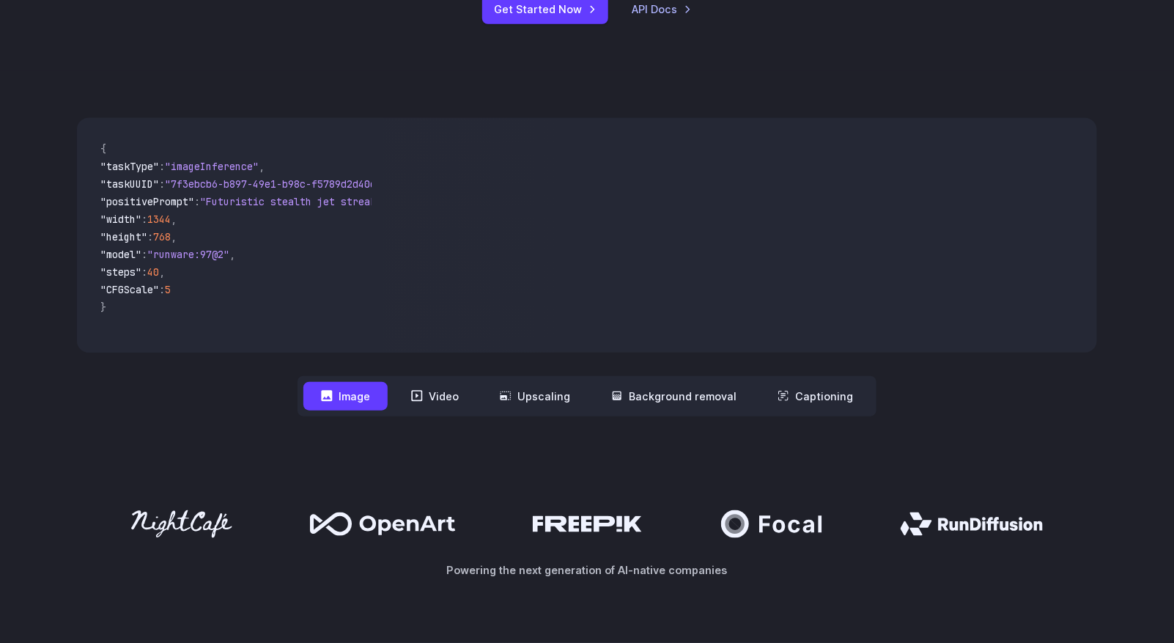
drag, startPoint x: 560, startPoint y: 519, endPoint x: 519, endPoint y: 500, distance: 45.2
click at [519, 500] on div "Powering the next generation of AI-native companies" at bounding box center [587, 544] width 1174 height 162
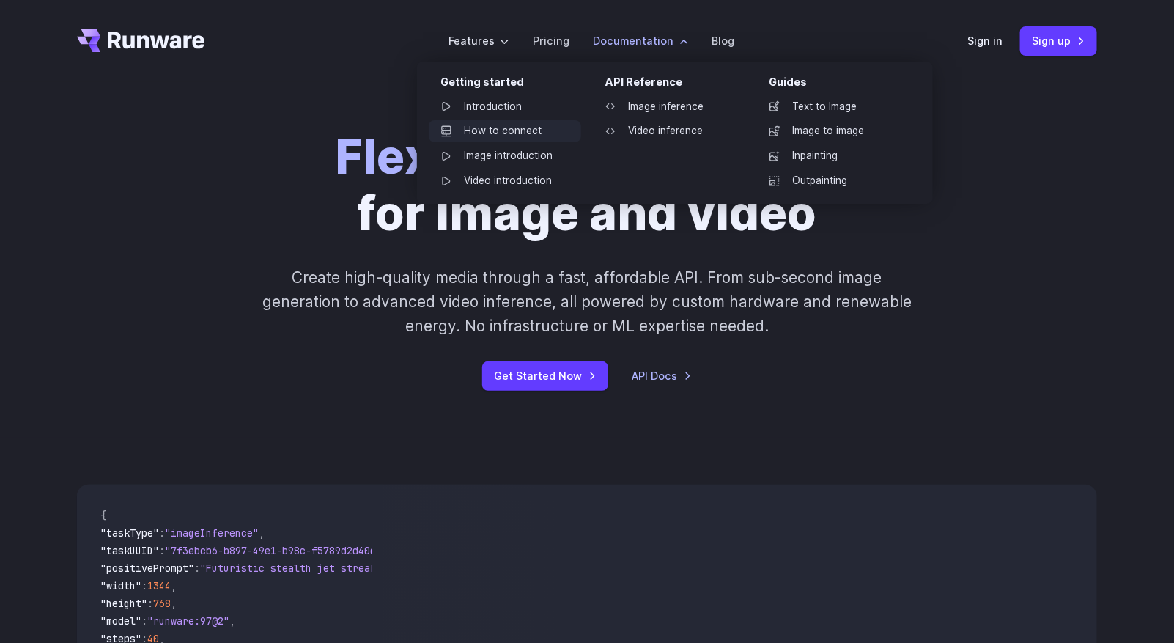
click at [514, 138] on link "How to connect" at bounding box center [505, 131] width 152 height 22
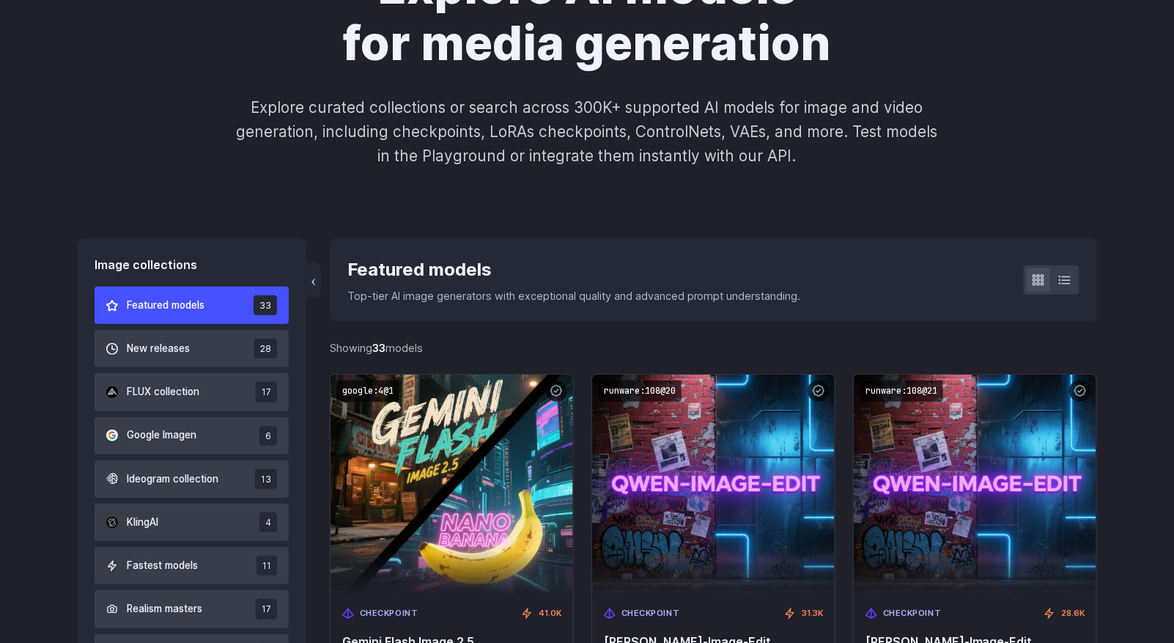
scroll to position [219, 0]
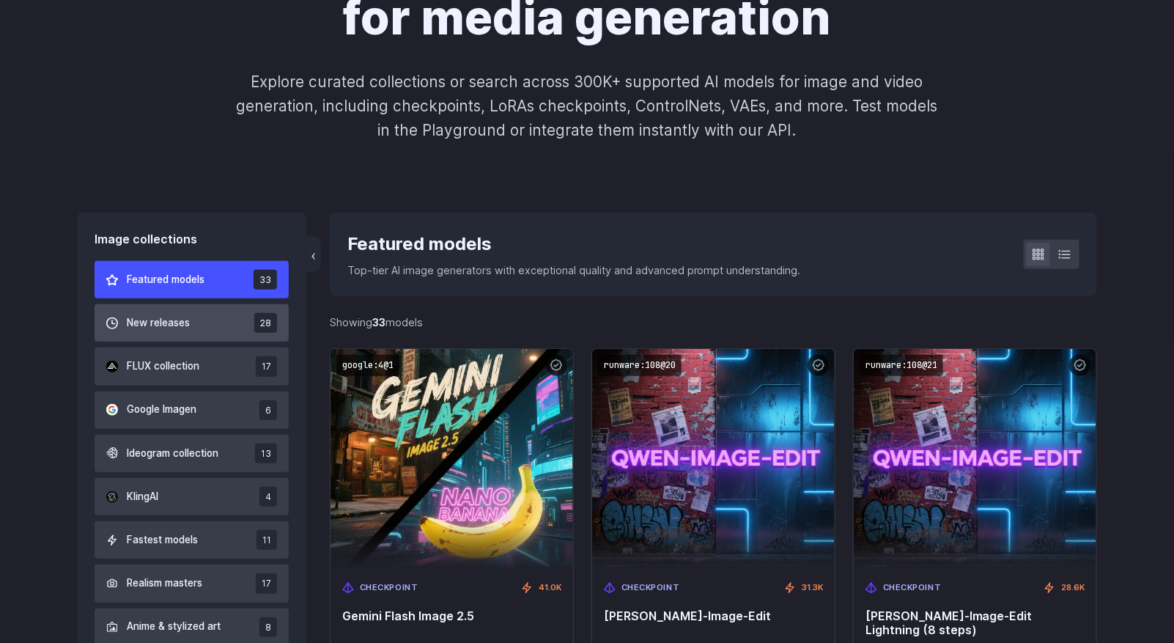
click at [204, 314] on button "New releases 28" at bounding box center [192, 322] width 194 height 37
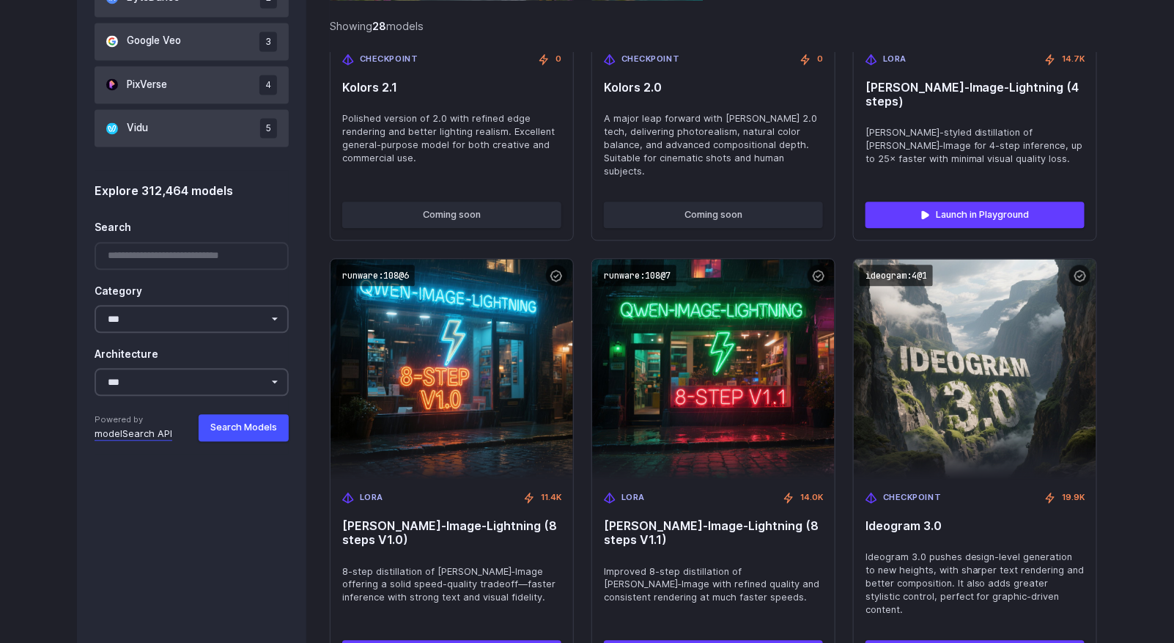
scroll to position [1070, 0]
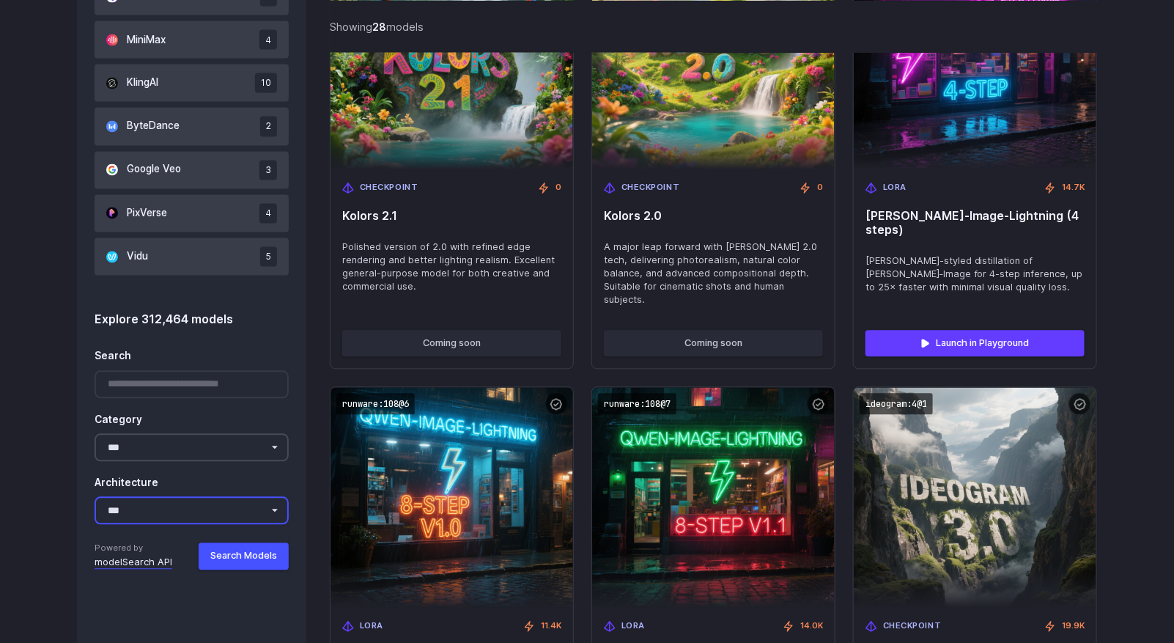
click at [182, 503] on select "**********" at bounding box center [192, 511] width 194 height 28
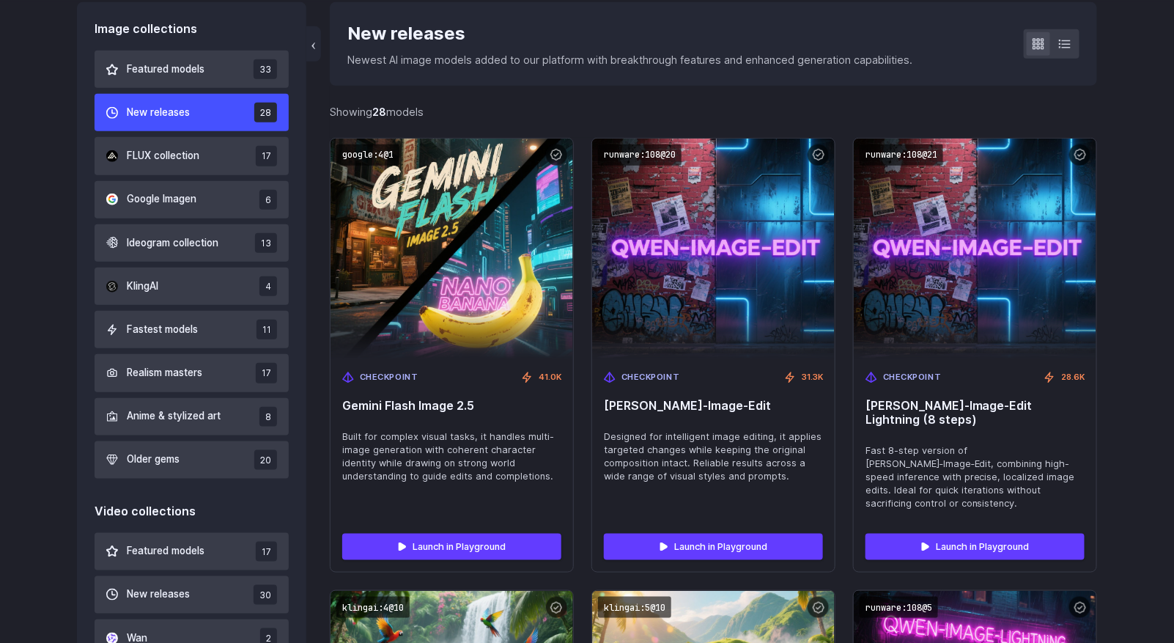
scroll to position [412, 0]
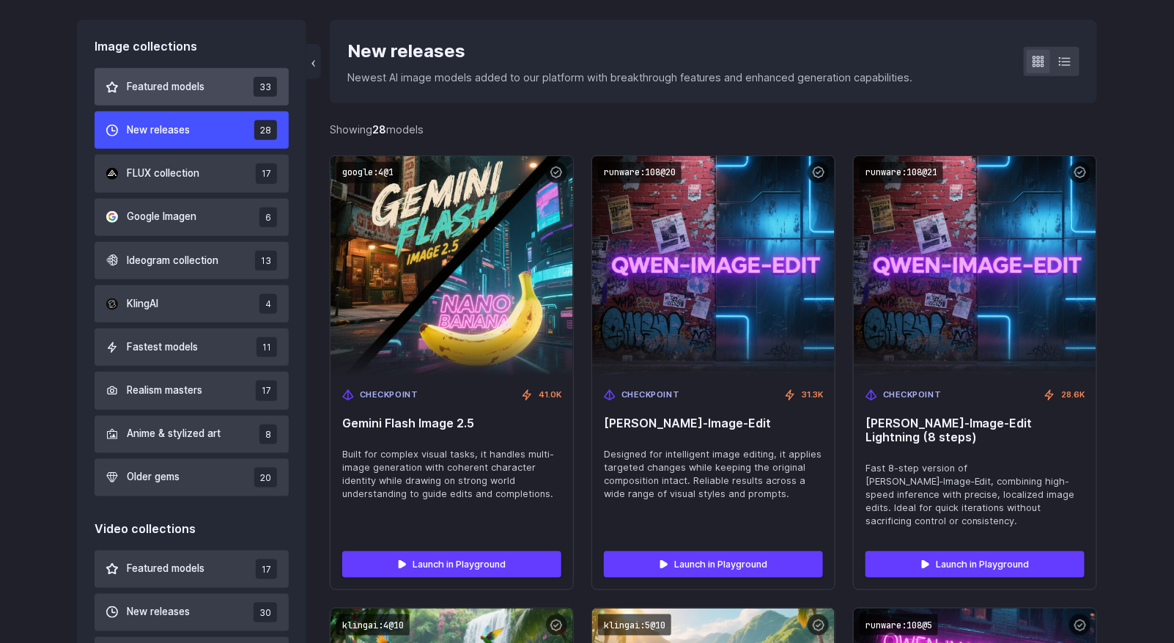
click at [164, 85] on span "Featured models" at bounding box center [166, 87] width 78 height 16
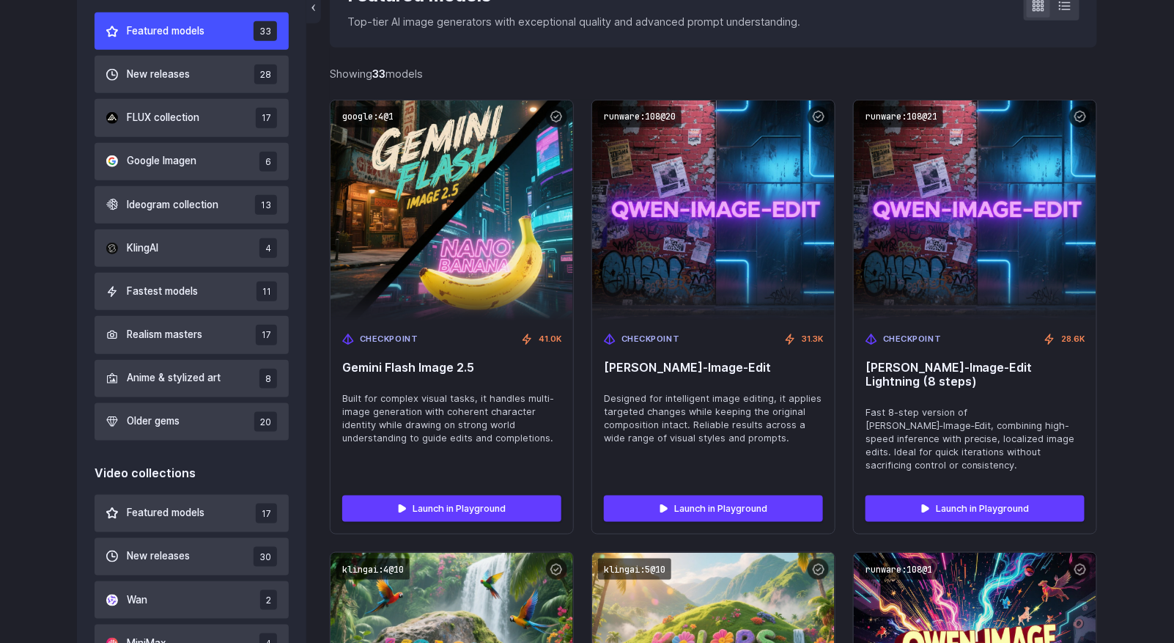
scroll to position [484, 0]
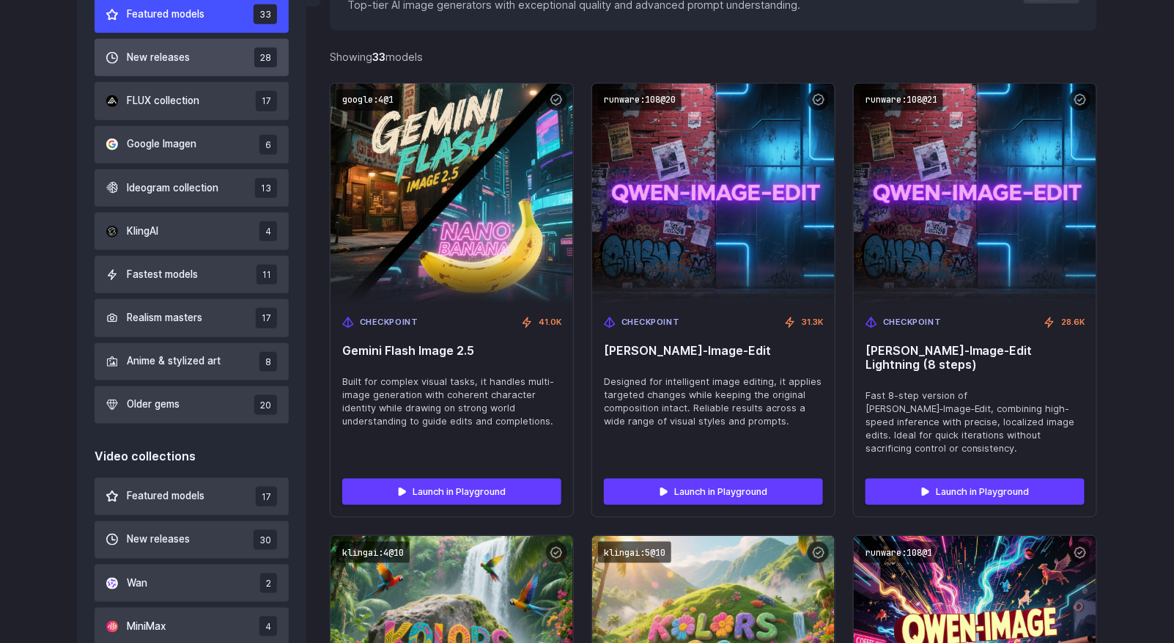
click at [195, 62] on button "New releases 28" at bounding box center [192, 57] width 194 height 37
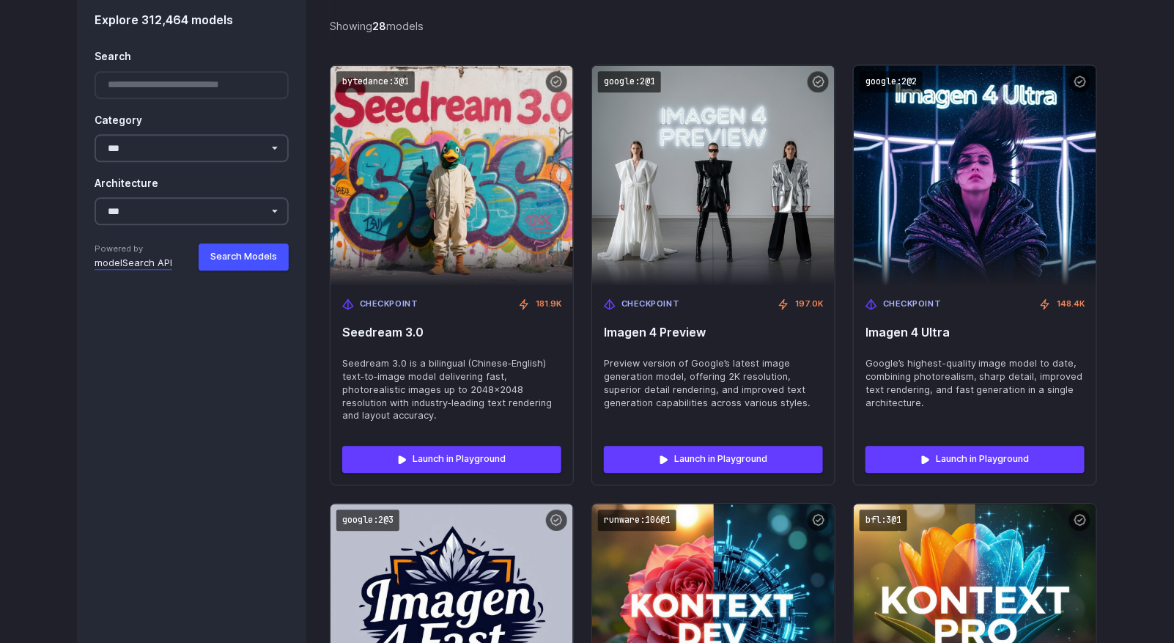
scroll to position [3562, 0]
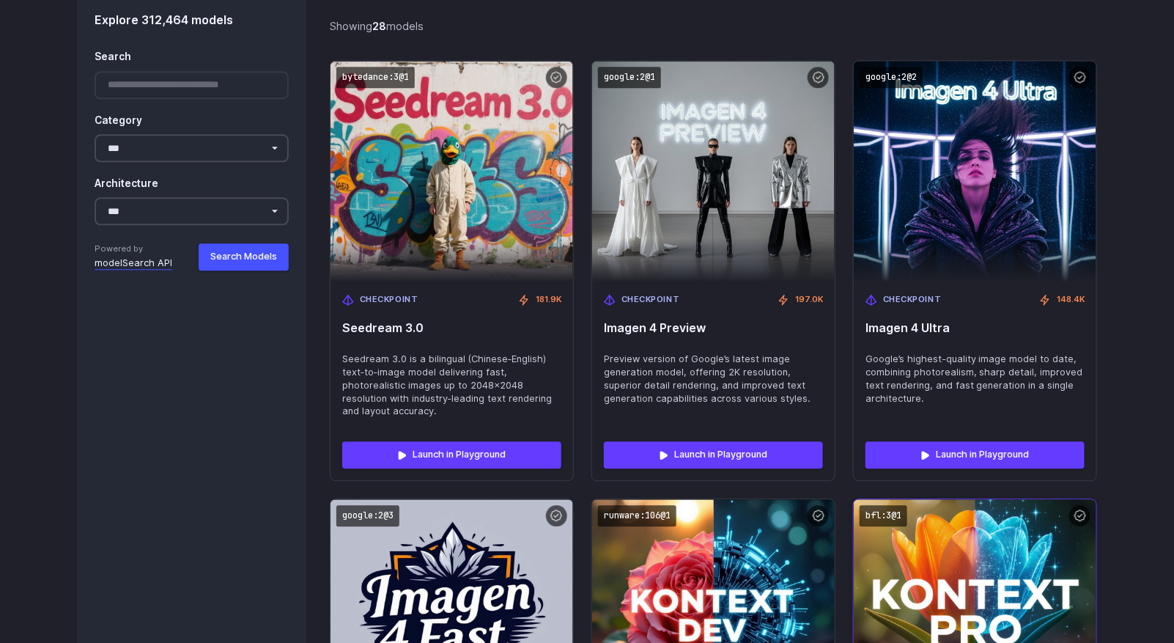
click at [1044, 539] on img at bounding box center [974, 609] width 267 height 242
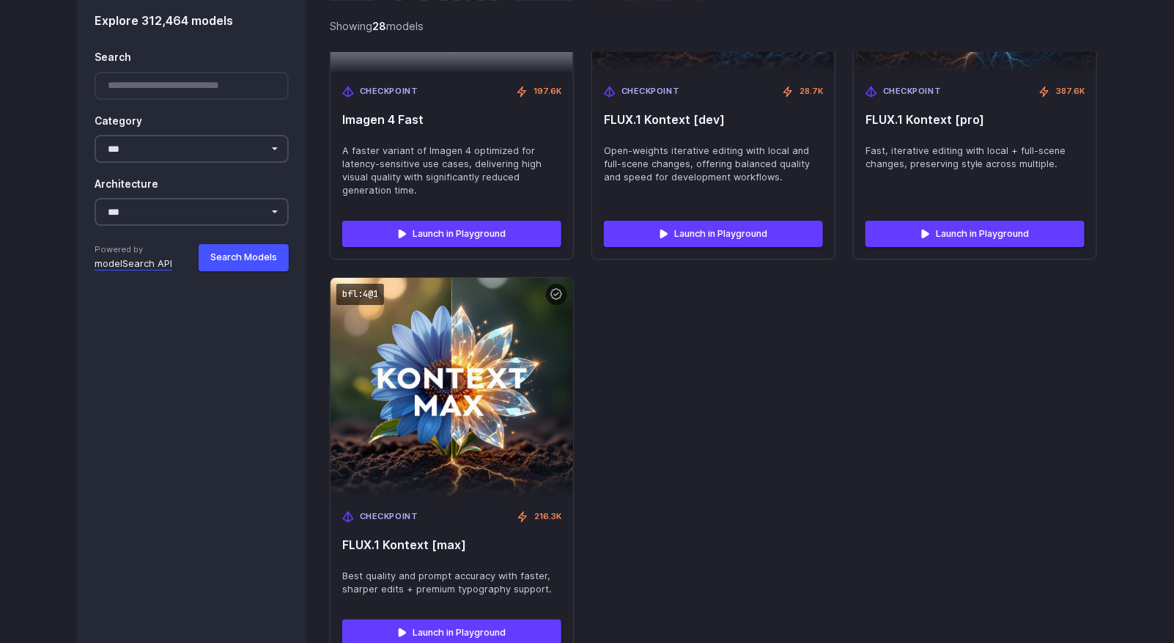
scroll to position [4221, 0]
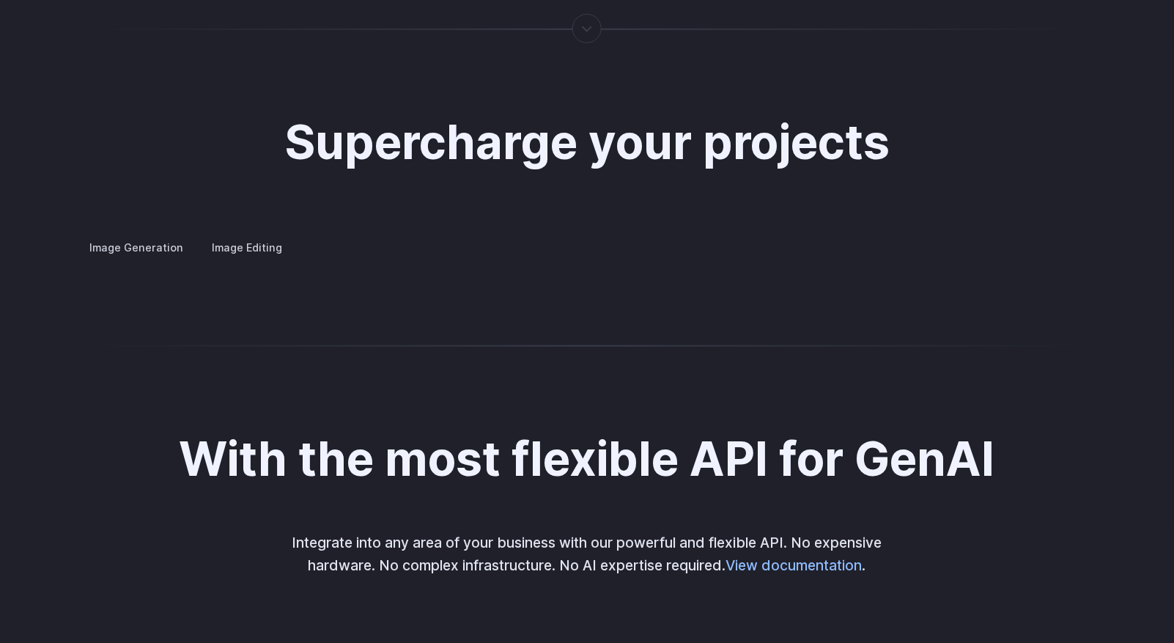
scroll to position [2637, 0]
click at [239, 234] on label "Image Editing" at bounding box center [246, 247] width 95 height 26
click at [143, 237] on label "Image Generation" at bounding box center [136, 247] width 119 height 26
click at [0, 0] on details "Custom avatars Create avatars in any style you desire – whether abstract, carto…" at bounding box center [0, 0] width 0 height 0
click at [0, 0] on h3 "Custom avatars" at bounding box center [0, 0] width 0 height 0
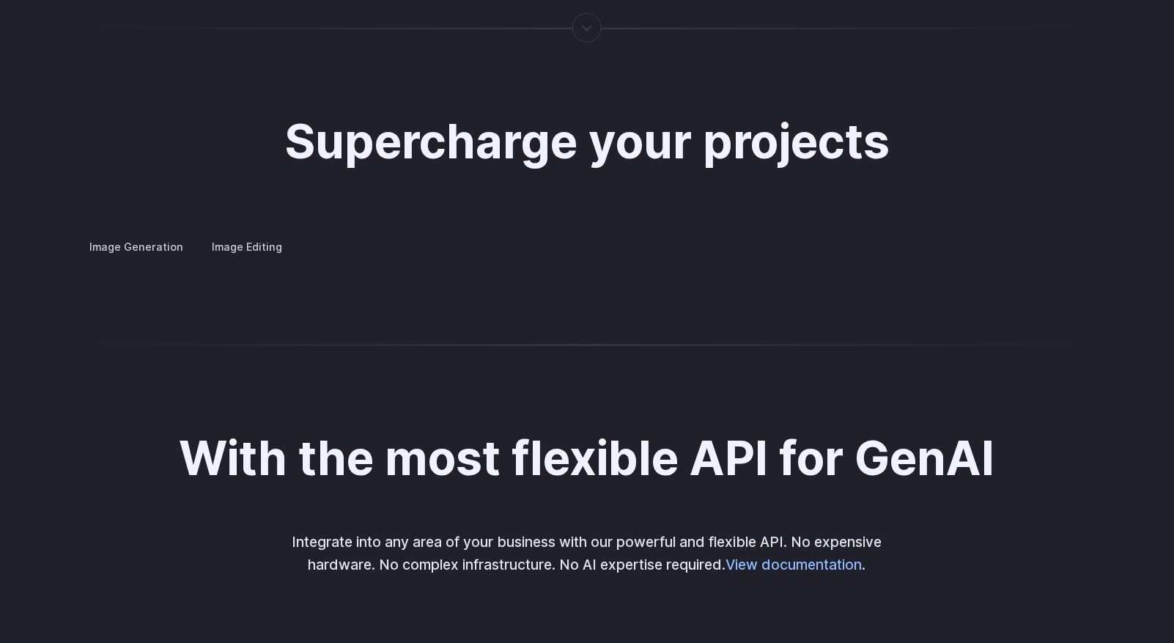
click at [0, 0] on h3 "Concept design" at bounding box center [0, 0] width 0 height 0
click at [0, 0] on h3 "Creative styling" at bounding box center [0, 0] width 0 height 0
click at [0, 0] on h3 "Architecture" at bounding box center [0, 0] width 0 height 0
click at [0, 0] on h3 "Product design" at bounding box center [0, 0] width 0 height 0
click at [0, 0] on h3 "Personalized assets" at bounding box center [0, 0] width 0 height 0
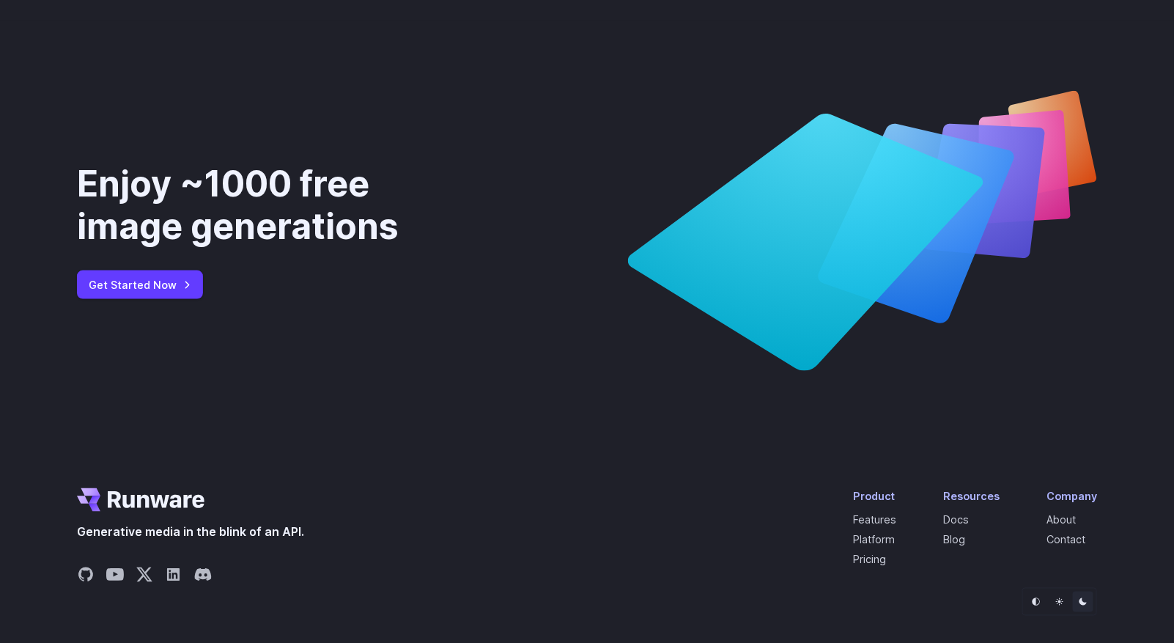
scroll to position [5483, 0]
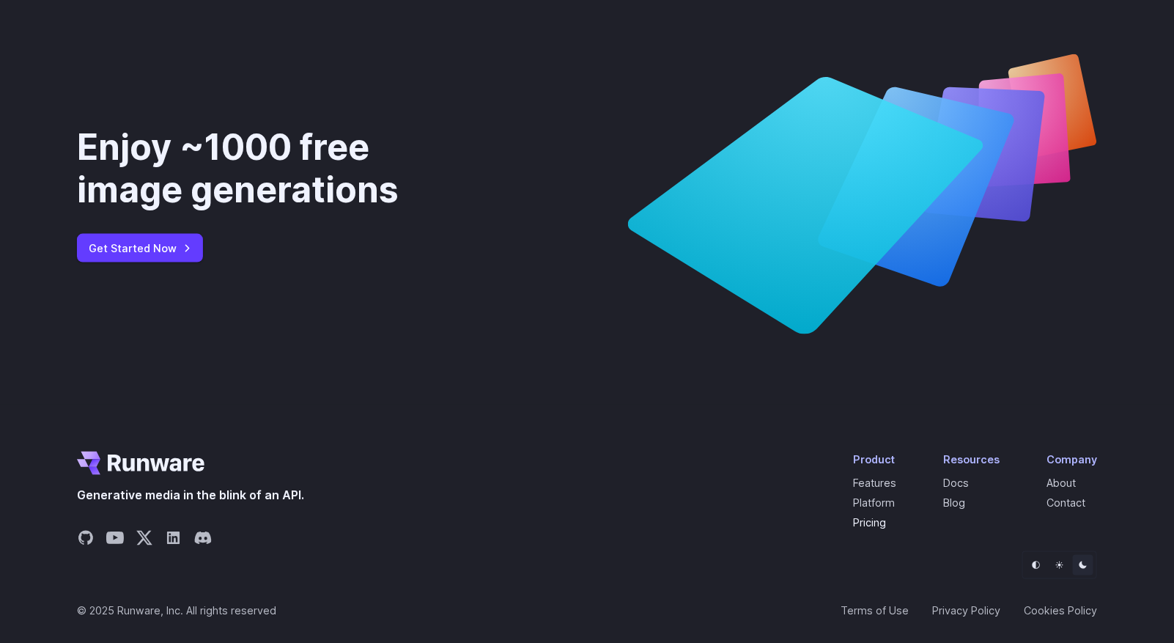
click at [879, 522] on link "Pricing" at bounding box center [869, 523] width 33 height 12
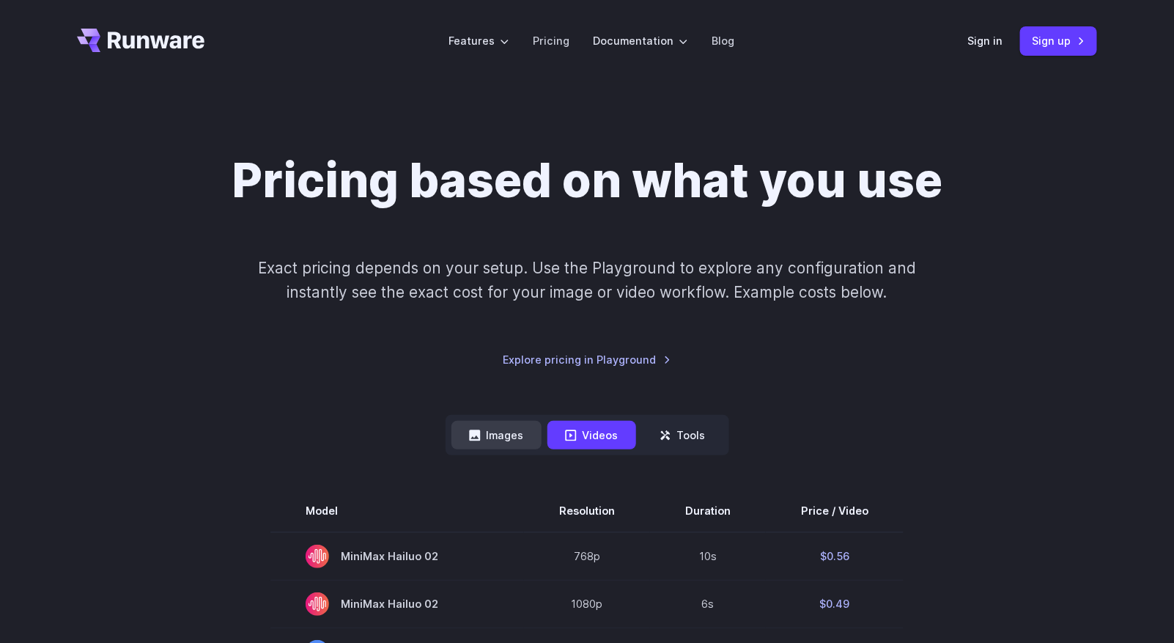
click at [504, 436] on button "Images" at bounding box center [496, 435] width 90 height 29
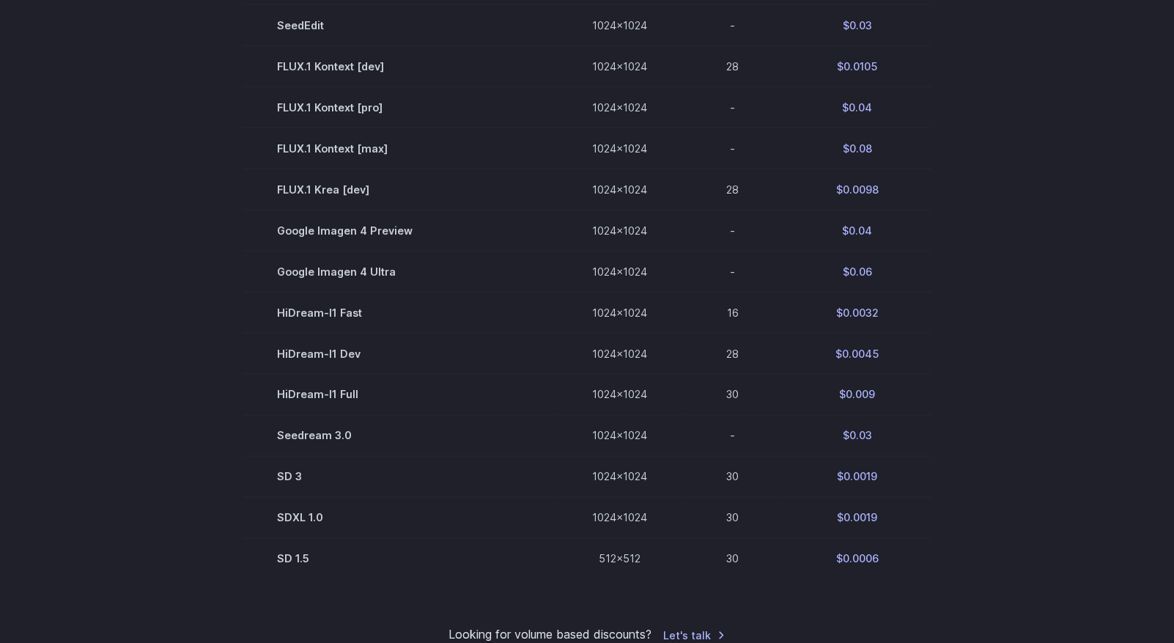
scroll to position [366, 0]
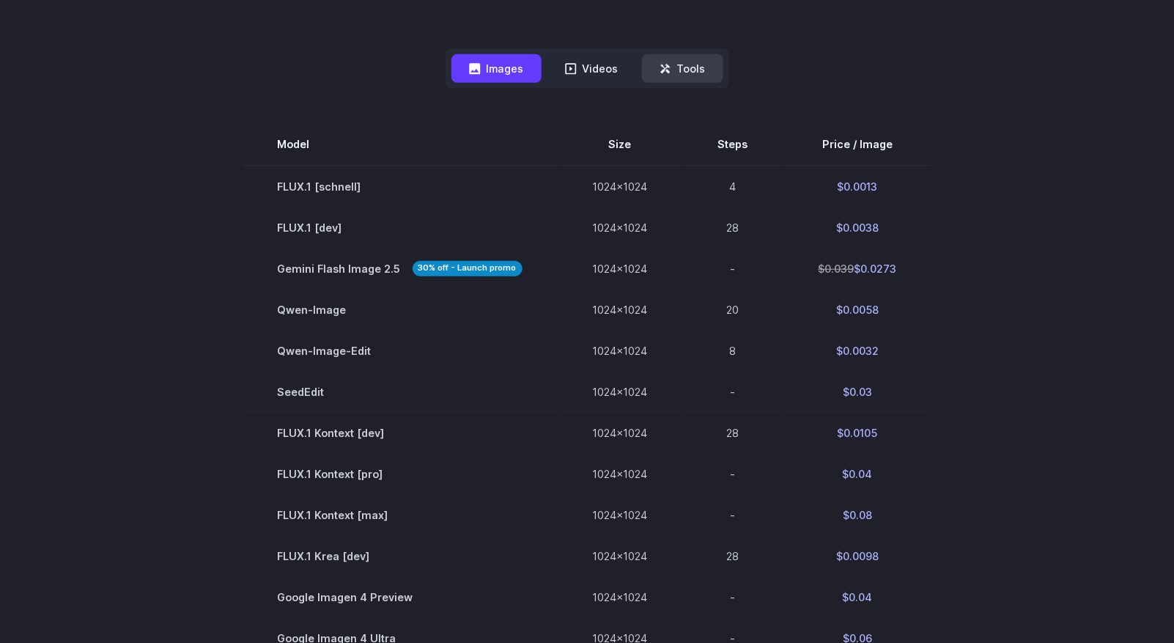
click at [702, 72] on button "Tools" at bounding box center [682, 68] width 81 height 29
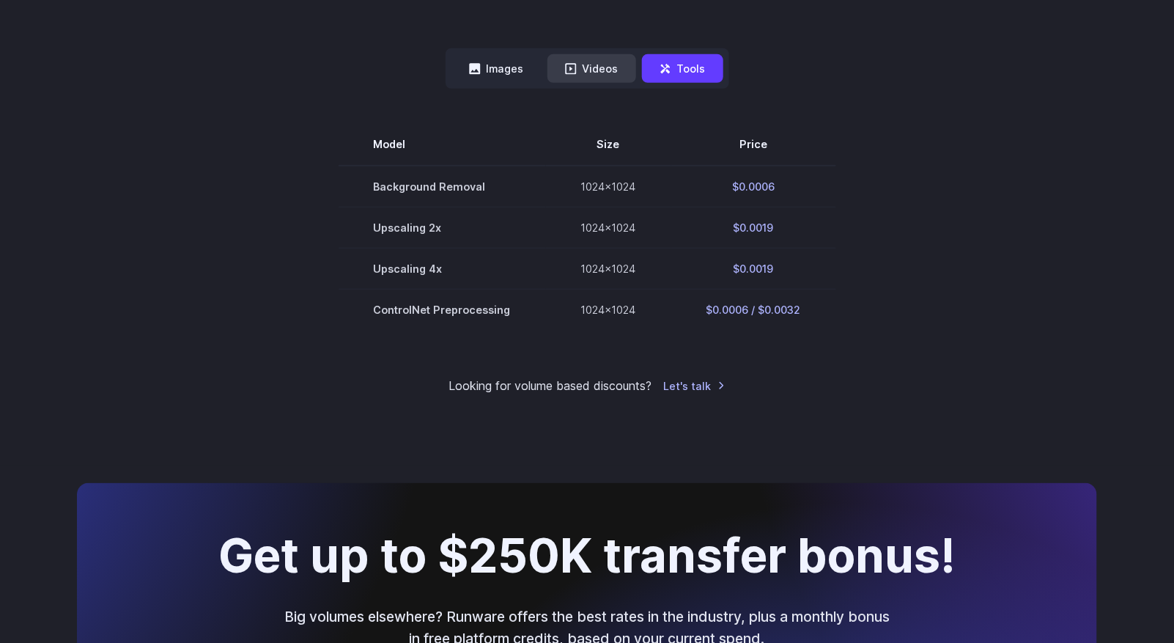
click at [602, 77] on button "Videos" at bounding box center [591, 68] width 89 height 29
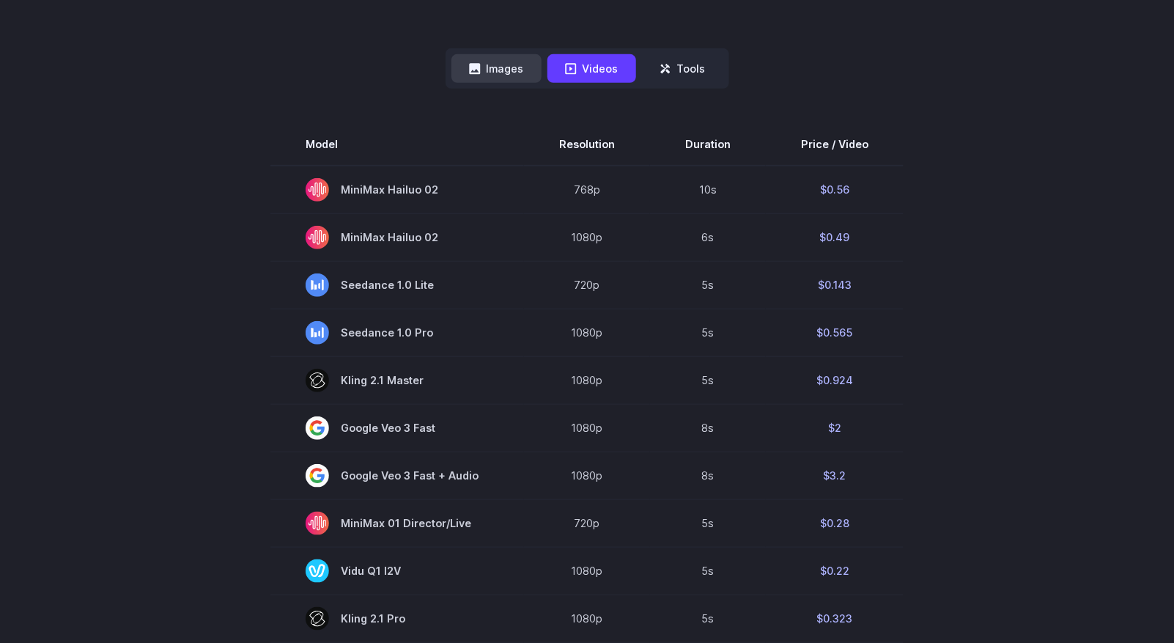
click at [508, 73] on button "Images" at bounding box center [496, 68] width 90 height 29
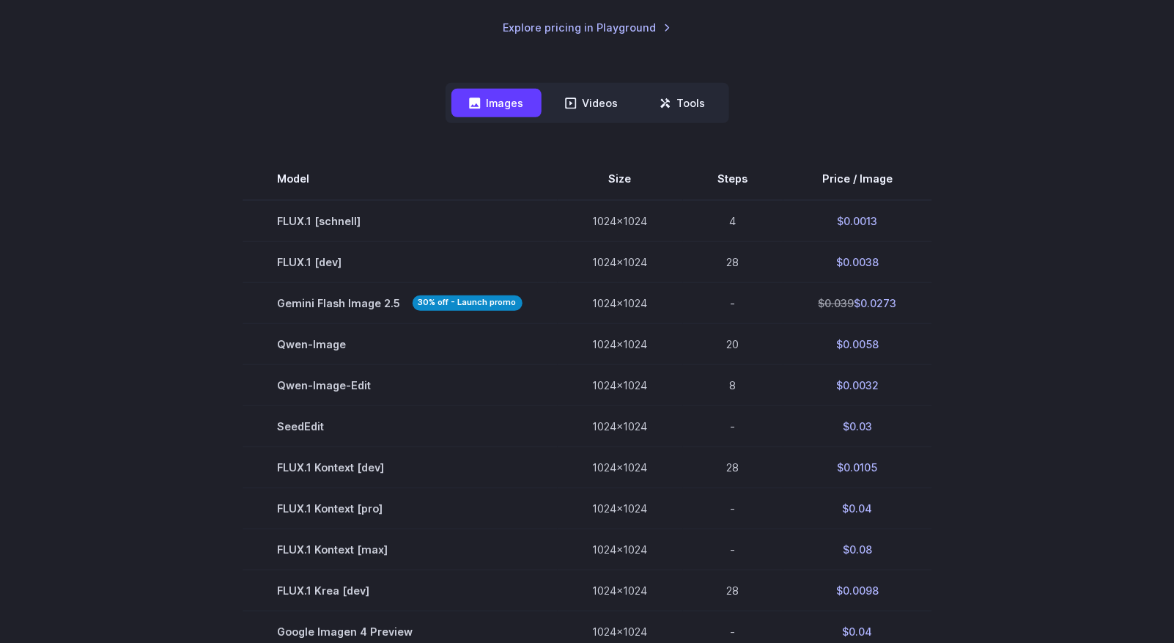
scroll to position [293, 0]
